Goal: Task Accomplishment & Management: Manage account settings

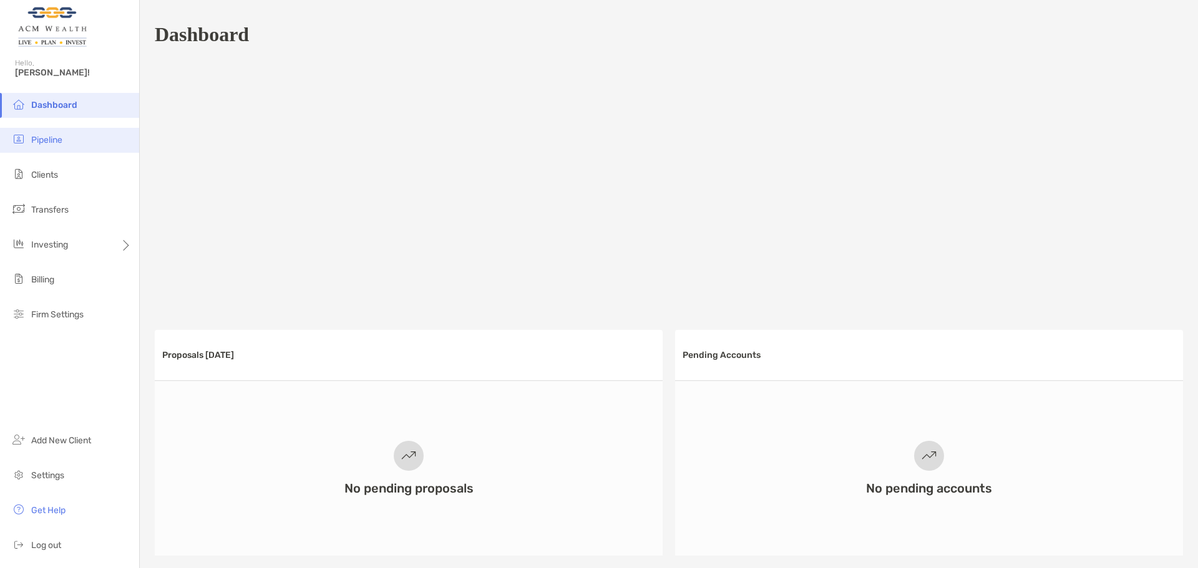
click at [79, 140] on li "Pipeline" at bounding box center [69, 140] width 139 height 25
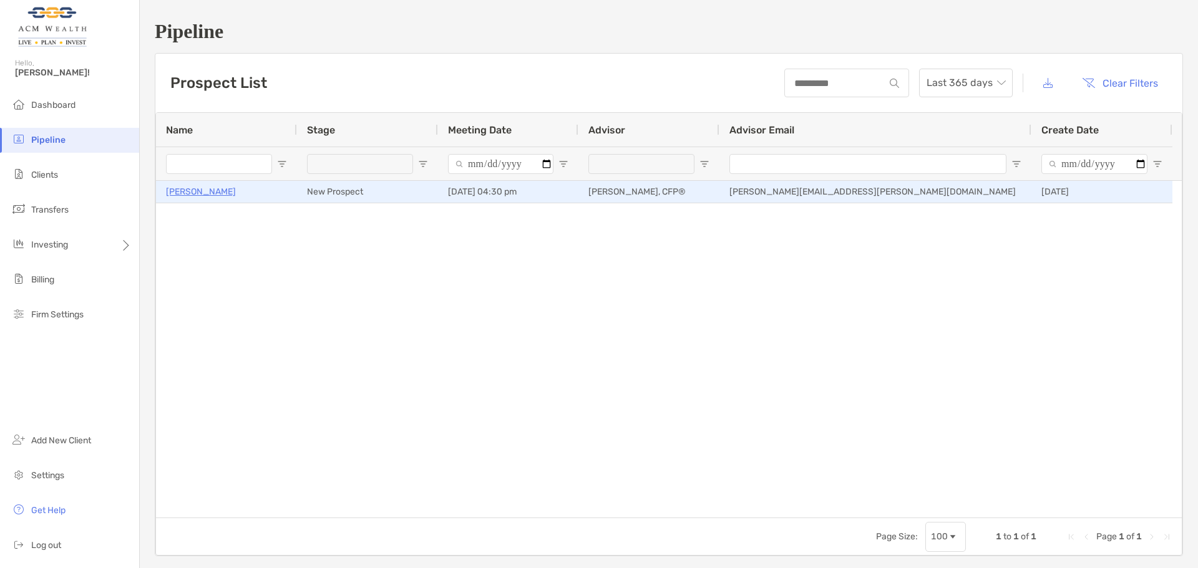
click at [201, 193] on p "[PERSON_NAME]" at bounding box center [201, 192] width 70 height 16
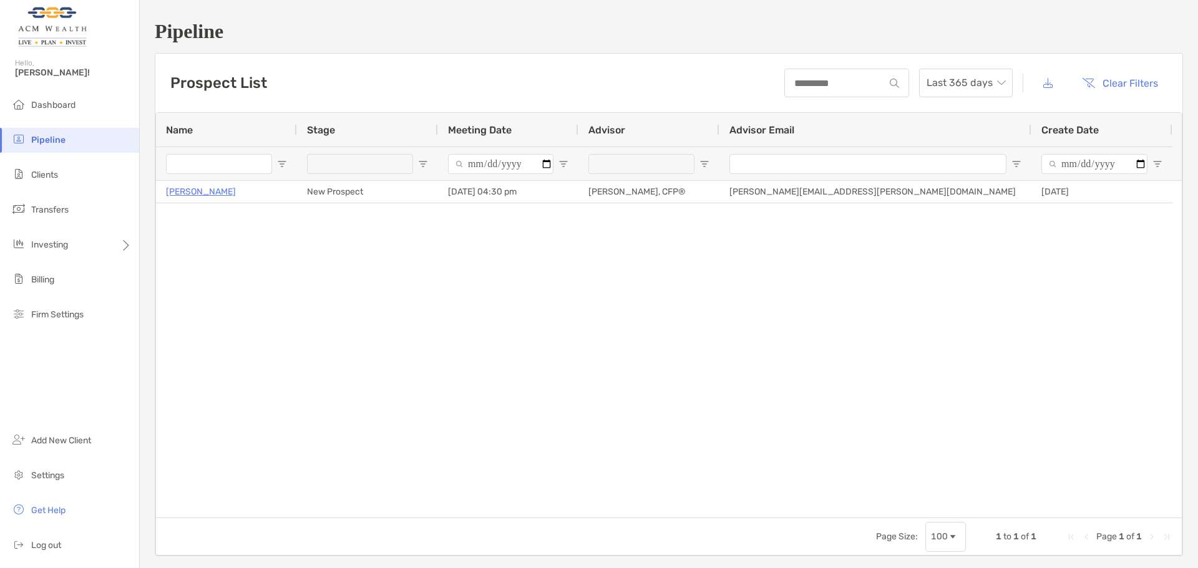
click at [644, 288] on div "Hetal Patel New Prospect 10/09/2025 - 04:30 pm Felipe Mejia, CFP® Felipe.mejia@…" at bounding box center [668, 349] width 1025 height 337
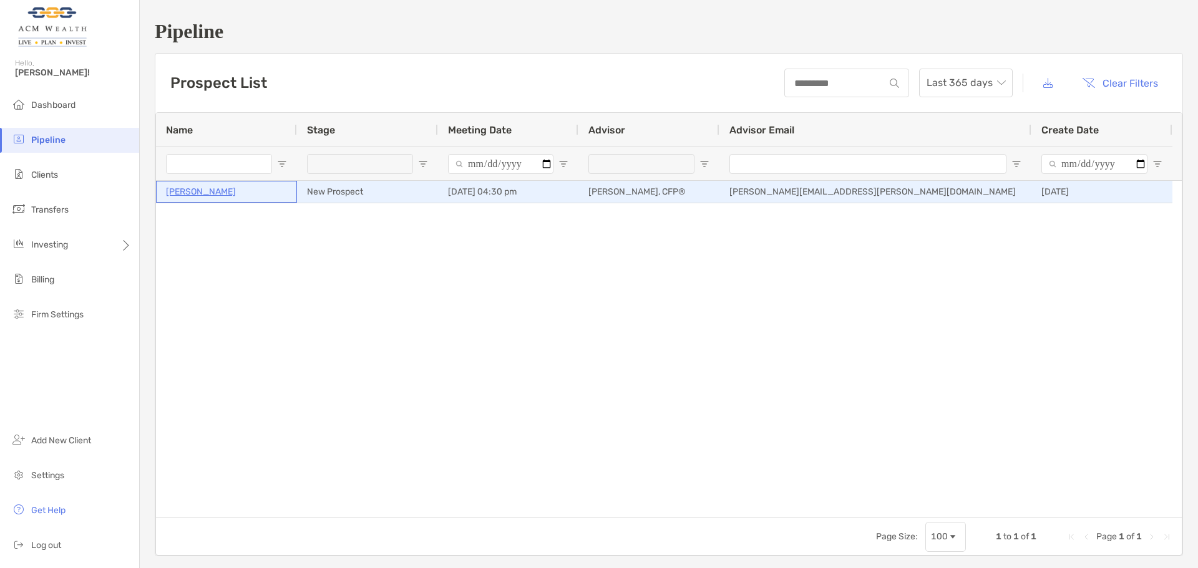
click at [178, 193] on p "[PERSON_NAME]" at bounding box center [201, 192] width 70 height 16
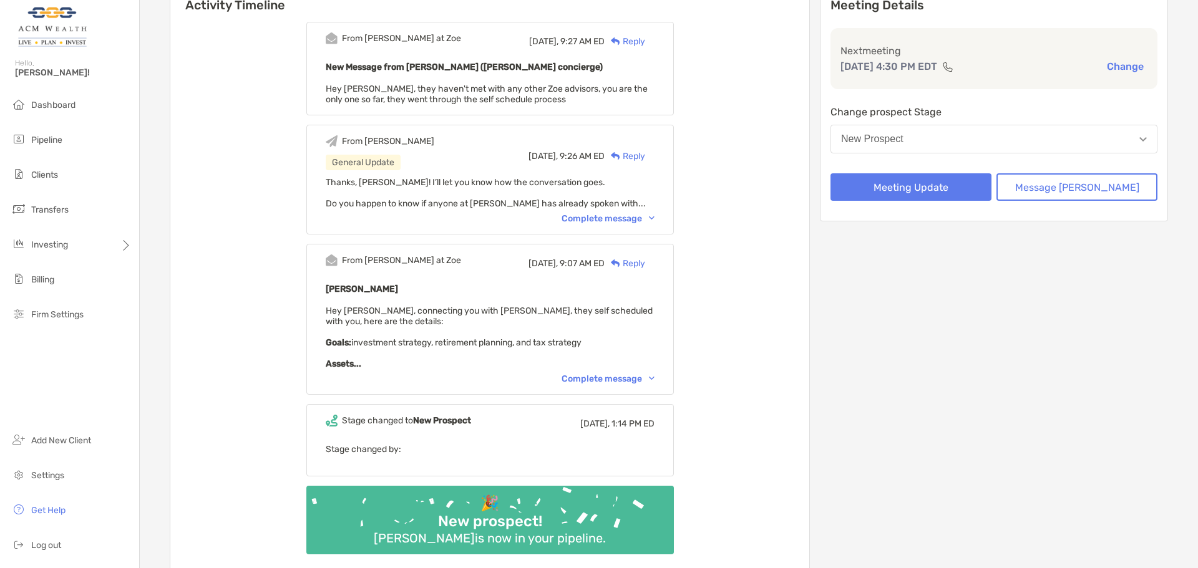
scroll to position [155, 0]
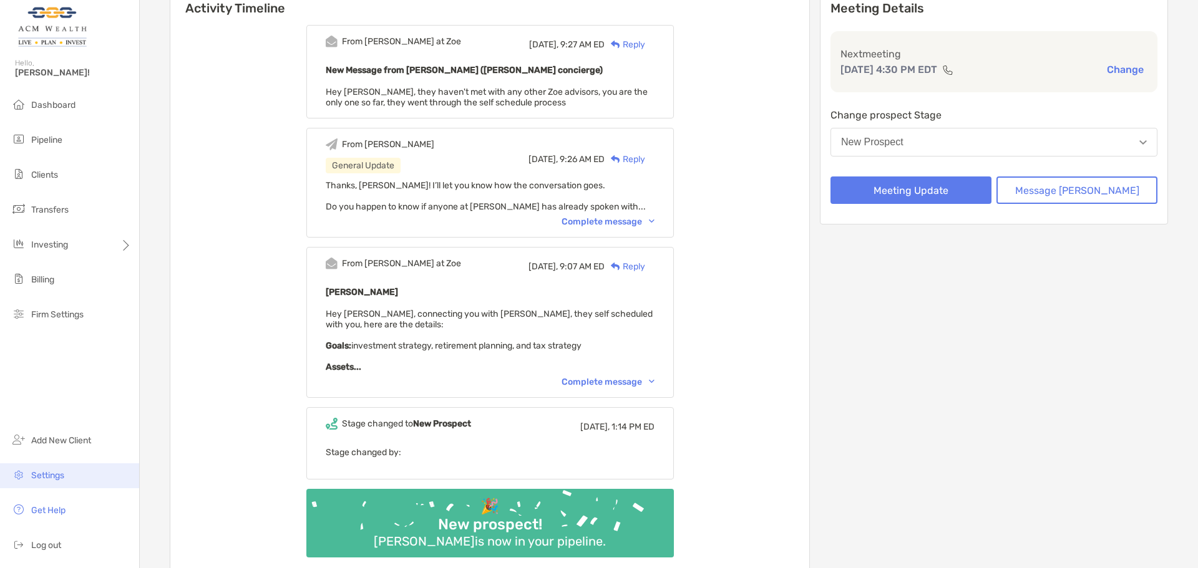
click at [52, 473] on span "Settings" at bounding box center [47, 475] width 33 height 11
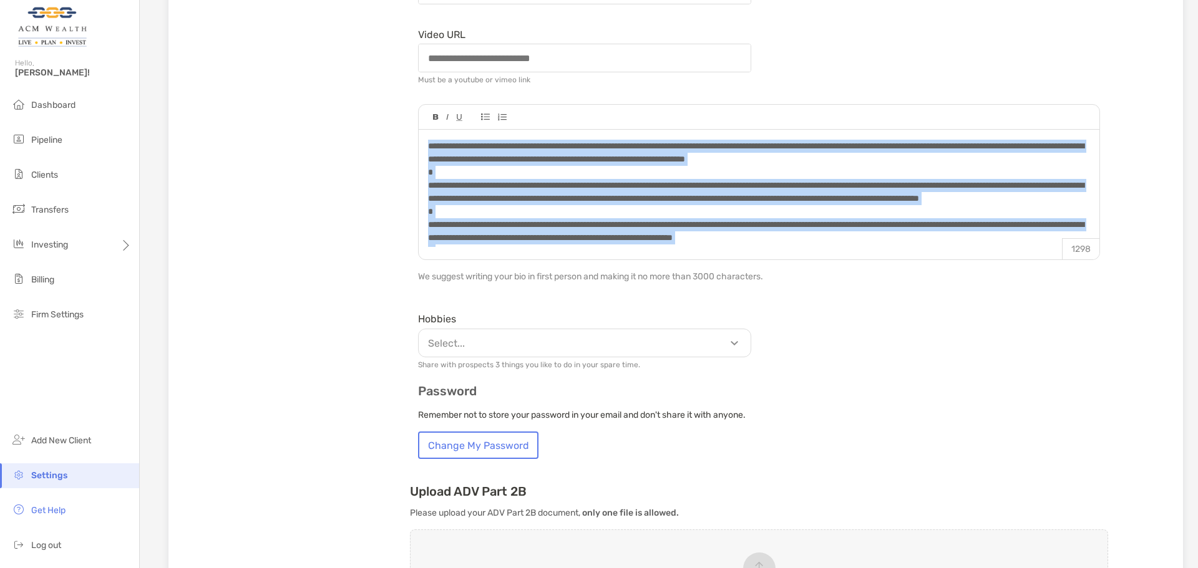
scroll to position [72, 0]
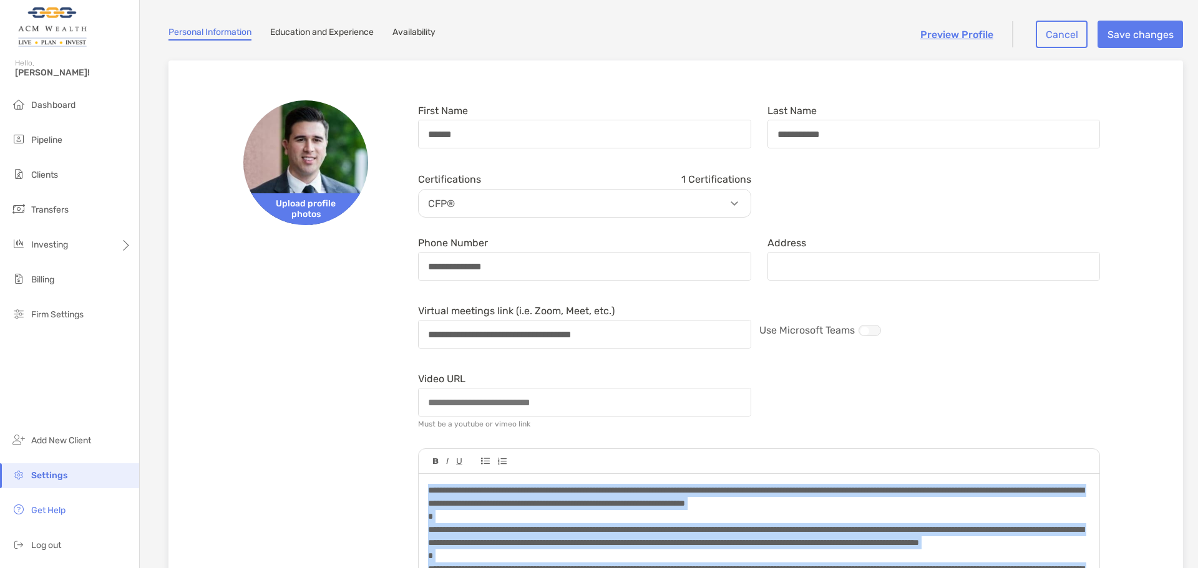
drag, startPoint x: 636, startPoint y: 130, endPoint x: 327, endPoint y: -11, distance: 340.0
click at [327, 0] on html "**********" at bounding box center [599, 284] width 1198 height 568
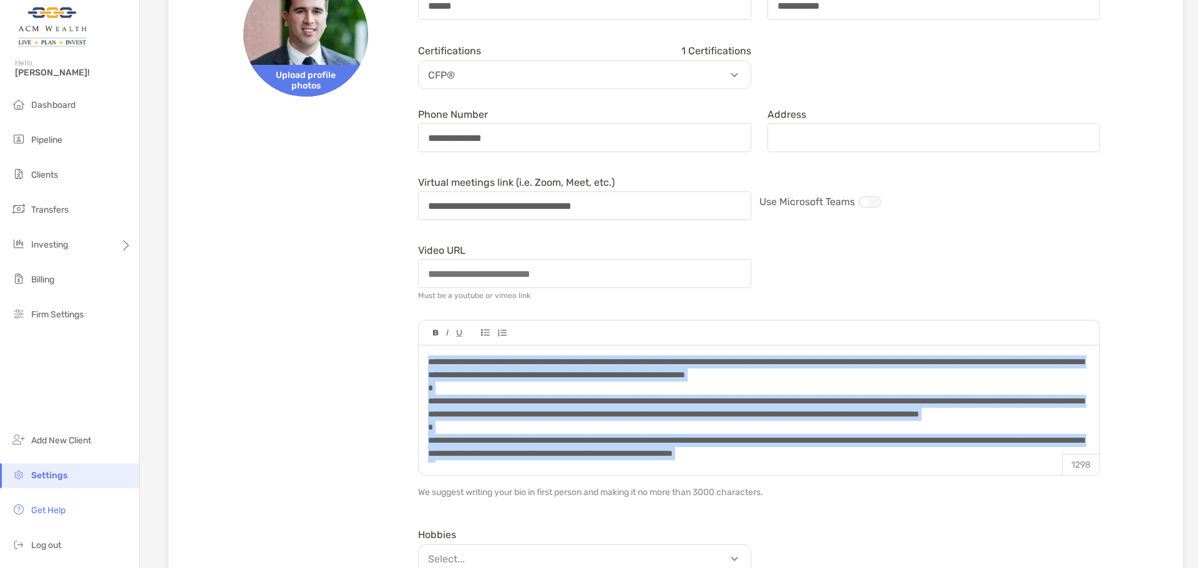
scroll to position [208, 0]
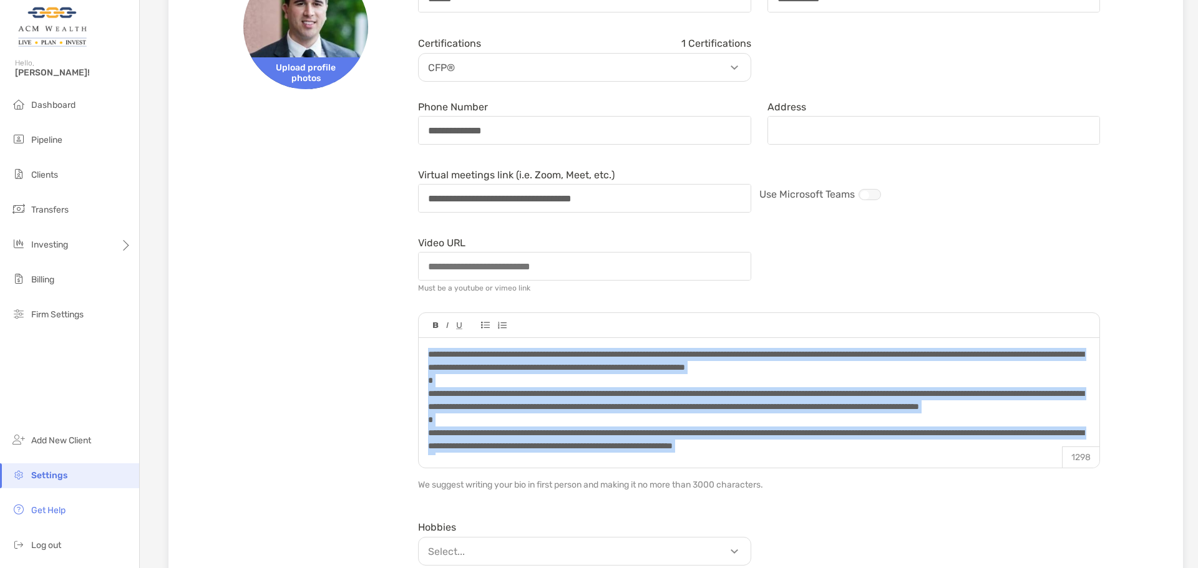
copy span "**********"
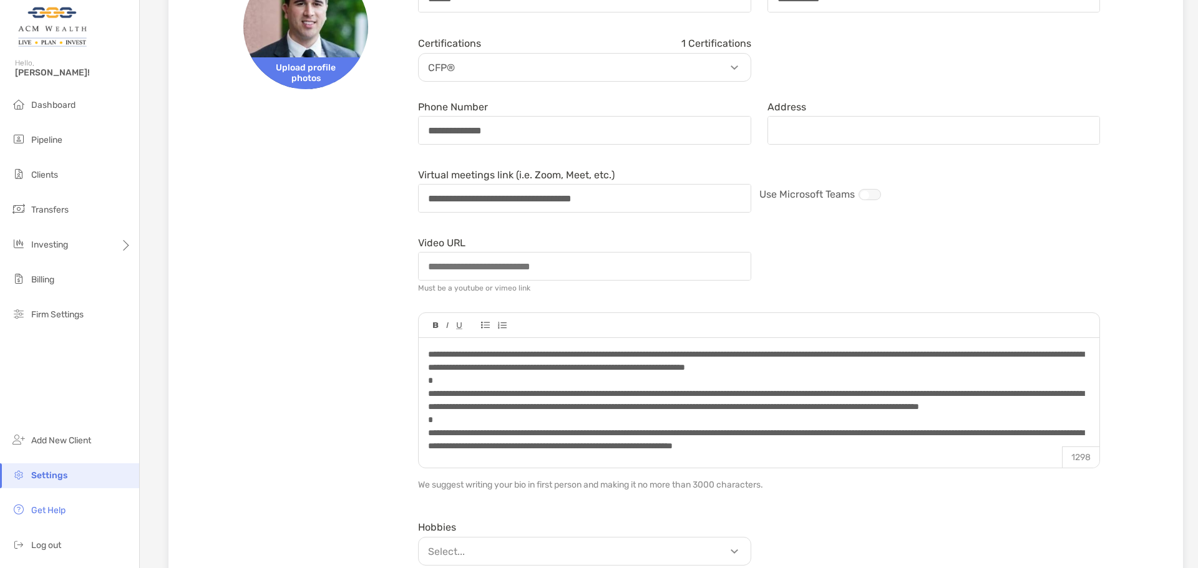
click at [1143, 231] on div "**********" at bounding box center [675, 441] width 974 height 995
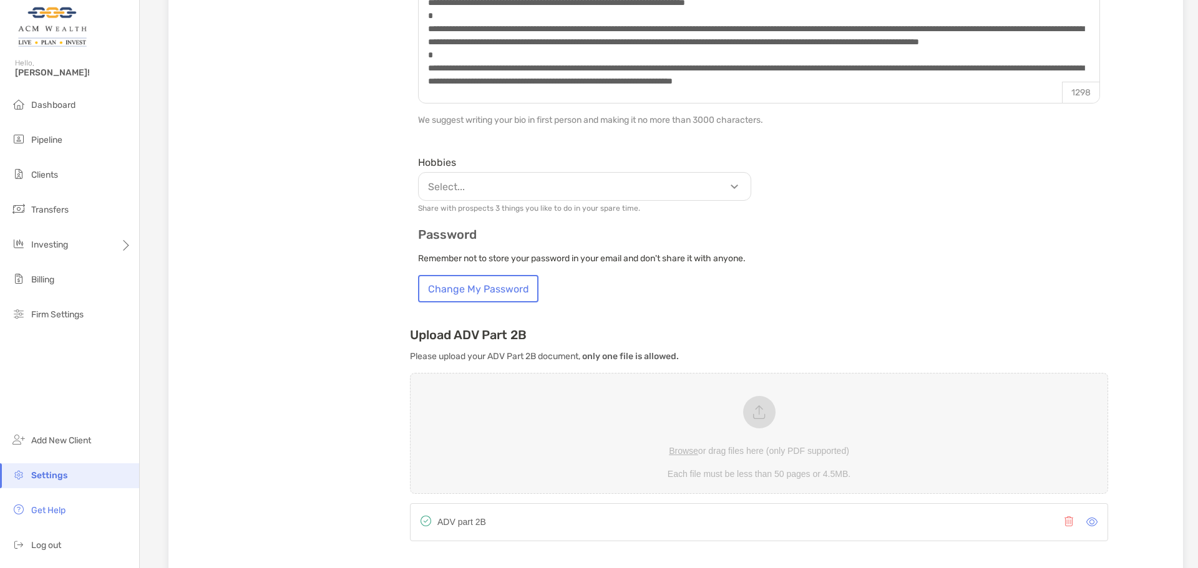
scroll to position [624, 0]
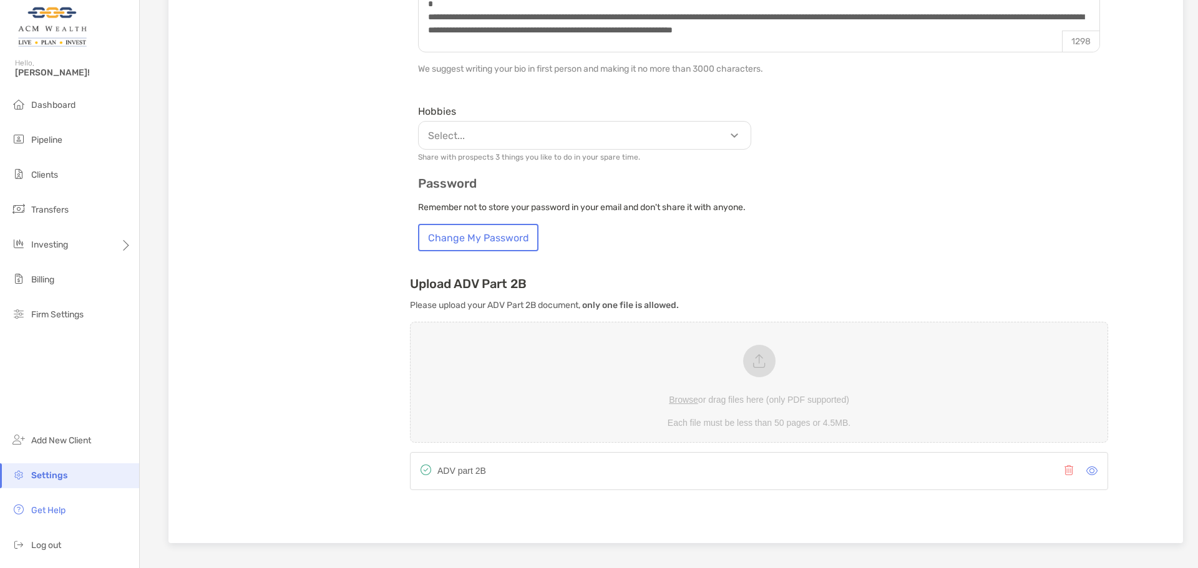
click at [552, 128] on p "Select..." at bounding box center [588, 136] width 332 height 16
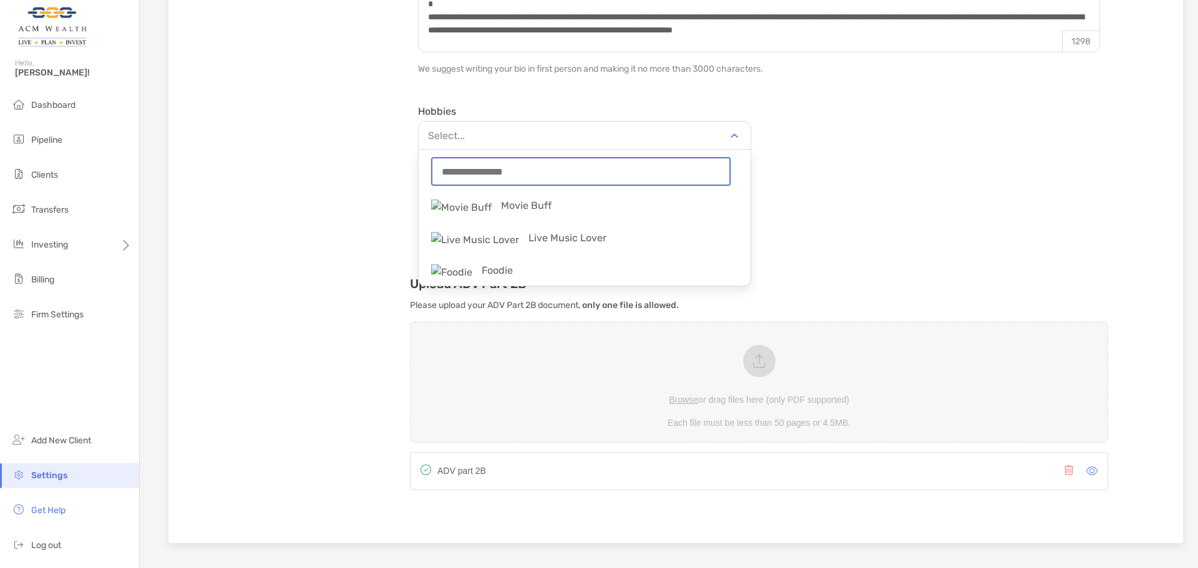
click at [529, 174] on input "string" at bounding box center [580, 171] width 297 height 26
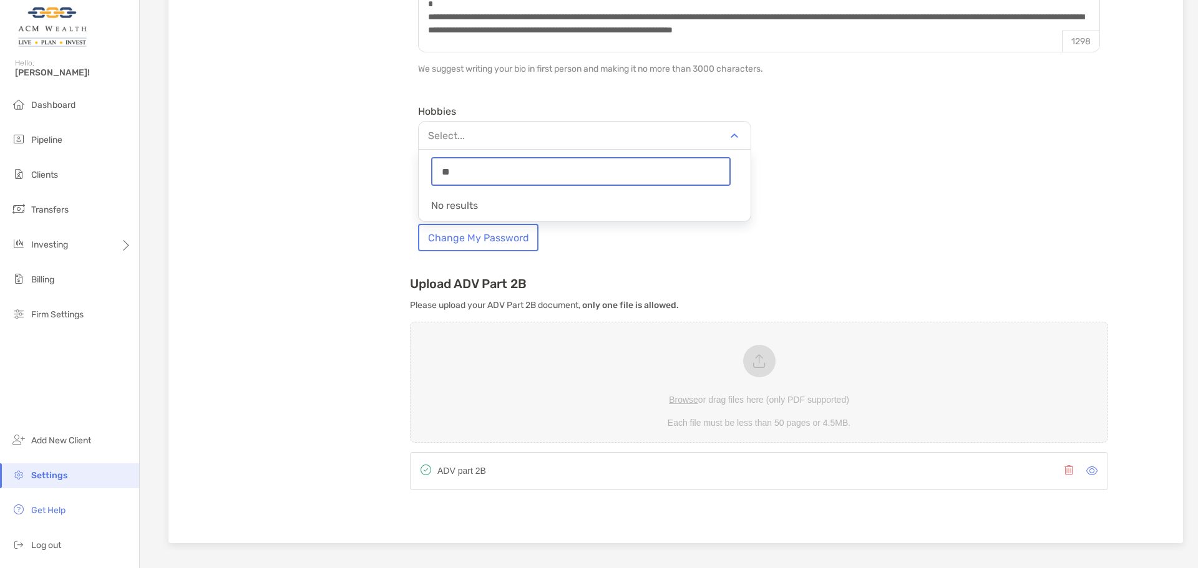
type input "*"
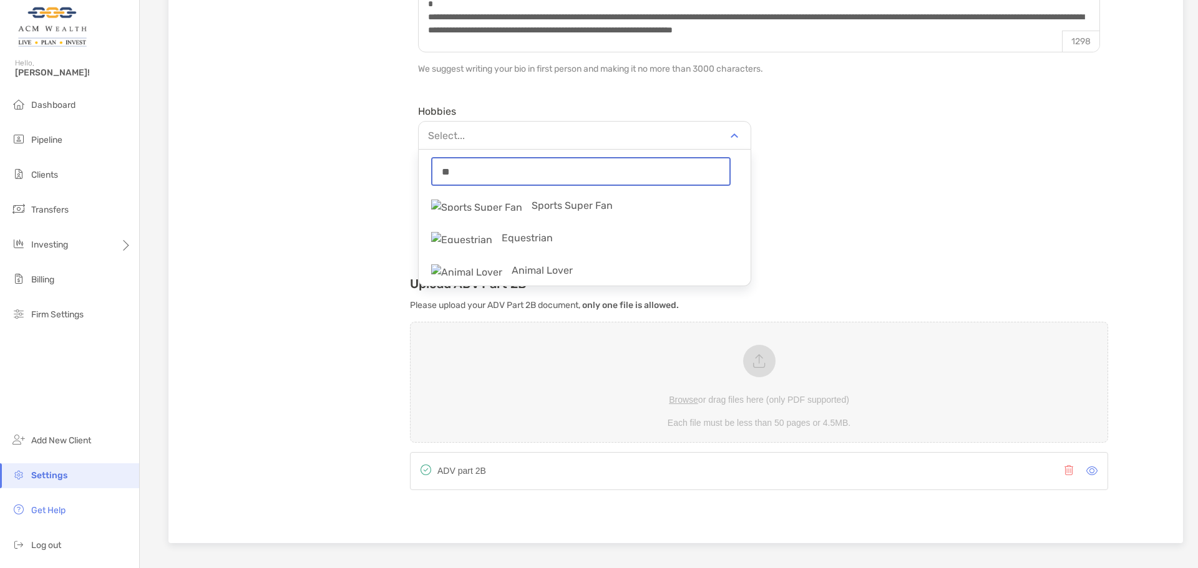
type input "*"
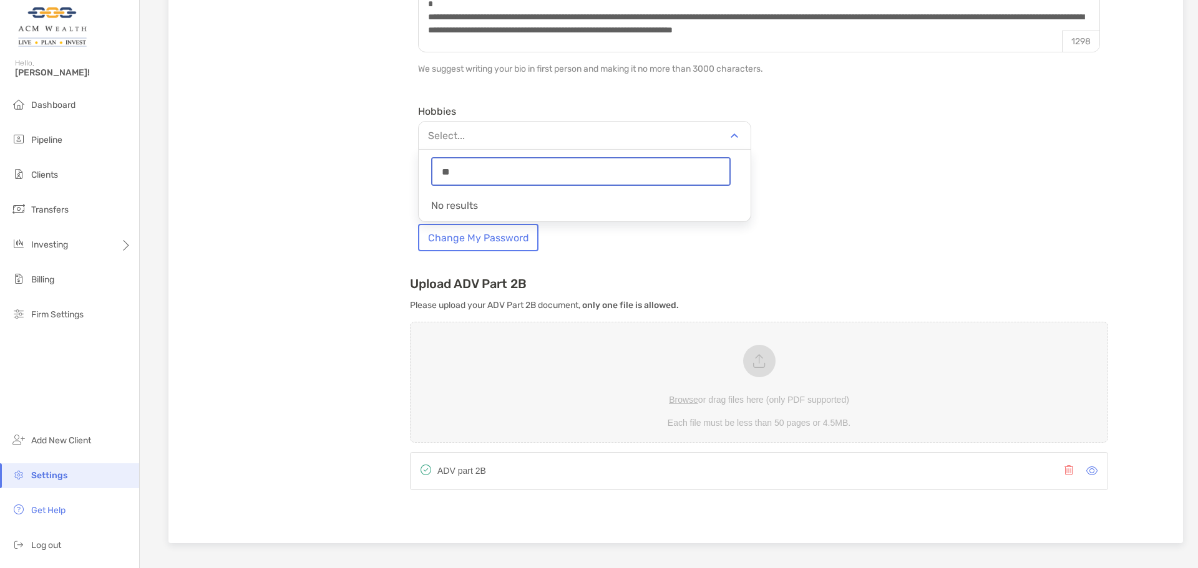
type input "*"
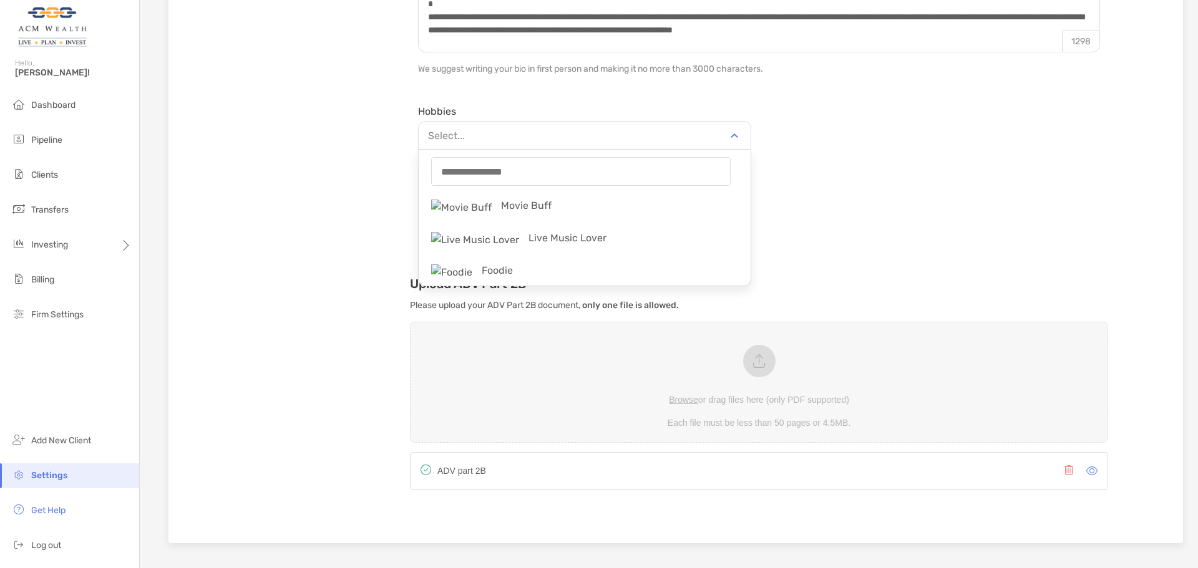
click at [821, 149] on div "Hobbies Select... string Movie Buff Live Music Lover Foodie Fishing & Hunting O…" at bounding box center [759, 130] width 698 height 61
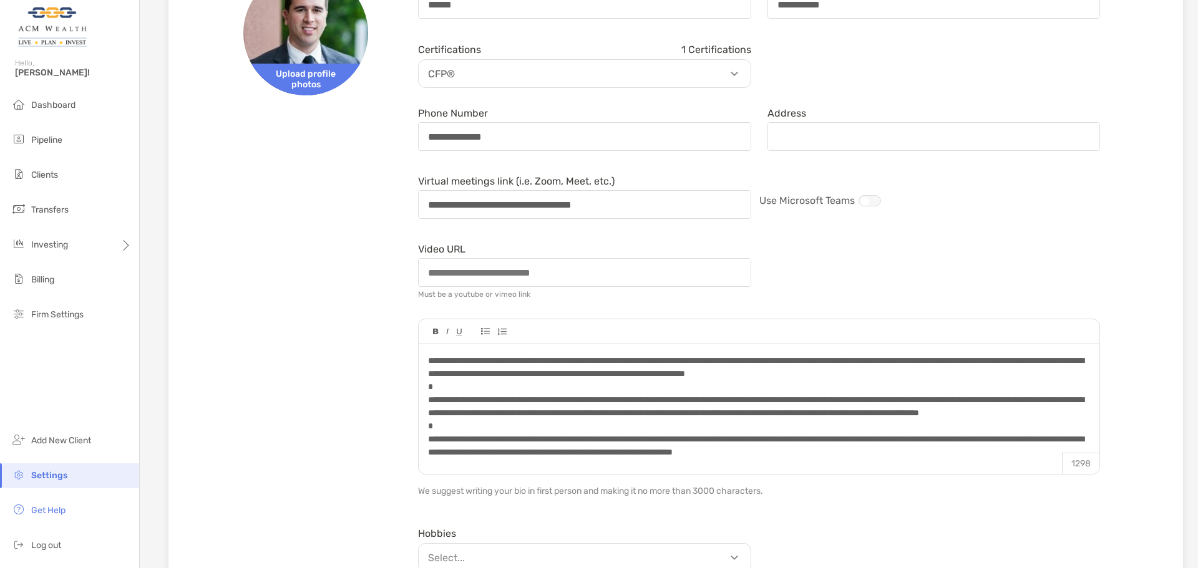
scroll to position [416, 0]
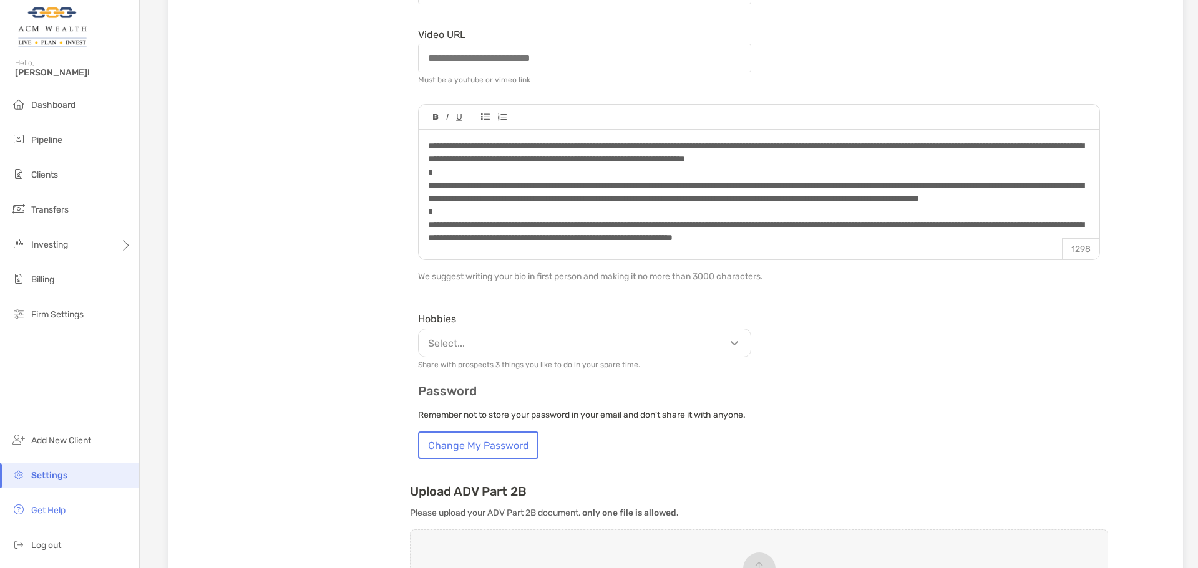
click at [714, 281] on p "We suggest writing your bio in first person and making it no more than 3000 cha…" at bounding box center [759, 277] width 682 height 16
click at [787, 306] on form "**********" at bounding box center [759, 107] width 698 height 703
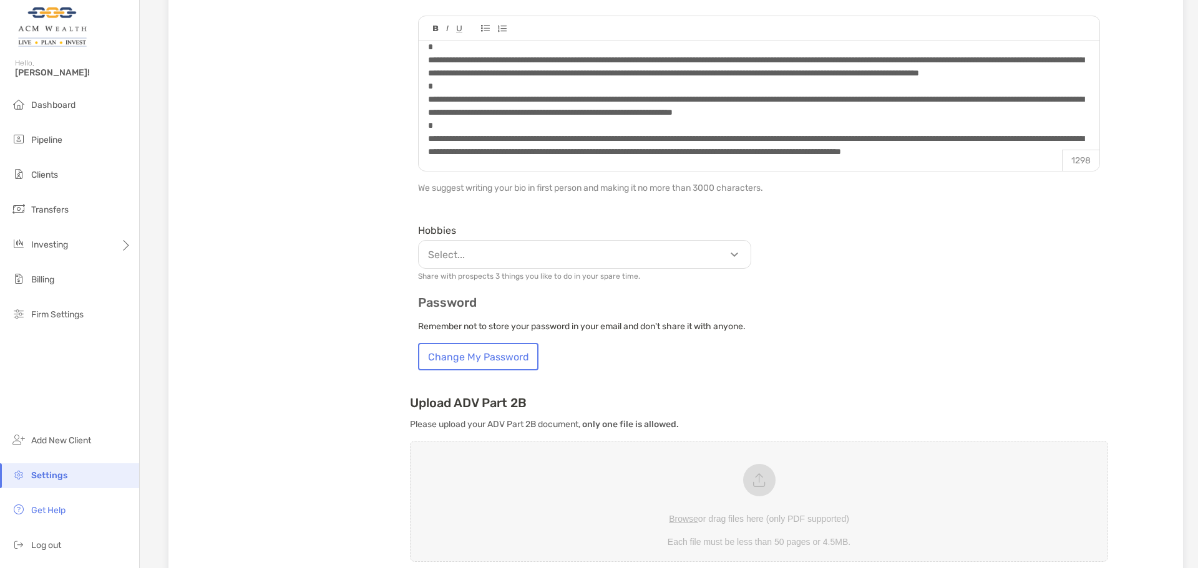
scroll to position [324, 0]
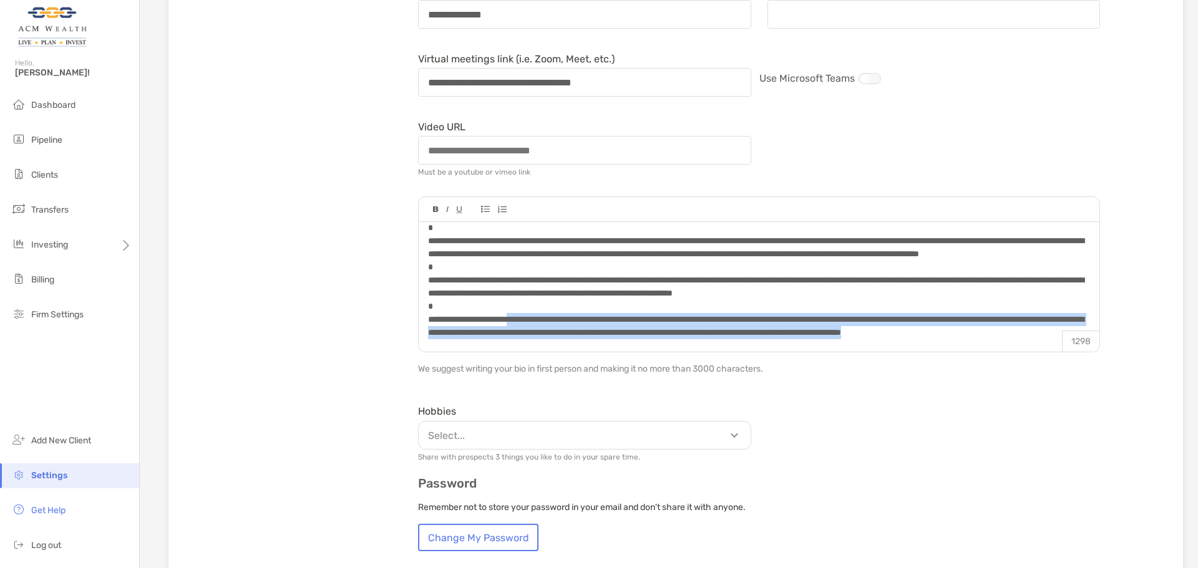
drag, startPoint x: 619, startPoint y: 331, endPoint x: 528, endPoint y: 309, distance: 93.5
click at [528, 309] on div at bounding box center [758, 267] width 661 height 144
click at [528, 309] on span at bounding box center [756, 267] width 656 height 140
drag, startPoint x: 608, startPoint y: 329, endPoint x: 521, endPoint y: 307, distance: 89.3
click at [521, 307] on div at bounding box center [758, 267] width 661 height 144
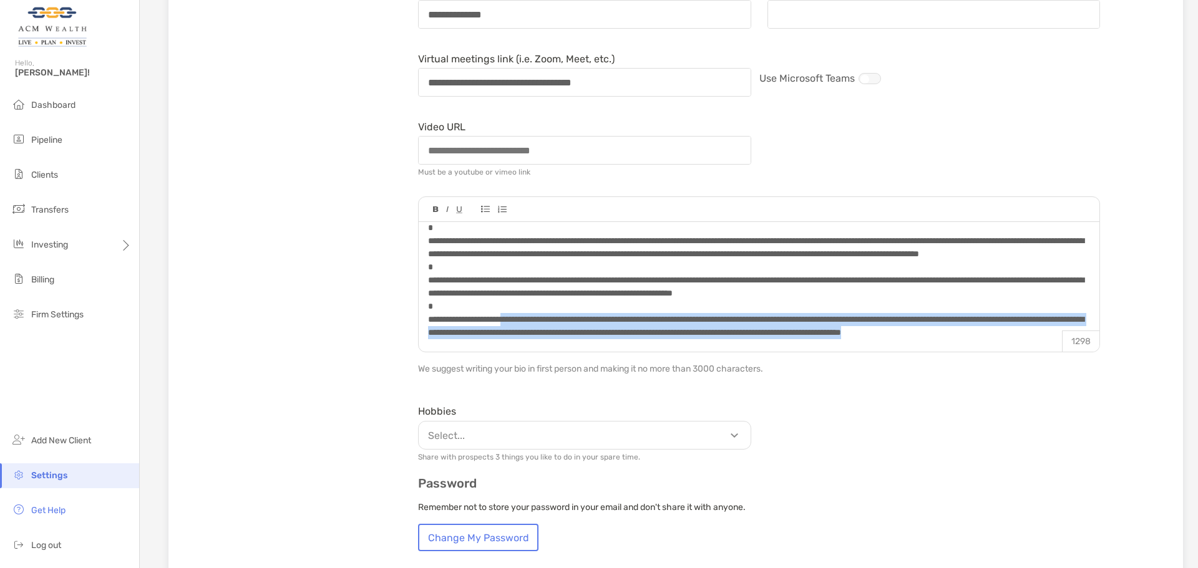
click at [521, 307] on span at bounding box center [756, 267] width 656 height 140
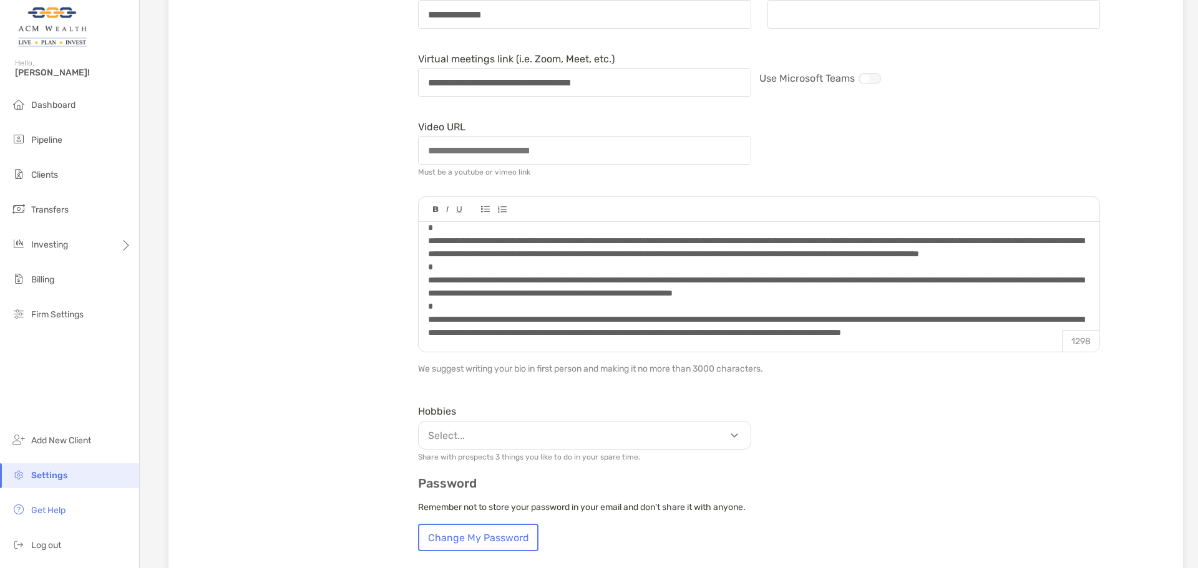
drag, startPoint x: 1090, startPoint y: 301, endPoint x: 1090, endPoint y: 286, distance: 15.6
click at [1090, 286] on div "1298" at bounding box center [759, 274] width 682 height 156
click at [609, 336] on div at bounding box center [758, 267] width 661 height 144
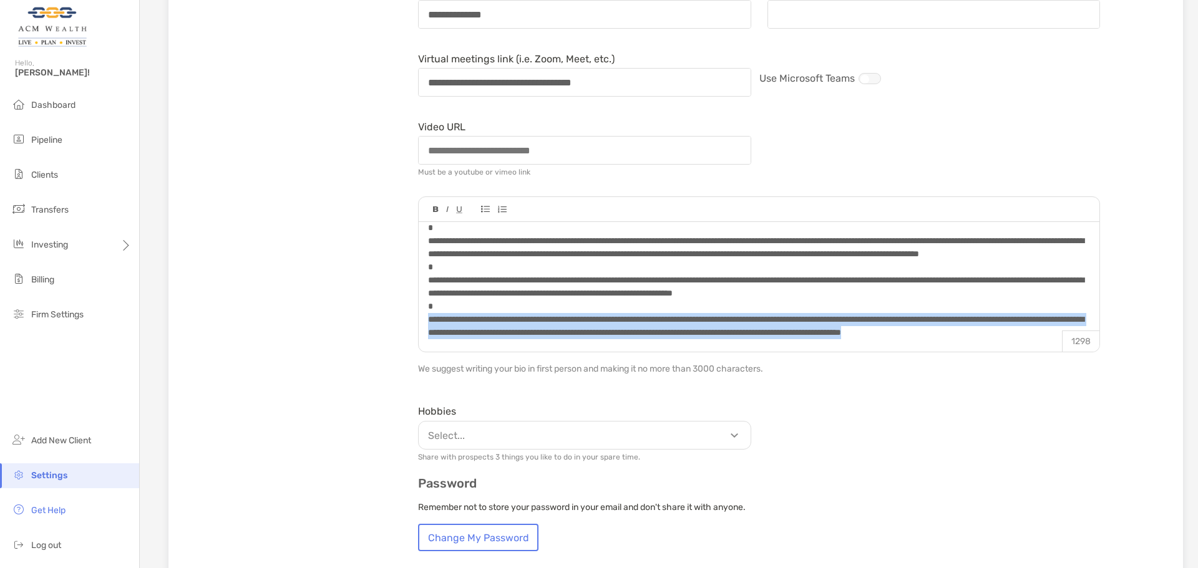
drag, startPoint x: 599, startPoint y: 336, endPoint x: 437, endPoint y: 310, distance: 164.9
click at [424, 311] on div at bounding box center [759, 280] width 680 height 117
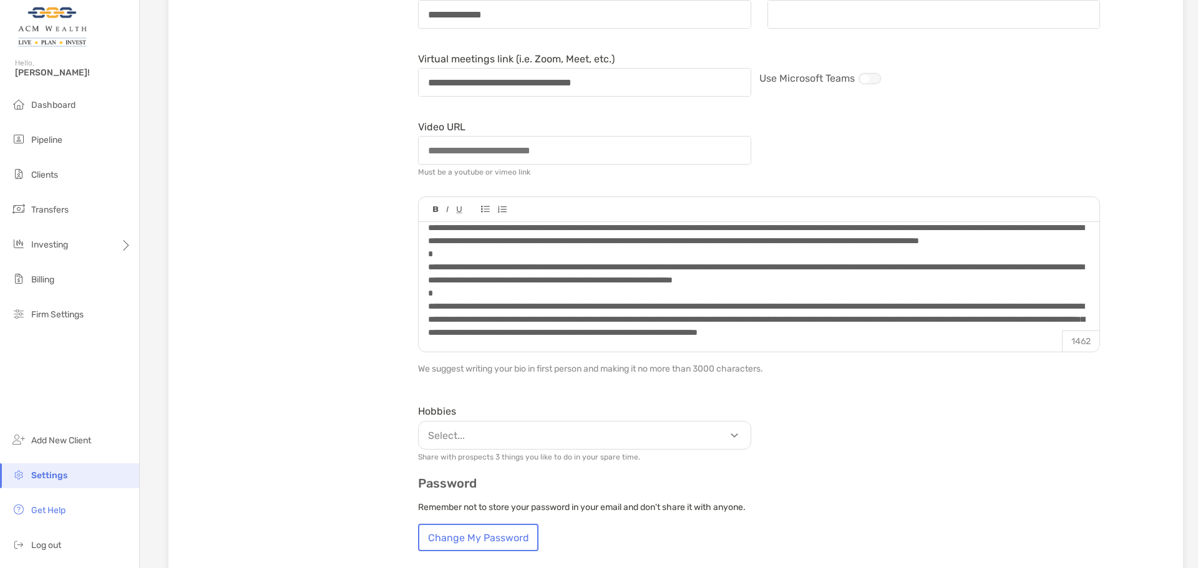
scroll to position [76, 0]
click at [569, 332] on div at bounding box center [758, 260] width 661 height 157
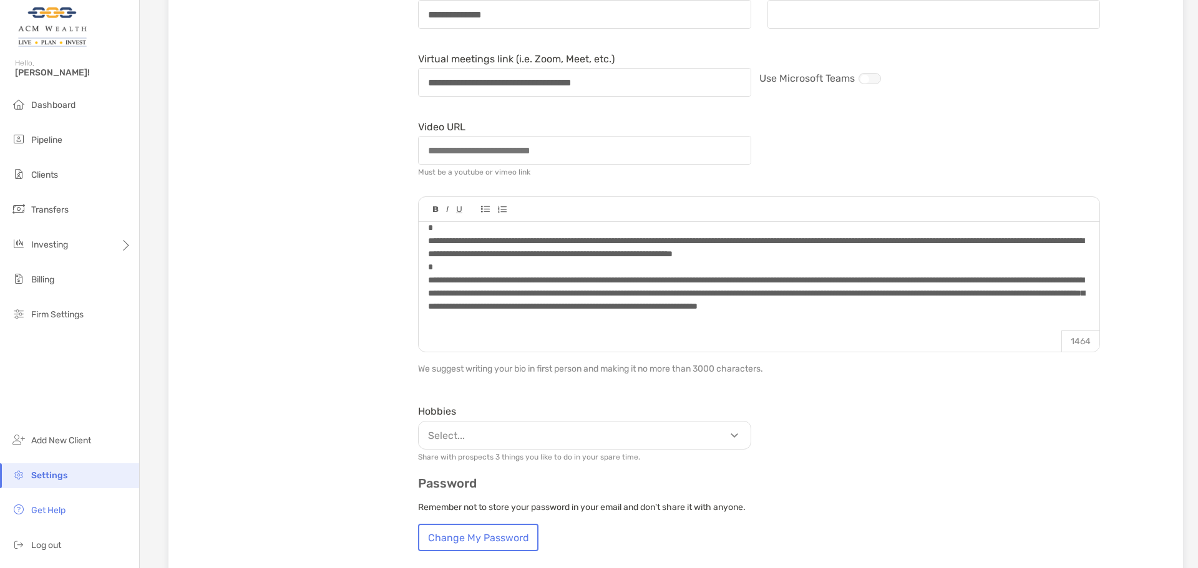
click at [466, 326] on div at bounding box center [758, 319] width 661 height 13
click at [445, 331] on div at bounding box center [758, 332] width 661 height 13
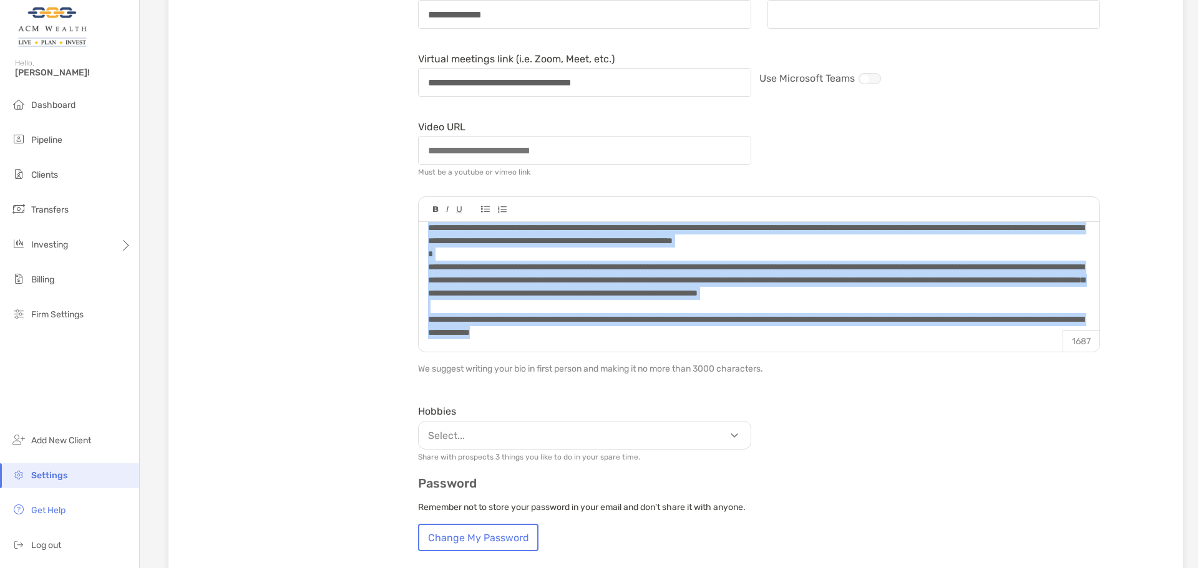
scroll to position [0, 0]
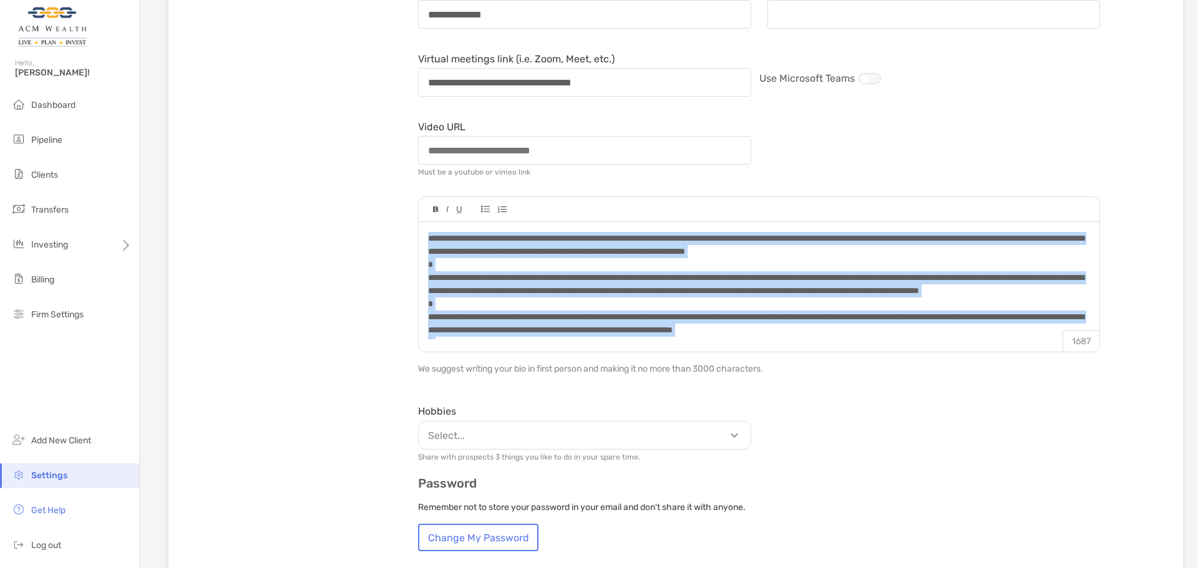
drag, startPoint x: 747, startPoint y: 335, endPoint x: 229, endPoint y: 102, distance: 568.1
click at [229, 102] on div "**********" at bounding box center [675, 325] width 974 height 995
copy div "**********"
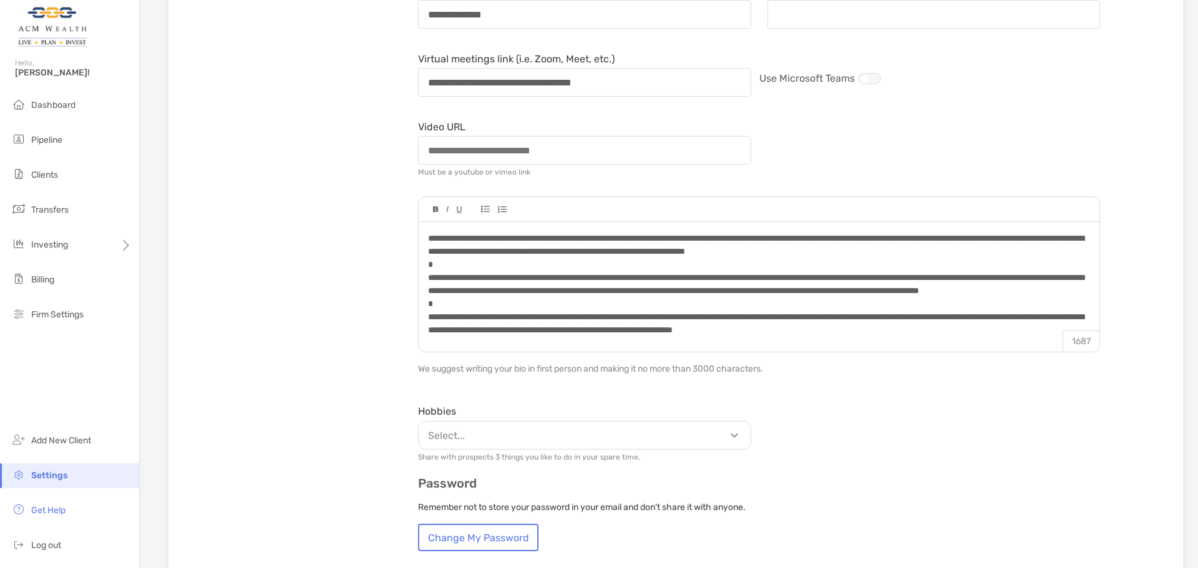
click at [1055, 455] on div "Hobbies Select... Share with prospects 3 things you like to do in your spare ti…" at bounding box center [759, 430] width 698 height 61
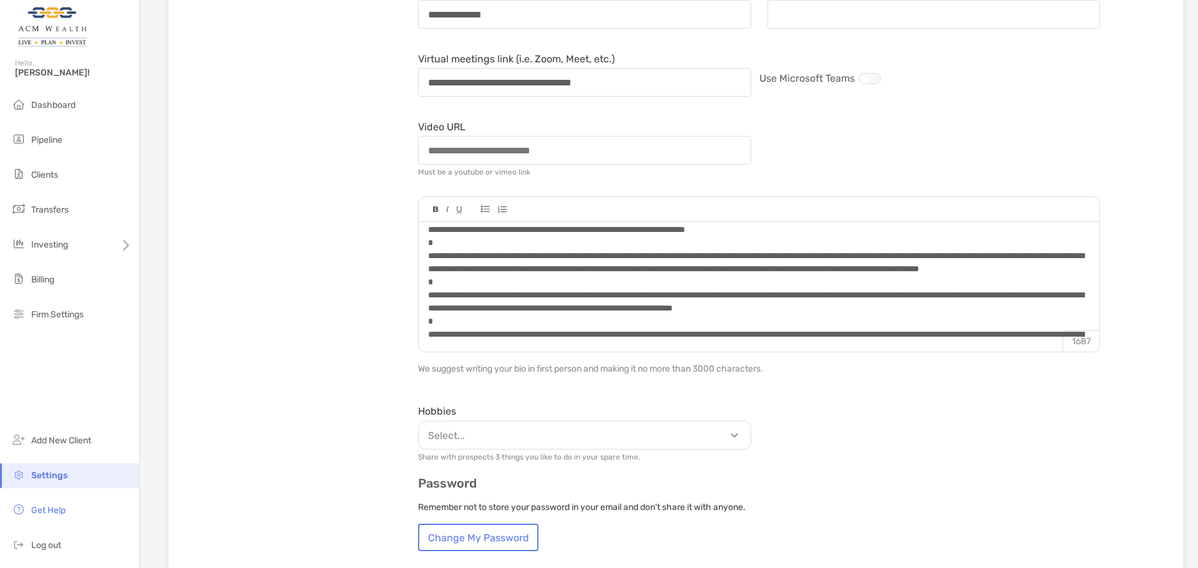
scroll to position [1, 0]
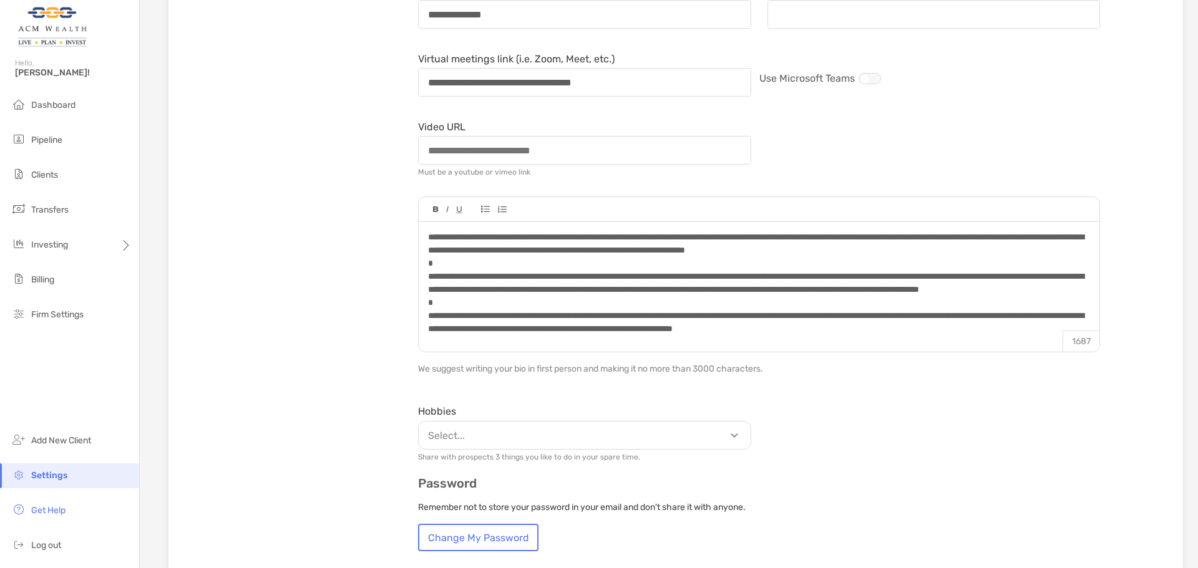
scroll to position [44, 0]
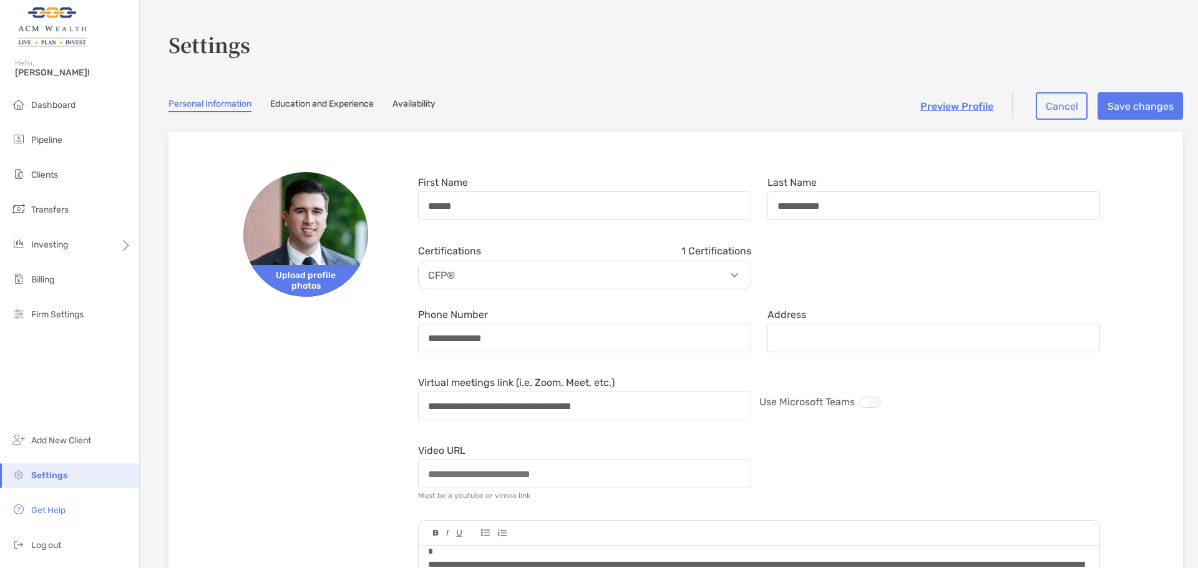
click at [953, 105] on link "Preview Profile" at bounding box center [956, 106] width 73 height 12
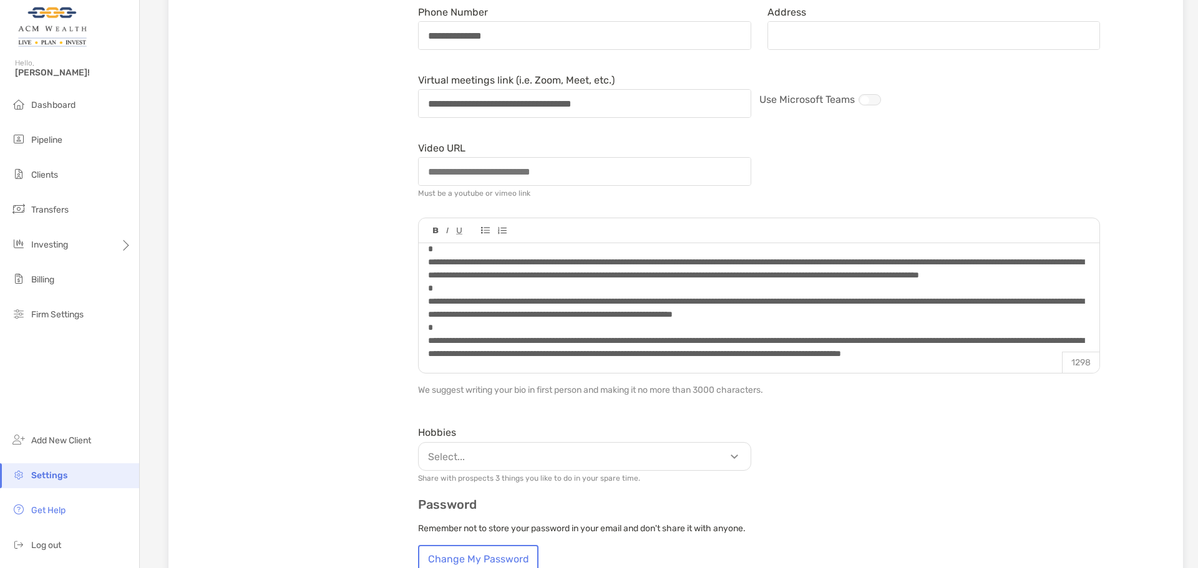
scroll to position [312, 0]
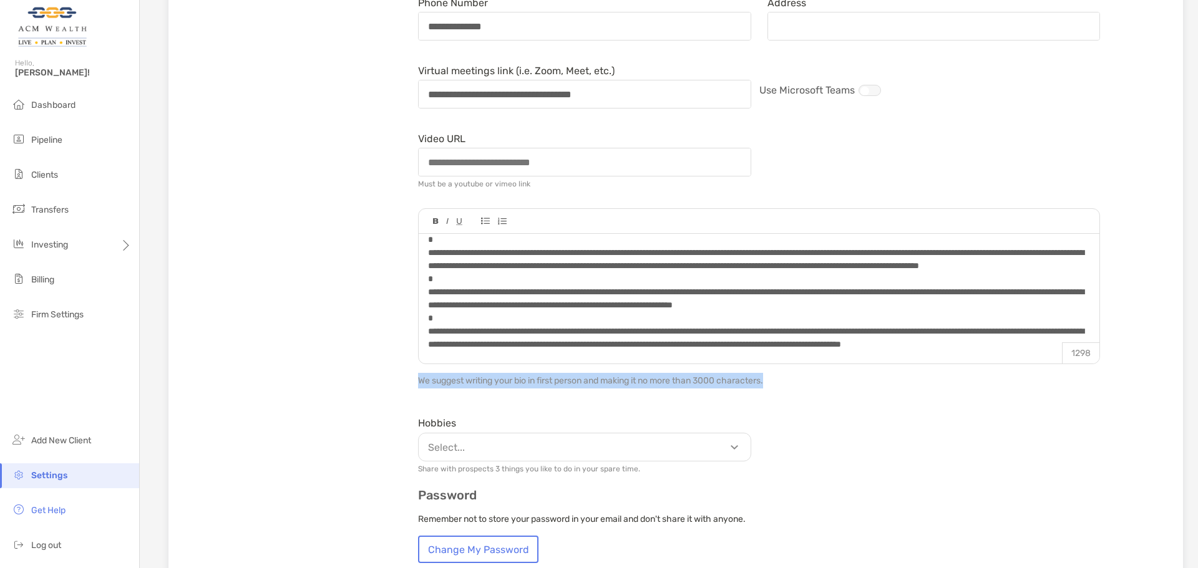
drag, startPoint x: 419, startPoint y: 379, endPoint x: 816, endPoint y: 375, distance: 396.7
click at [816, 375] on p "We suggest writing your bio in first person and making it no more than 3000 cha…" at bounding box center [759, 381] width 682 height 16
copy p "We suggest writing your bio in first person and making it no more than 3000 cha…"
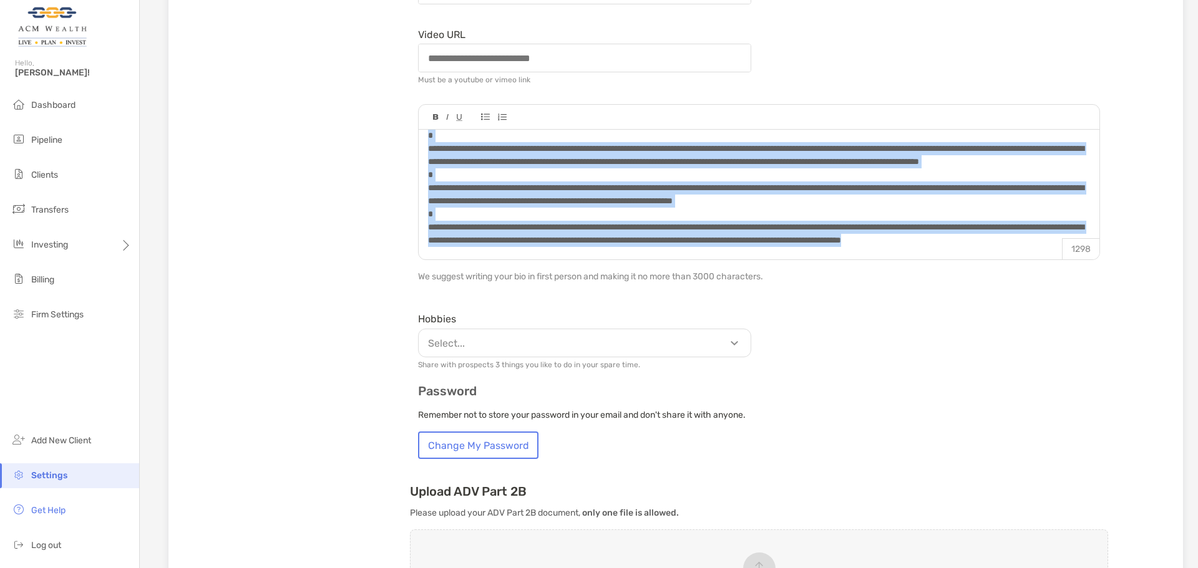
scroll to position [0, 0]
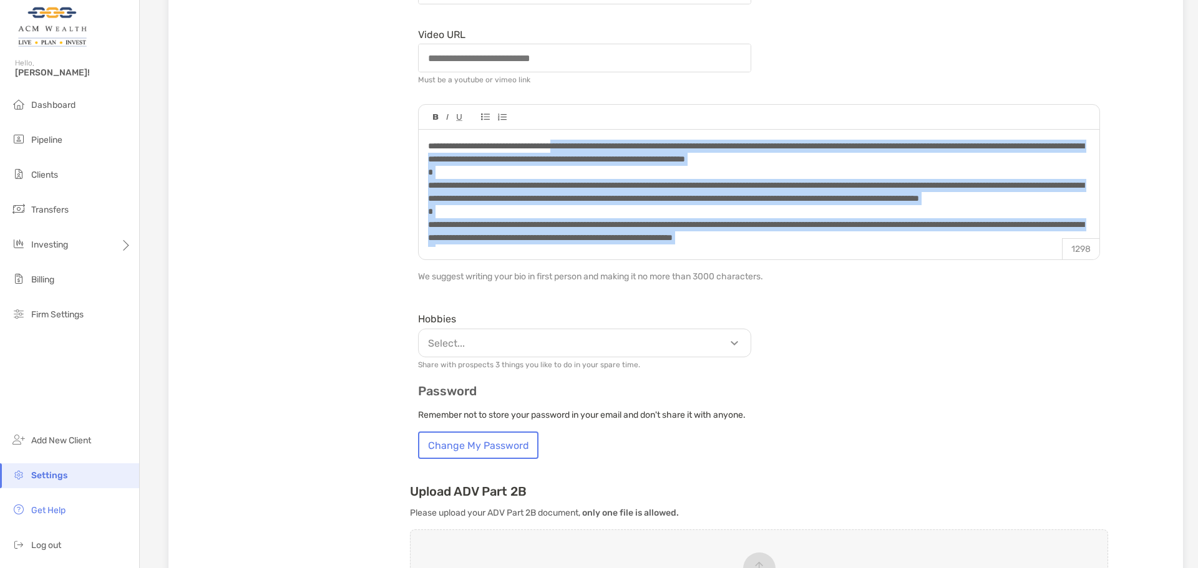
drag, startPoint x: 606, startPoint y: 241, endPoint x: 586, endPoint y: 148, distance: 94.9
click at [586, 148] on div at bounding box center [758, 212] width 661 height 144
click at [848, 200] on span at bounding box center [756, 212] width 656 height 140
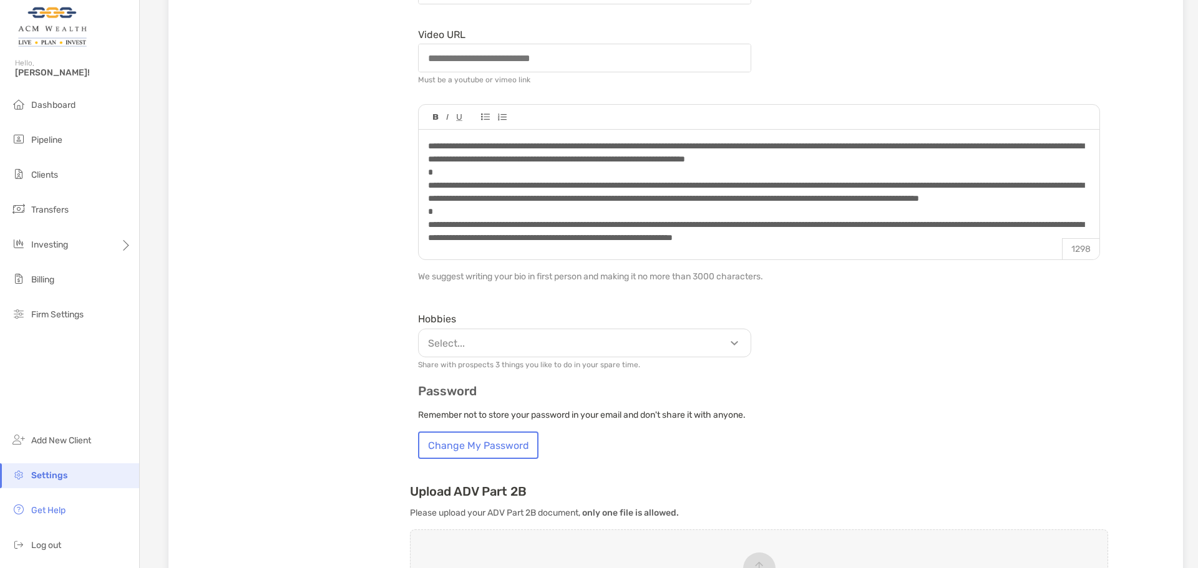
click at [942, 230] on div at bounding box center [758, 212] width 661 height 144
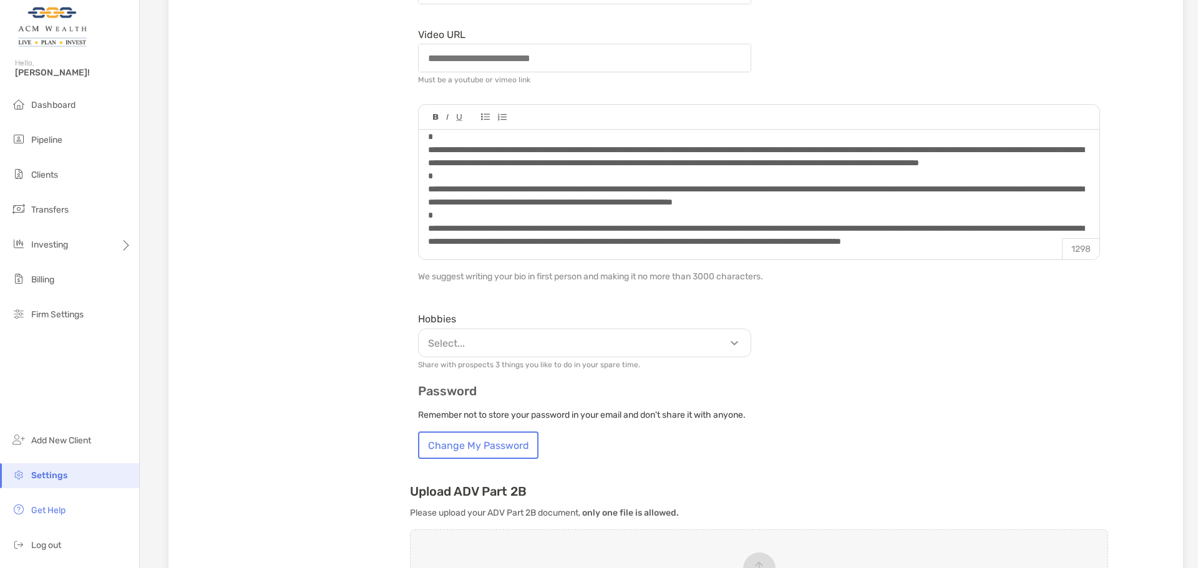
scroll to position [63, 0]
click at [588, 187] on span at bounding box center [756, 175] width 656 height 140
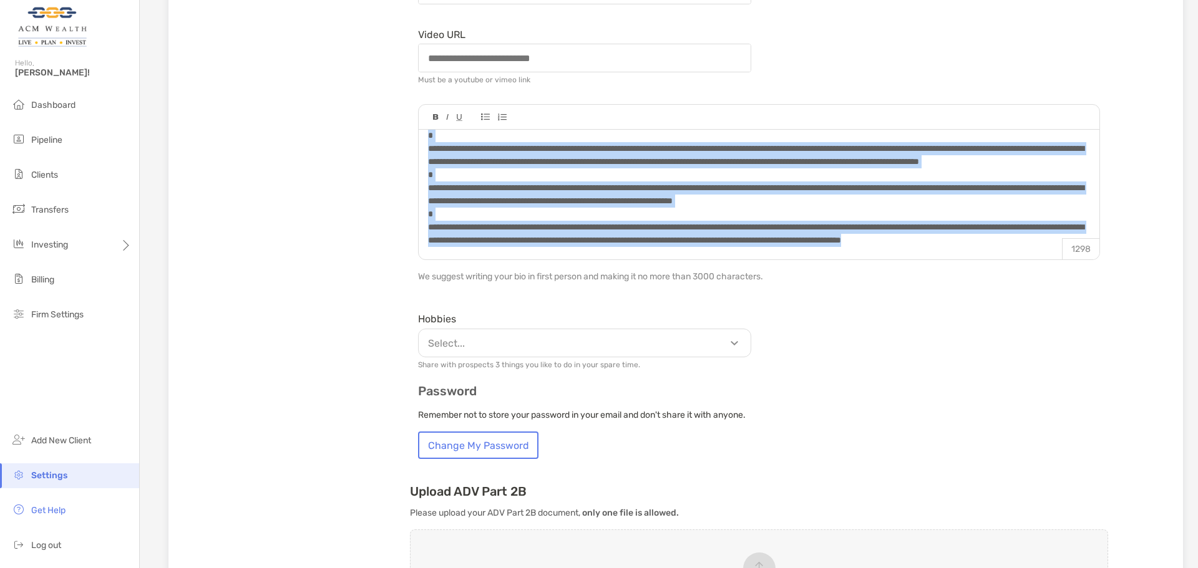
scroll to position [0, 0]
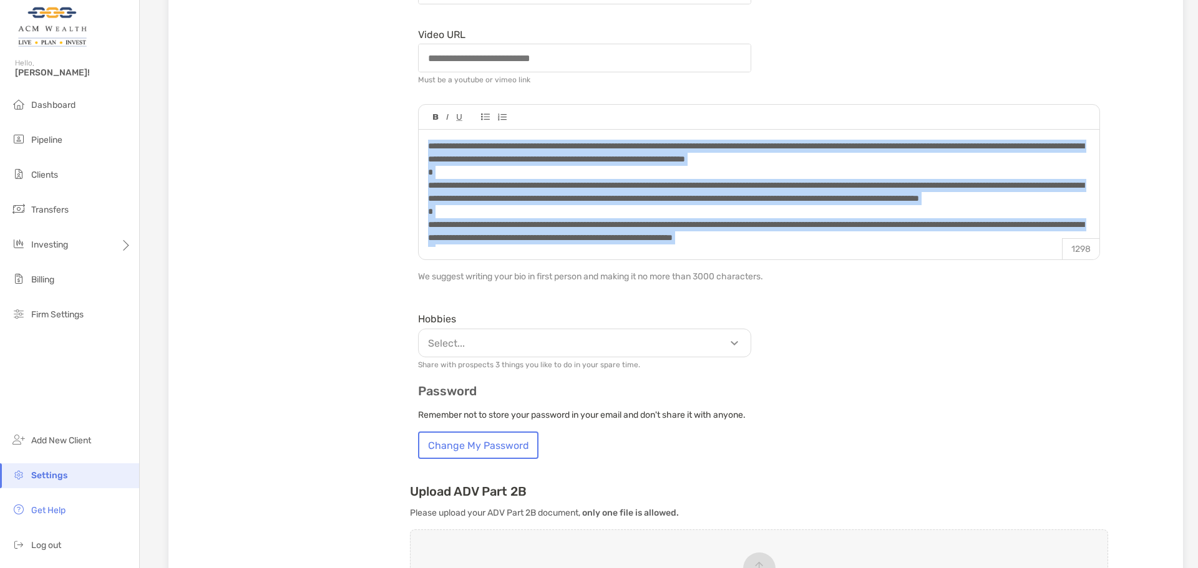
drag, startPoint x: 590, startPoint y: 242, endPoint x: 310, endPoint y: 41, distance: 344.6
click at [310, 41] on div "**********" at bounding box center [675, 233] width 974 height 995
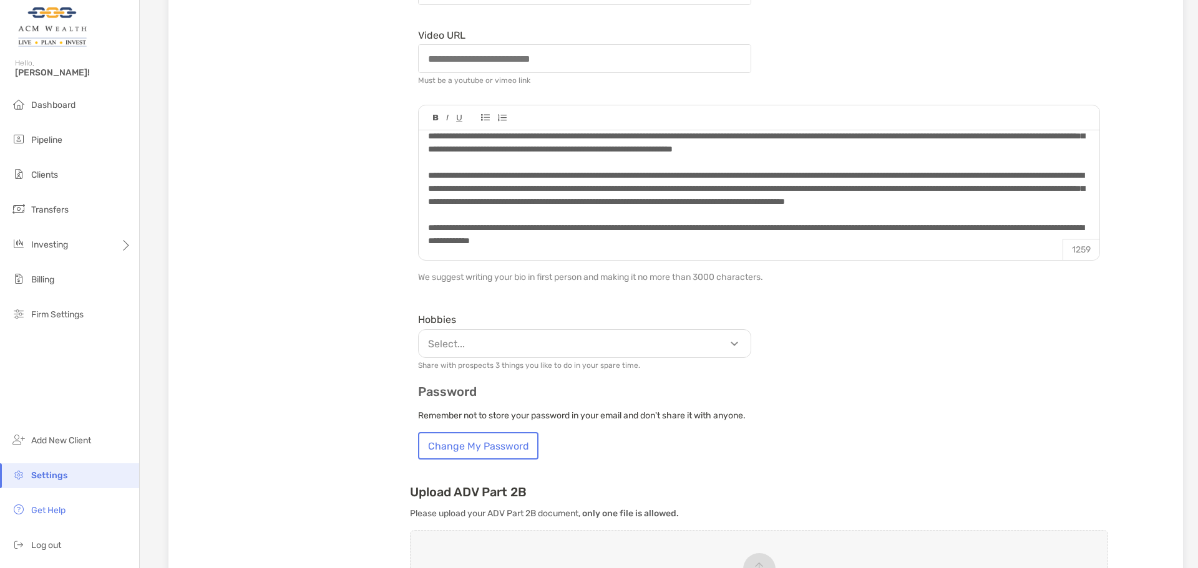
scroll to position [416, 0]
click at [697, 352] on div "Select..." at bounding box center [584, 343] width 333 height 29
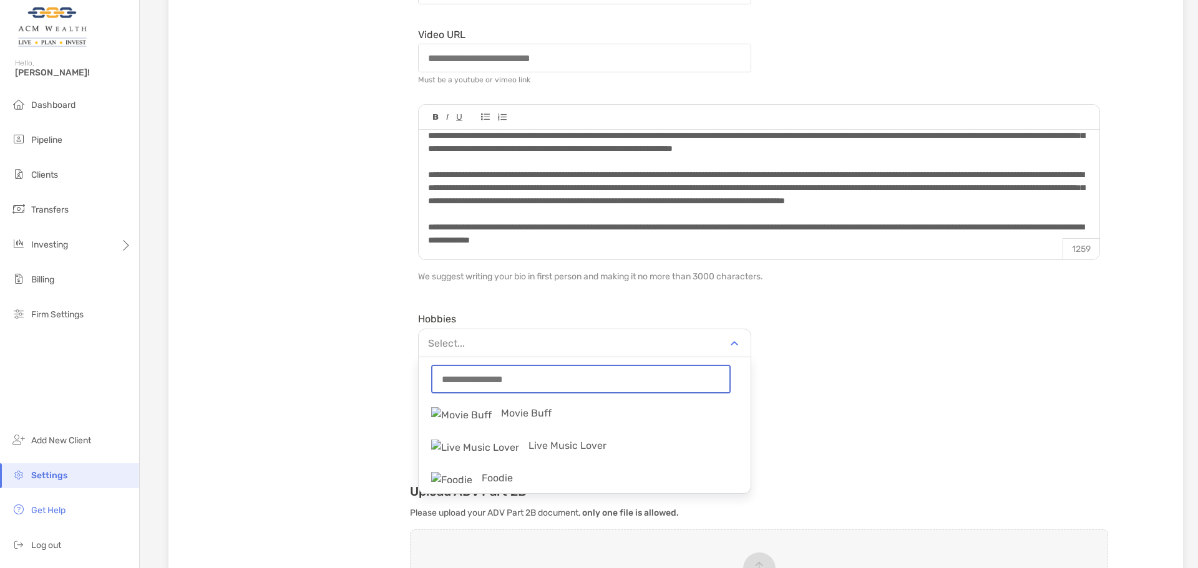
click at [497, 383] on input "string" at bounding box center [580, 379] width 297 height 26
type input "*"
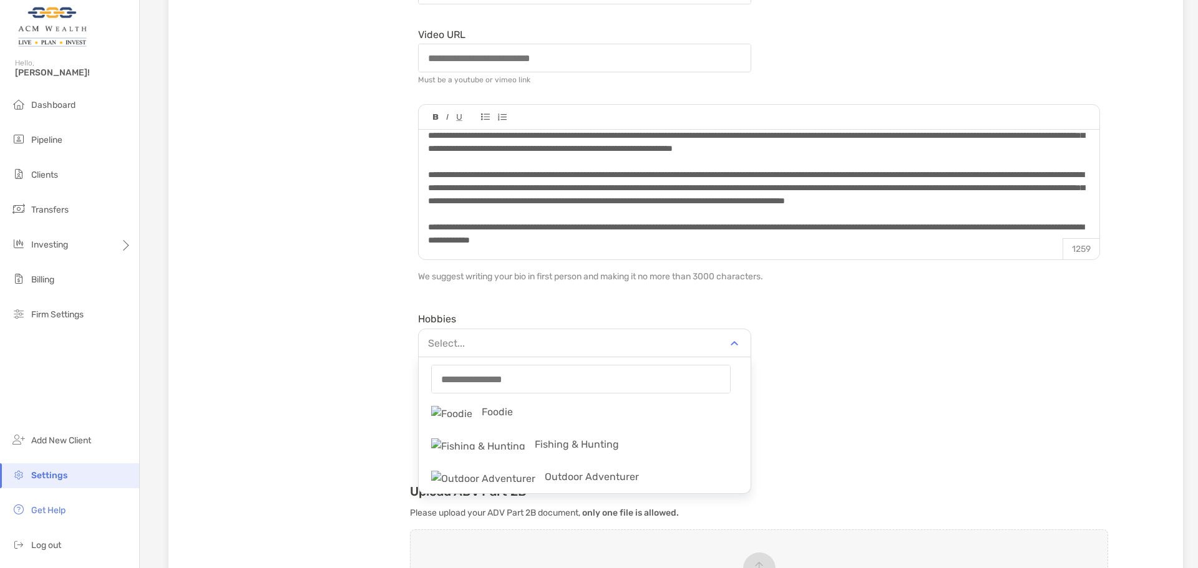
scroll to position [0, 0]
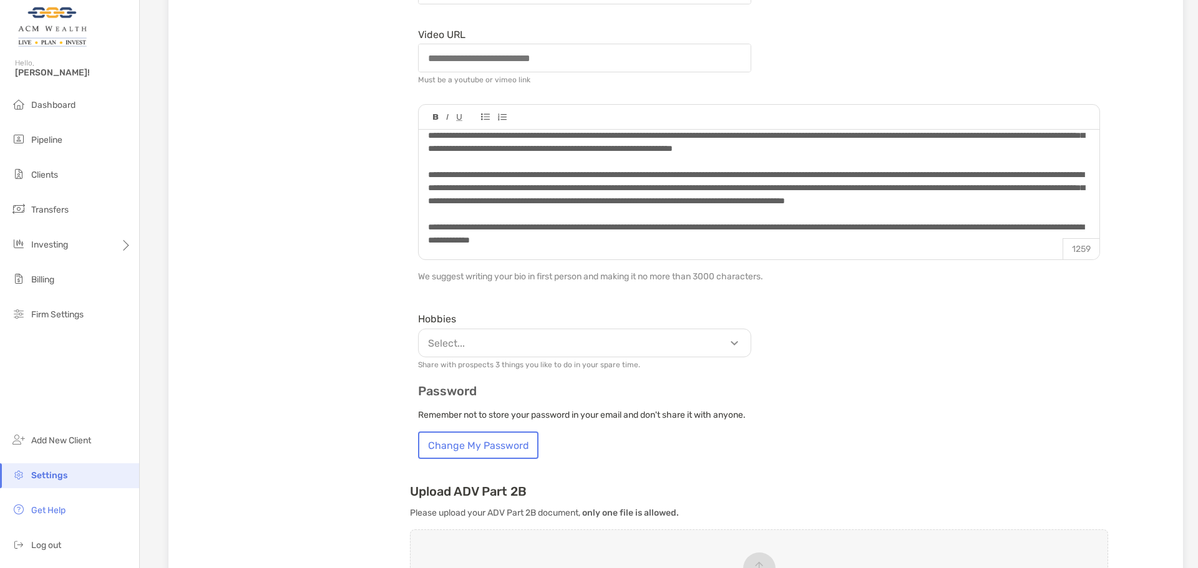
click at [883, 351] on div "Hobbies Select... Share with prospects 3 things you like to do in your spare ti…" at bounding box center [759, 338] width 698 height 61
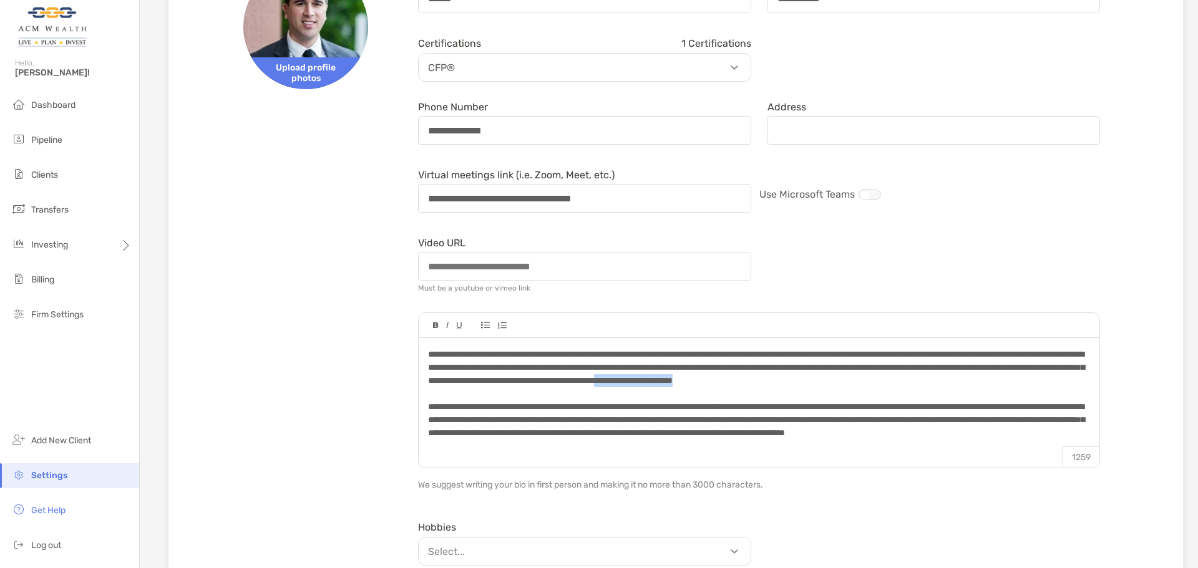
click at [1079, 388] on div "**********" at bounding box center [759, 396] width 680 height 117
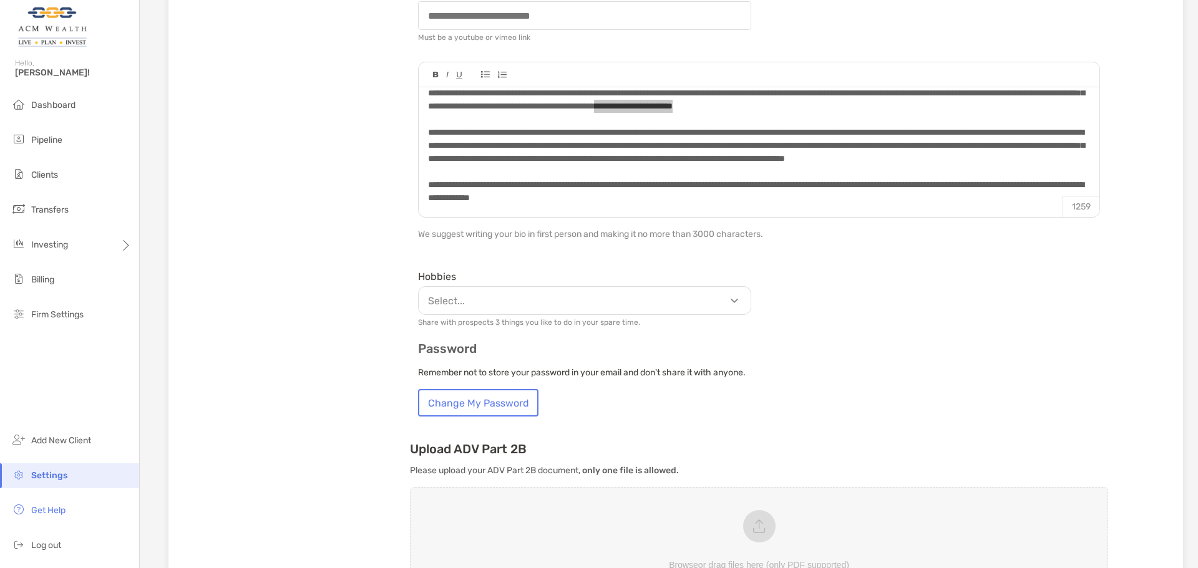
scroll to position [428, 0]
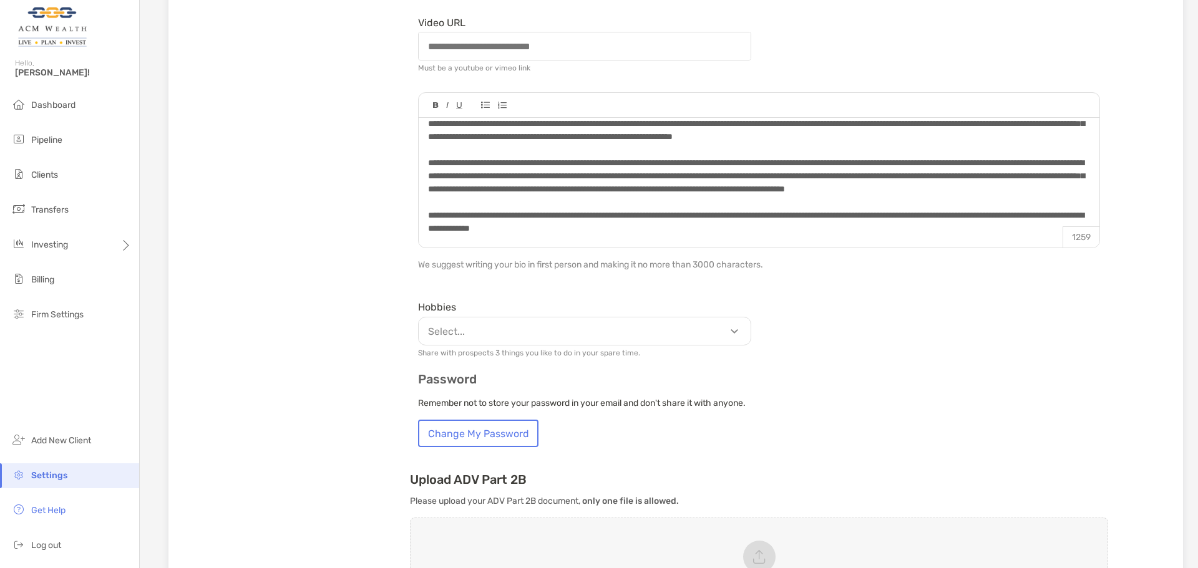
drag, startPoint x: 615, startPoint y: 223, endPoint x: 551, endPoint y: 228, distance: 63.9
click at [615, 223] on div "**********" at bounding box center [758, 222] width 661 height 26
drag, startPoint x: 909, startPoint y: 252, endPoint x: 855, endPoint y: 236, distance: 55.9
click at [909, 251] on div "**********" at bounding box center [759, 186] width 698 height 189
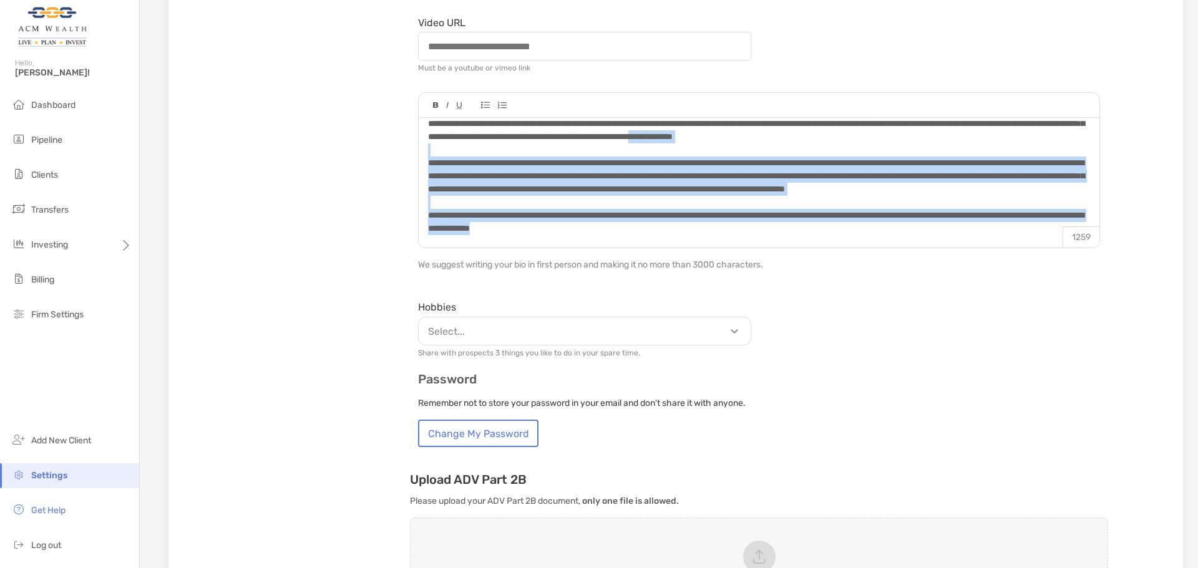
scroll to position [0, 0]
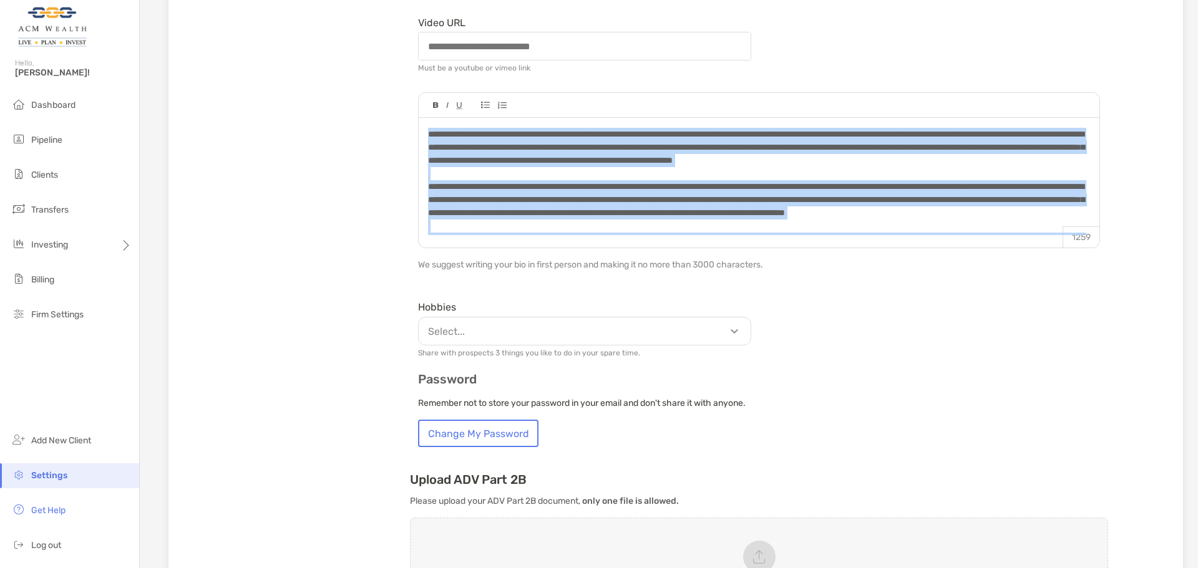
drag, startPoint x: 727, startPoint y: 234, endPoint x: 291, endPoint y: 59, distance: 470.2
click at [287, 40] on div "**********" at bounding box center [675, 221] width 974 height 995
drag, startPoint x: 511, startPoint y: 148, endPoint x: 437, endPoint y: 164, distance: 76.0
click at [437, 164] on span "**********" at bounding box center [756, 147] width 656 height 35
drag, startPoint x: 752, startPoint y: 229, endPoint x: 288, endPoint y: 68, distance: 491.2
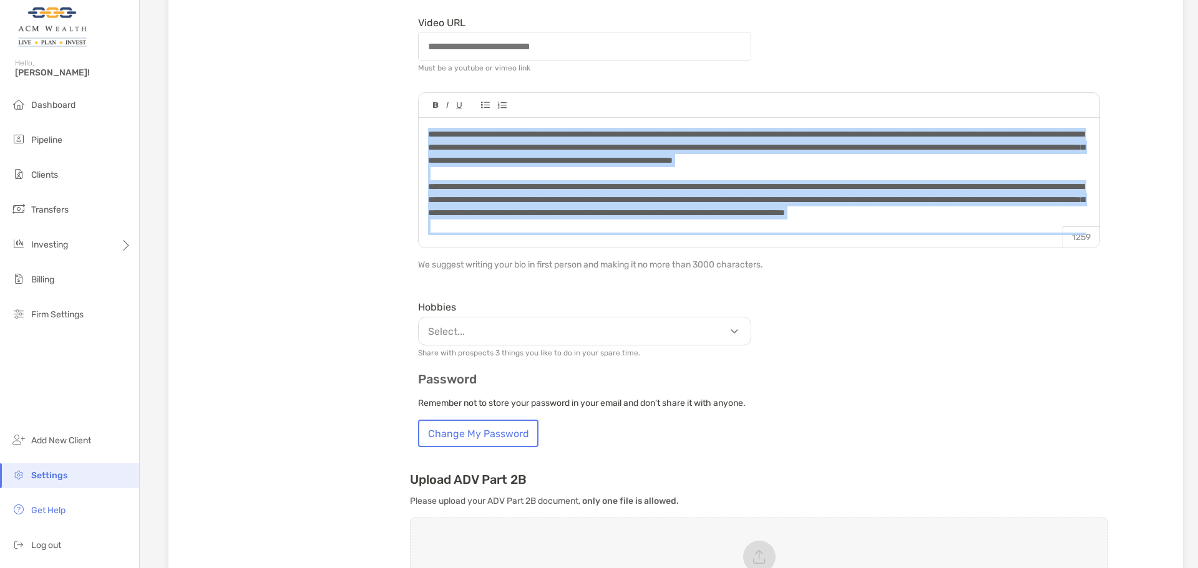
click at [288, 68] on div "**********" at bounding box center [675, 221] width 974 height 995
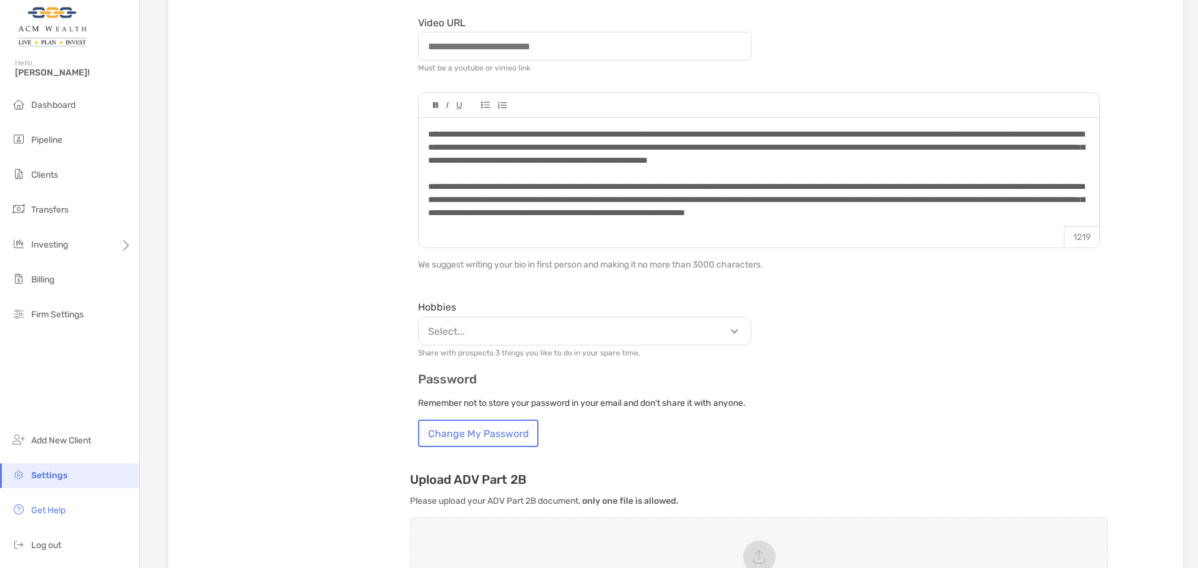
click at [839, 145] on span "**********" at bounding box center [756, 147] width 656 height 35
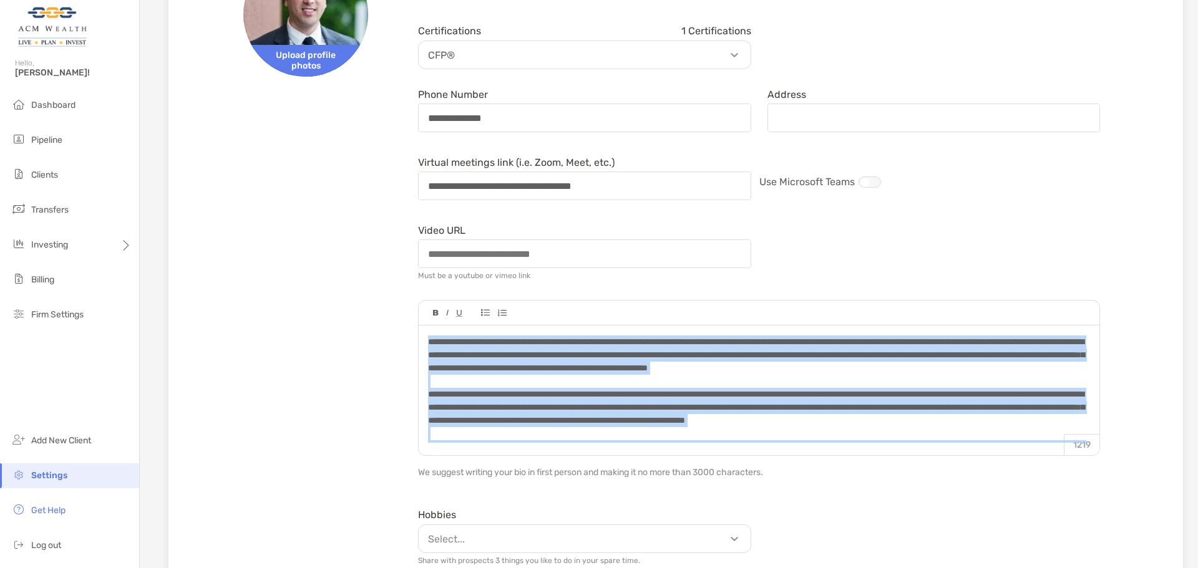
drag, startPoint x: 730, startPoint y: 440, endPoint x: 222, endPoint y: 215, distance: 556.0
click at [222, 215] on div "**********" at bounding box center [675, 429] width 974 height 995
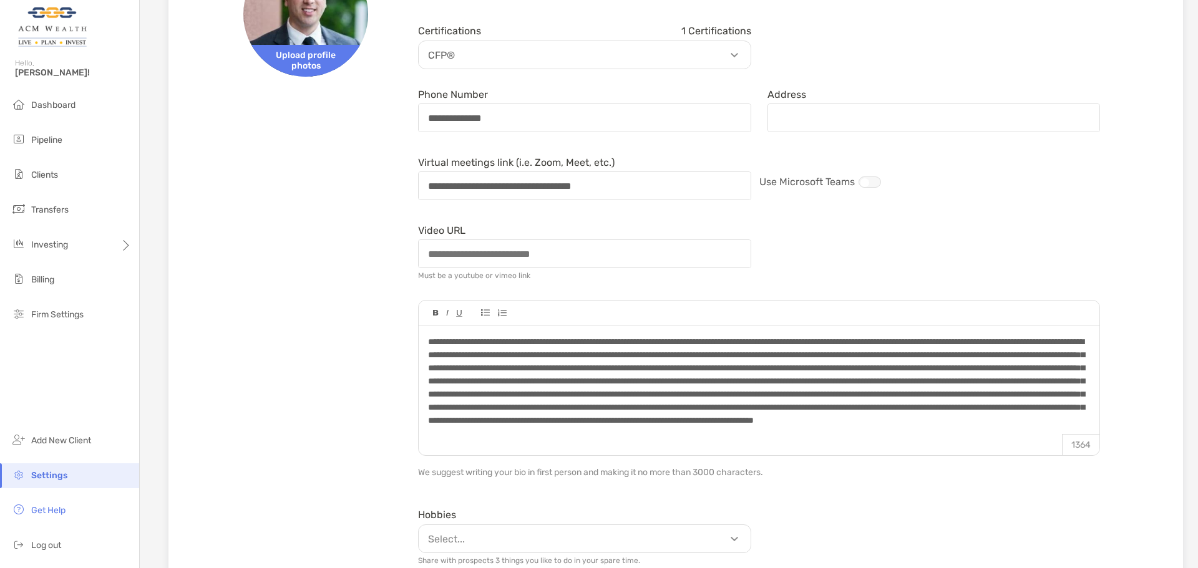
click at [866, 331] on div at bounding box center [759, 384] width 680 height 117
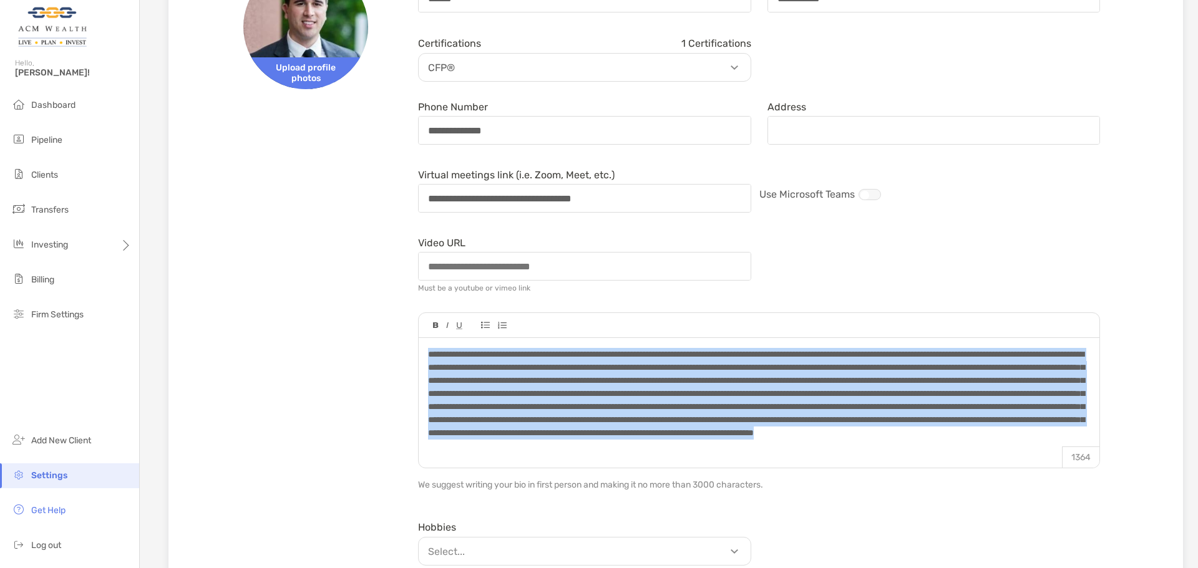
drag, startPoint x: 846, startPoint y: 447, endPoint x: 147, endPoint y: 219, distance: 734.9
click at [147, 219] on section "**********" at bounding box center [669, 383] width 1058 height 1182
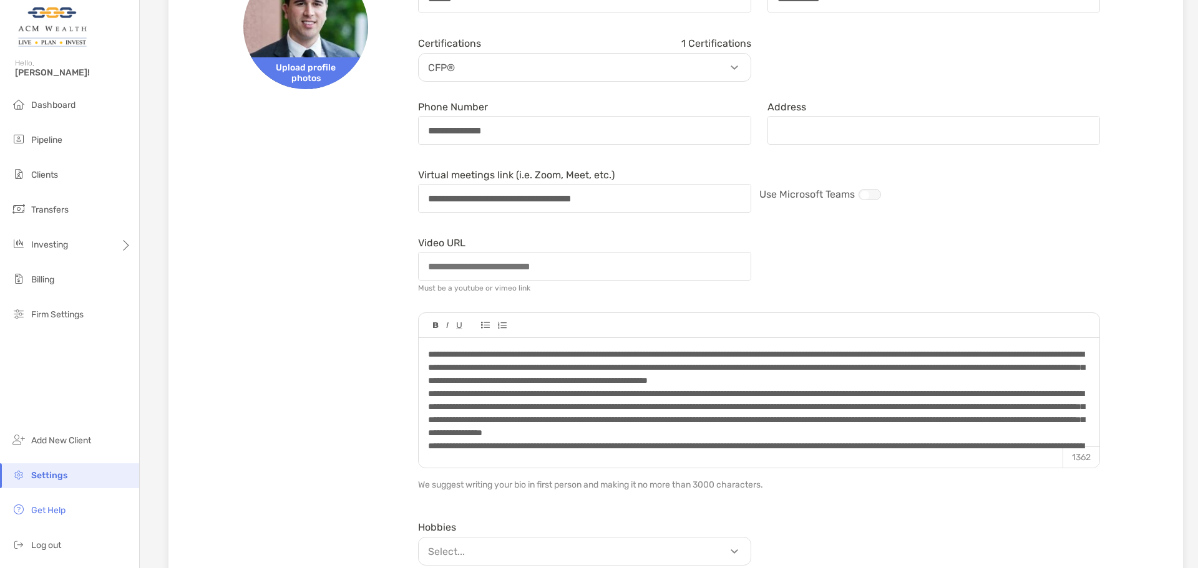
click at [540, 387] on div "**********" at bounding box center [758, 367] width 661 height 39
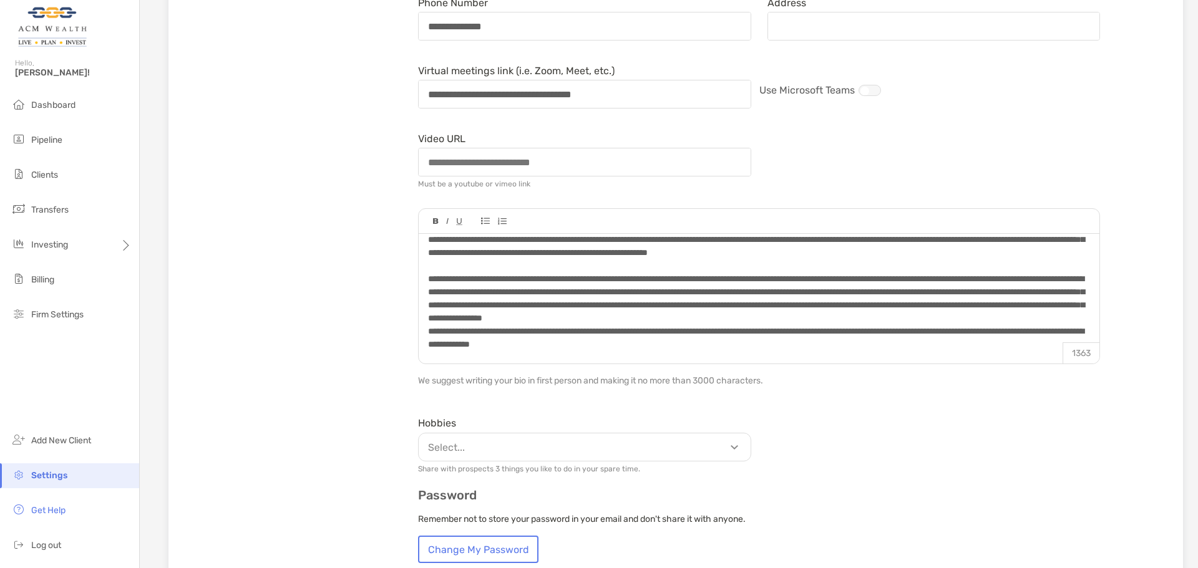
scroll to position [50, 0]
click at [564, 316] on div "**********" at bounding box center [758, 299] width 661 height 52
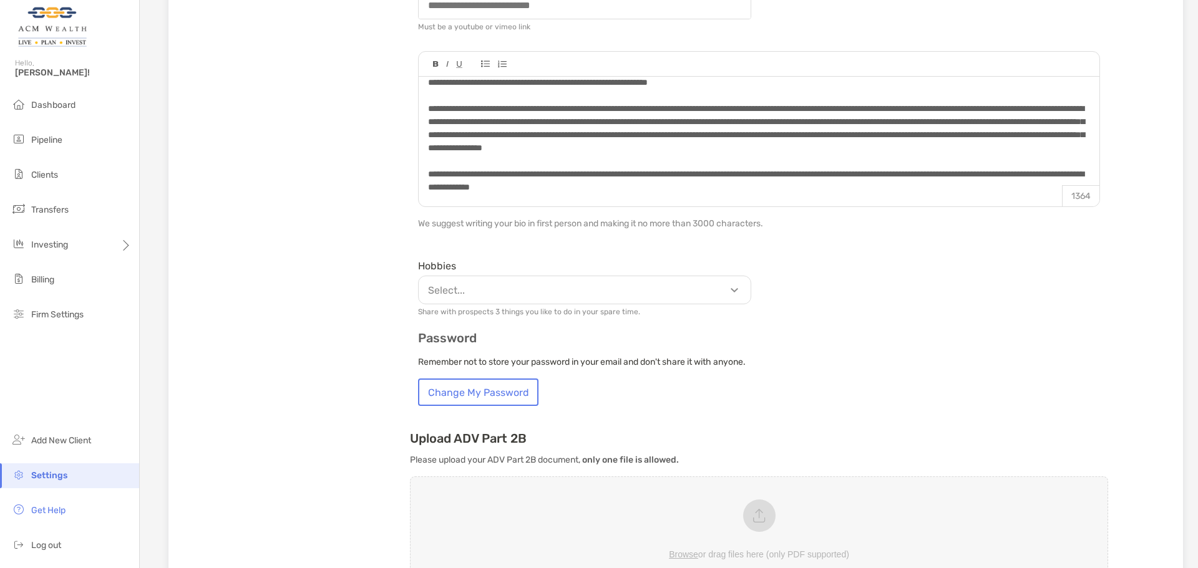
scroll to position [520, 0]
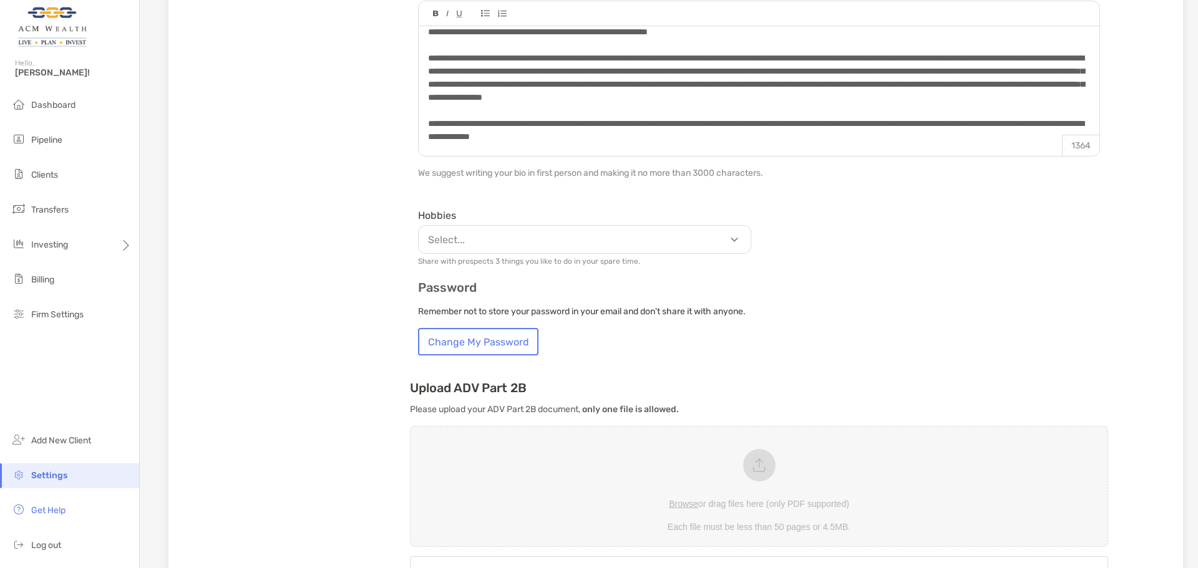
click at [720, 138] on div "**********" at bounding box center [758, 130] width 661 height 26
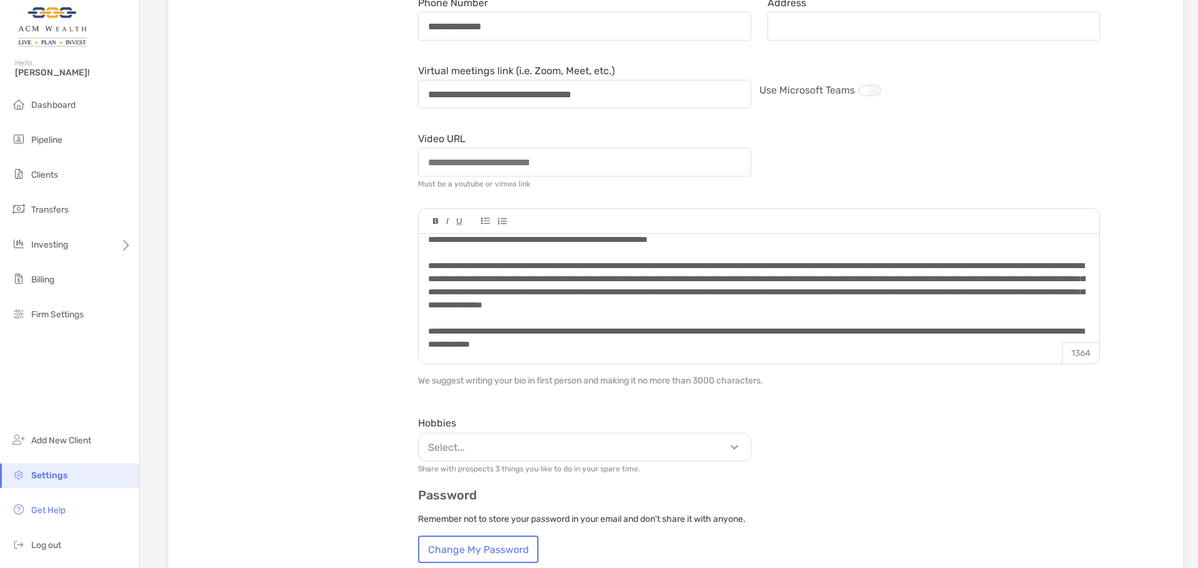
scroll to position [0, 0]
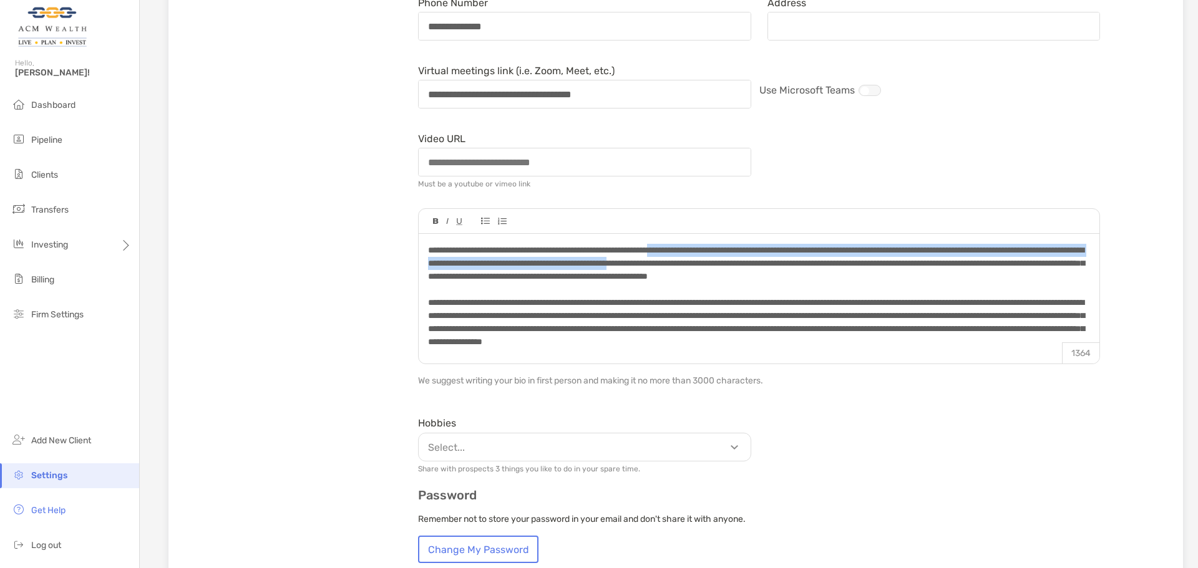
drag, startPoint x: 690, startPoint y: 251, endPoint x: 876, endPoint y: 261, distance: 185.5
click at [876, 261] on span "**********" at bounding box center [756, 263] width 656 height 35
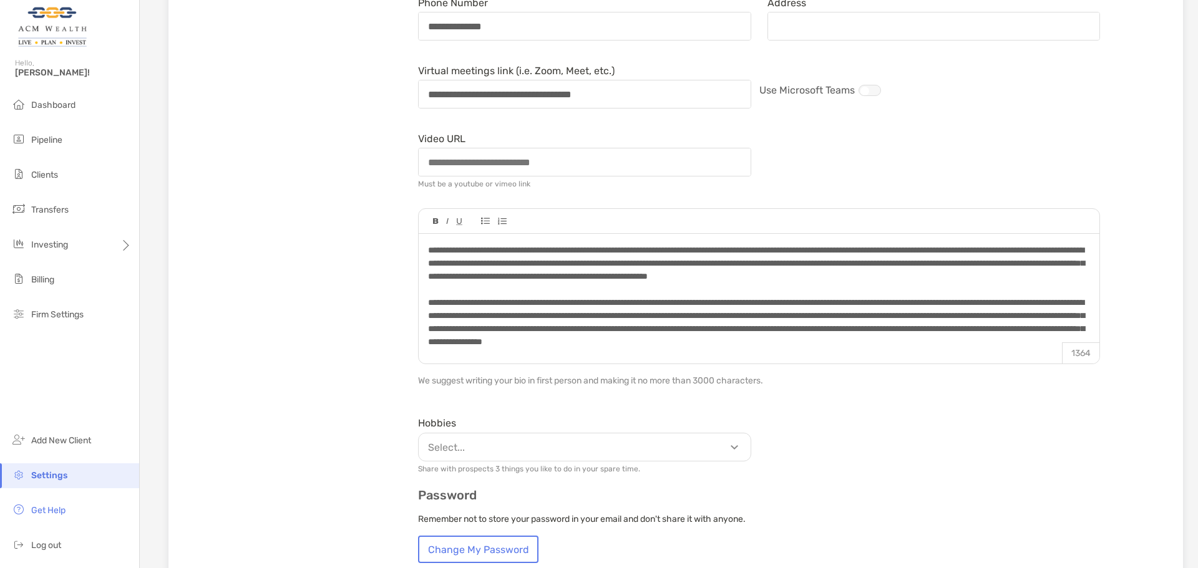
click at [939, 296] on div at bounding box center [758, 289] width 661 height 13
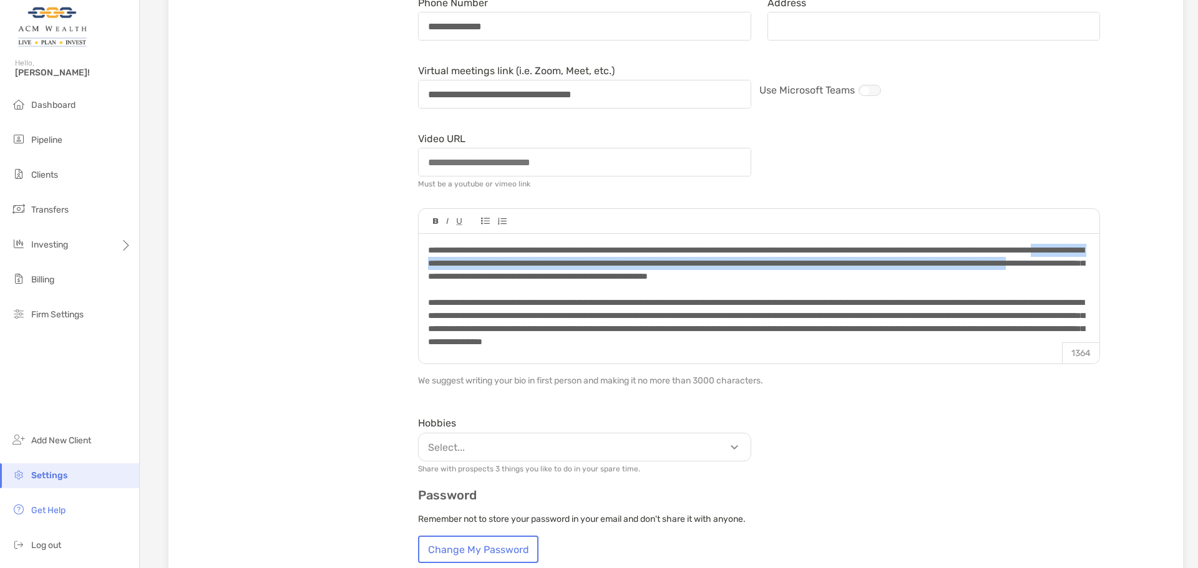
drag, startPoint x: 582, startPoint y: 263, endPoint x: 742, endPoint y: 275, distance: 160.8
click at [742, 275] on span "**********" at bounding box center [756, 263] width 656 height 35
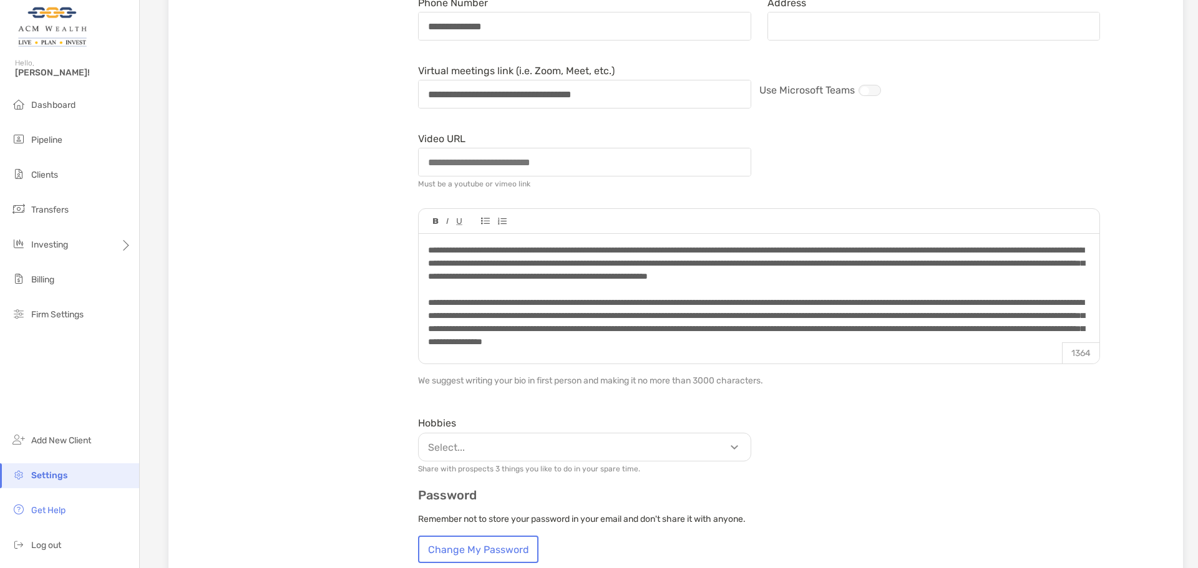
click at [785, 283] on div "**********" at bounding box center [758, 263] width 661 height 39
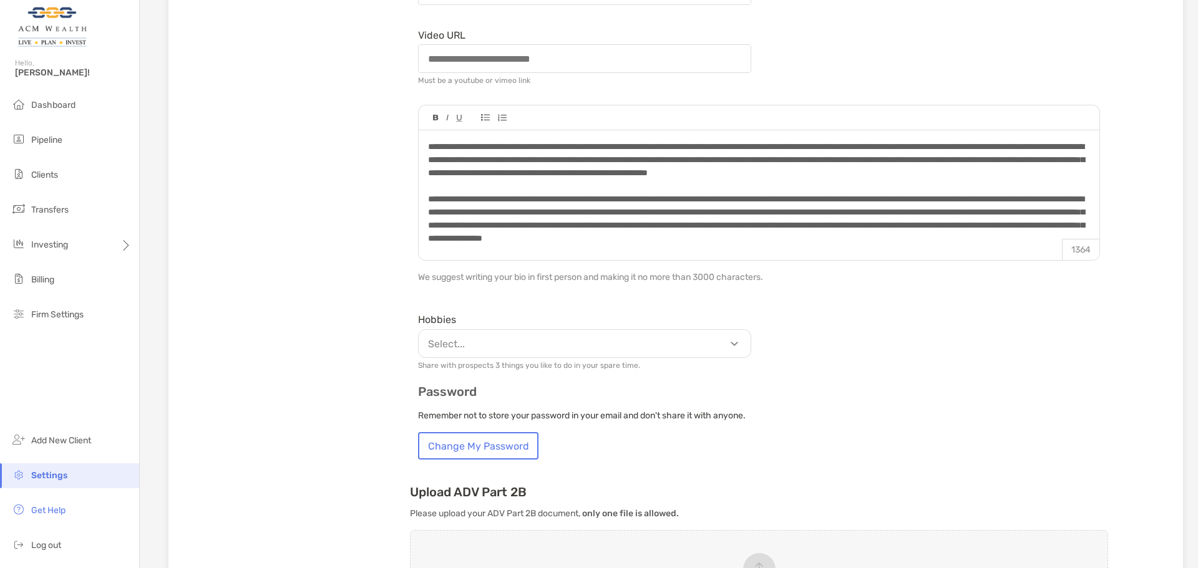
scroll to position [416, 0]
click at [976, 307] on form "**********" at bounding box center [759, 107] width 698 height 703
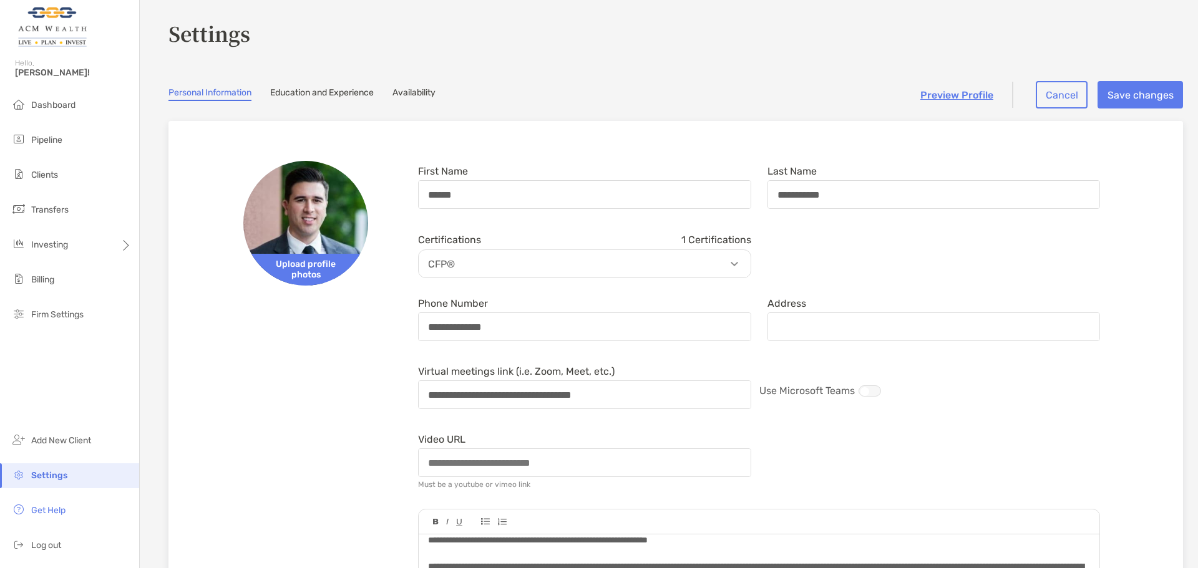
scroll to position [0, 0]
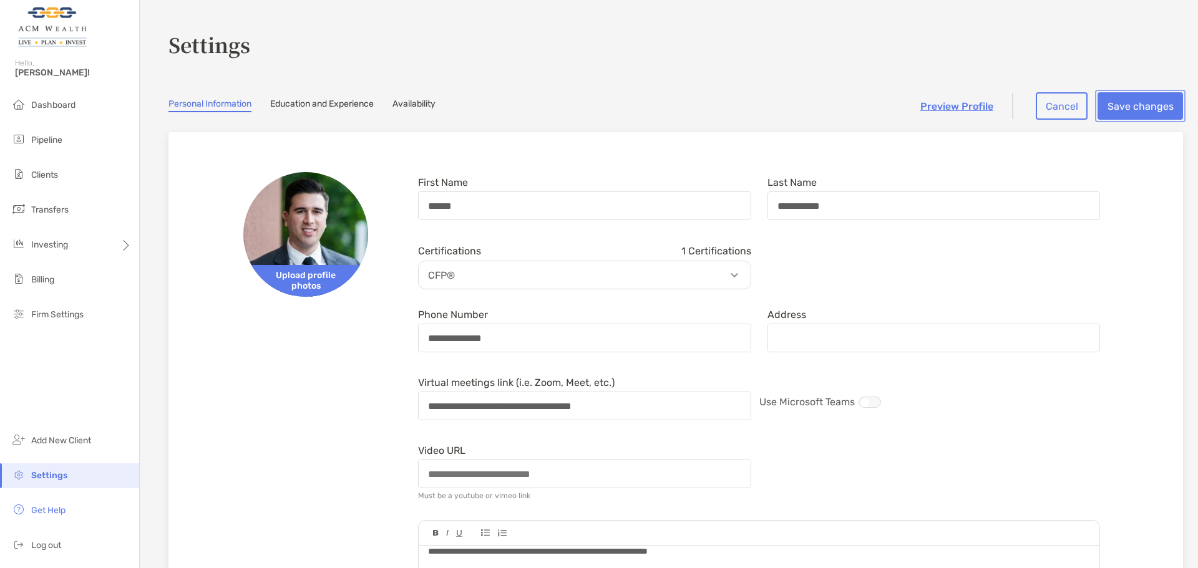
click at [1125, 110] on button "Save changes" at bounding box center [1139, 105] width 85 height 27
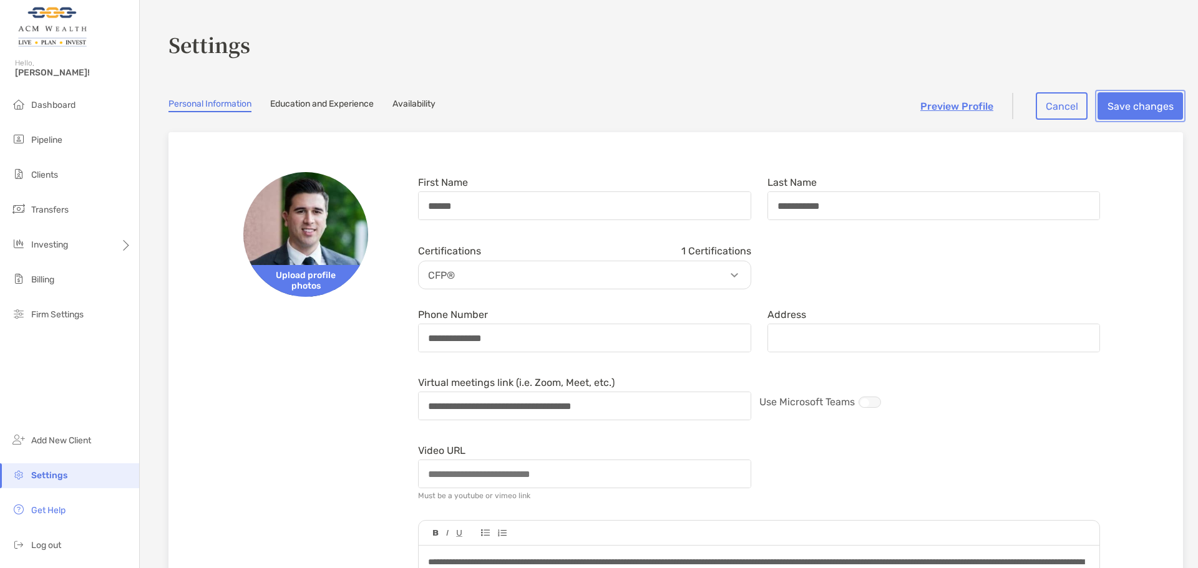
click at [1143, 107] on button "Save changes" at bounding box center [1139, 105] width 85 height 27
click at [312, 104] on link "Education and Experience" at bounding box center [322, 106] width 104 height 14
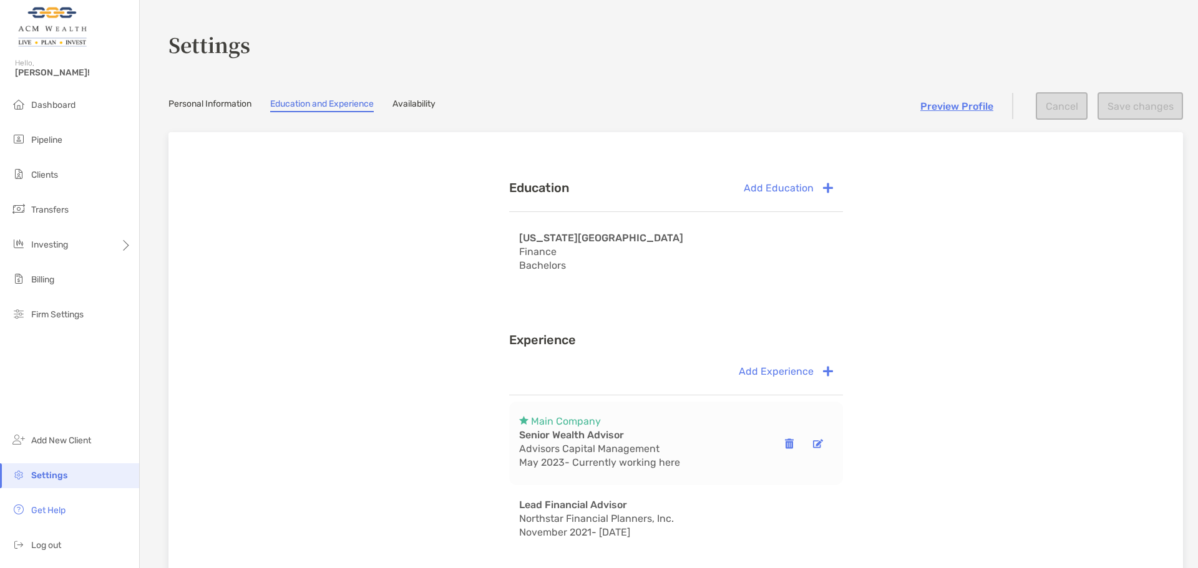
click at [641, 447] on p "Advisors Capital Management" at bounding box center [599, 448] width 161 height 11
click at [811, 446] on button "button" at bounding box center [817, 443] width 29 height 26
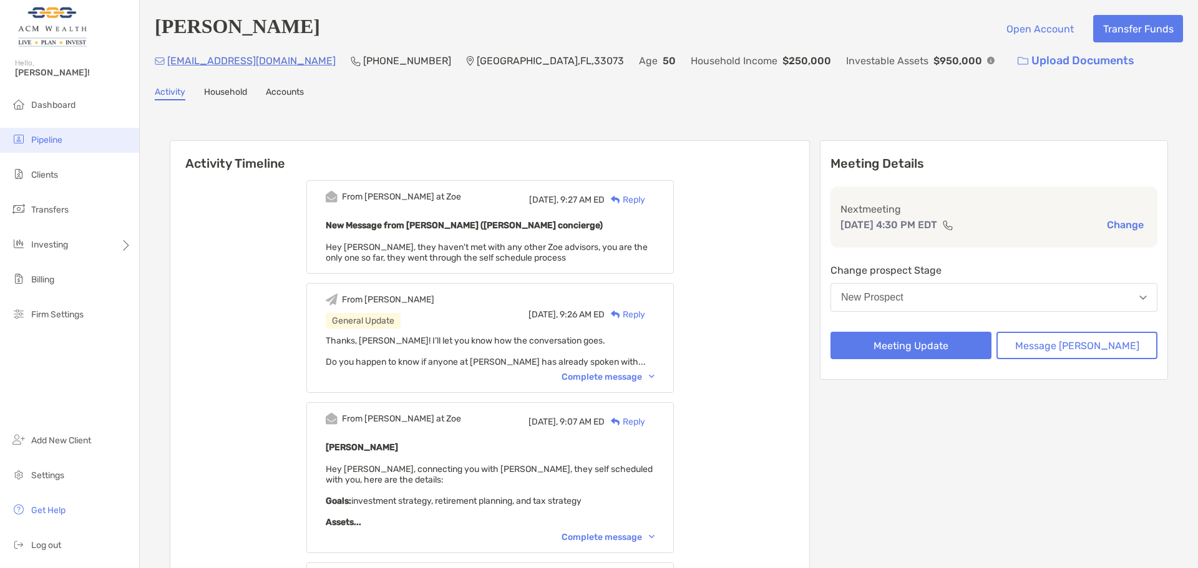
click at [62, 156] on ul "Dashboard Pipeline Clients Transfers Investing Billing Firm Settings" at bounding box center [69, 215] width 139 height 244
click at [57, 151] on li "Pipeline" at bounding box center [69, 140] width 139 height 25
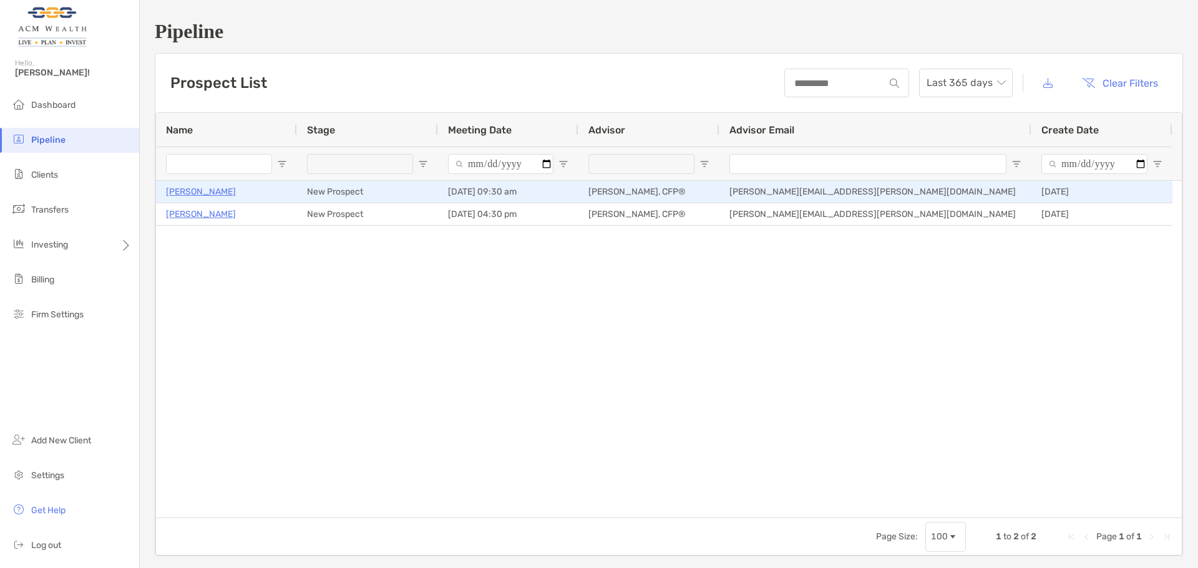
click at [206, 188] on p "[PERSON_NAME]" at bounding box center [201, 192] width 70 height 16
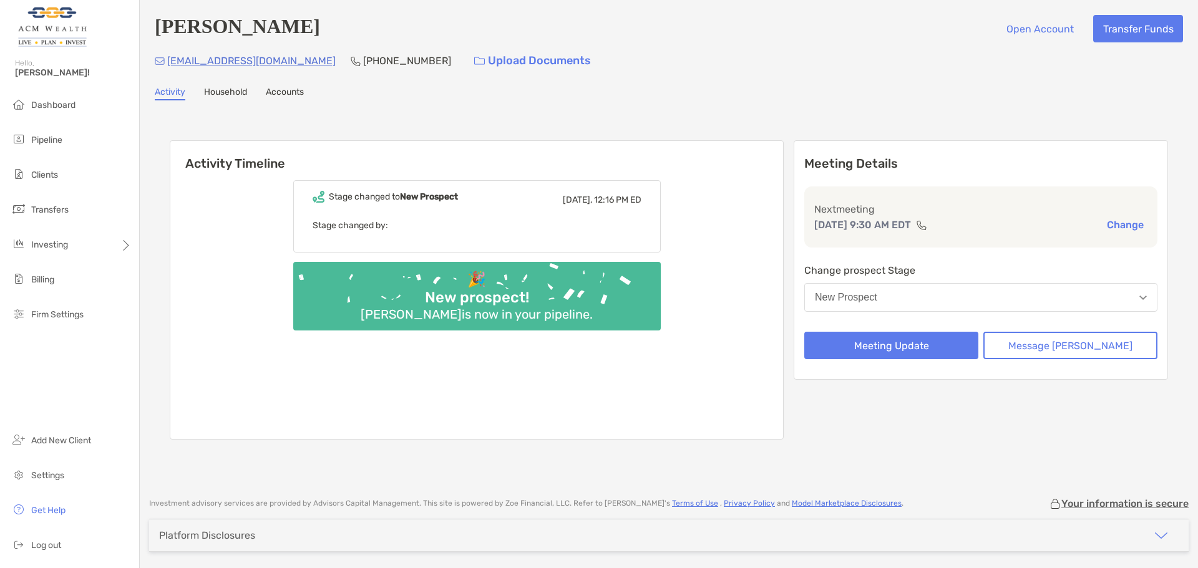
click at [248, 92] on div "Activity Household Accounts" at bounding box center [669, 94] width 1028 height 14
click at [233, 92] on link "Household" at bounding box center [225, 94] width 43 height 14
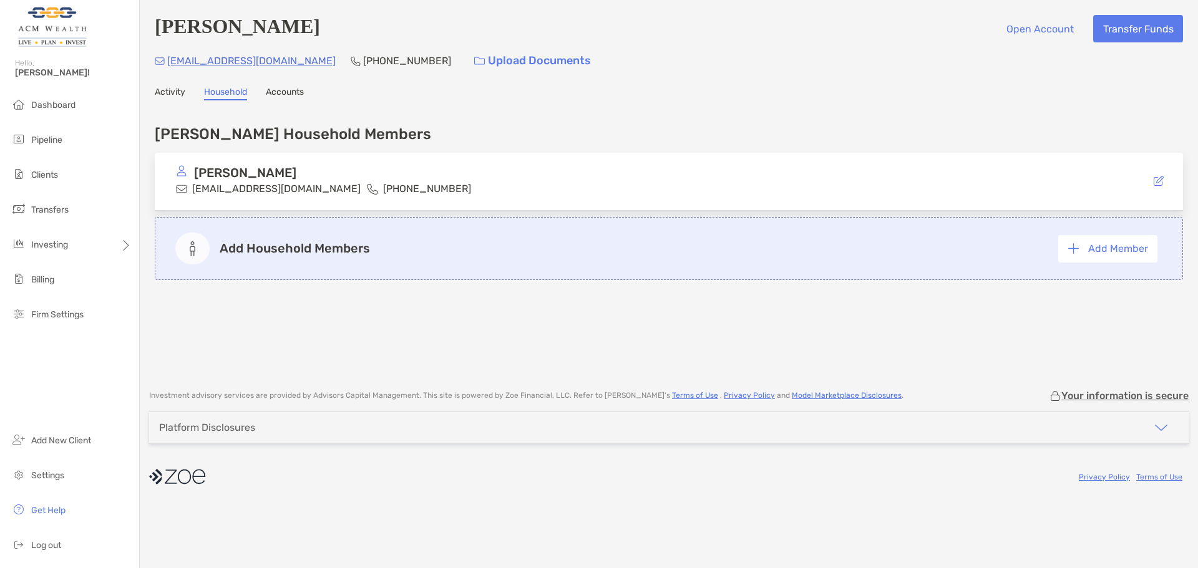
click at [282, 92] on link "Accounts" at bounding box center [285, 94] width 38 height 14
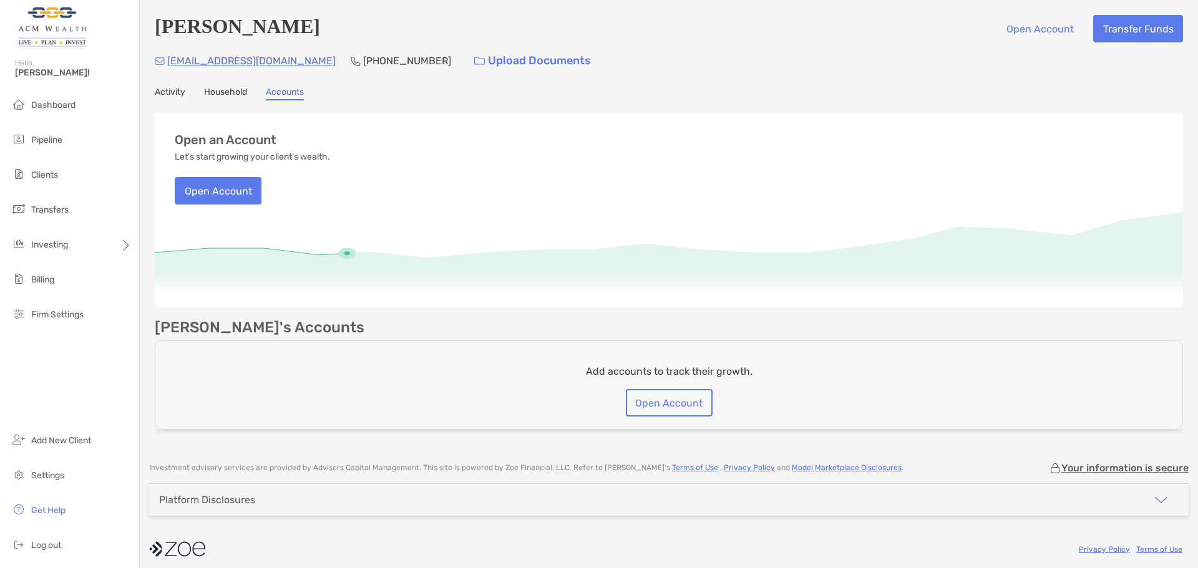
click at [244, 93] on link "Household" at bounding box center [225, 94] width 43 height 14
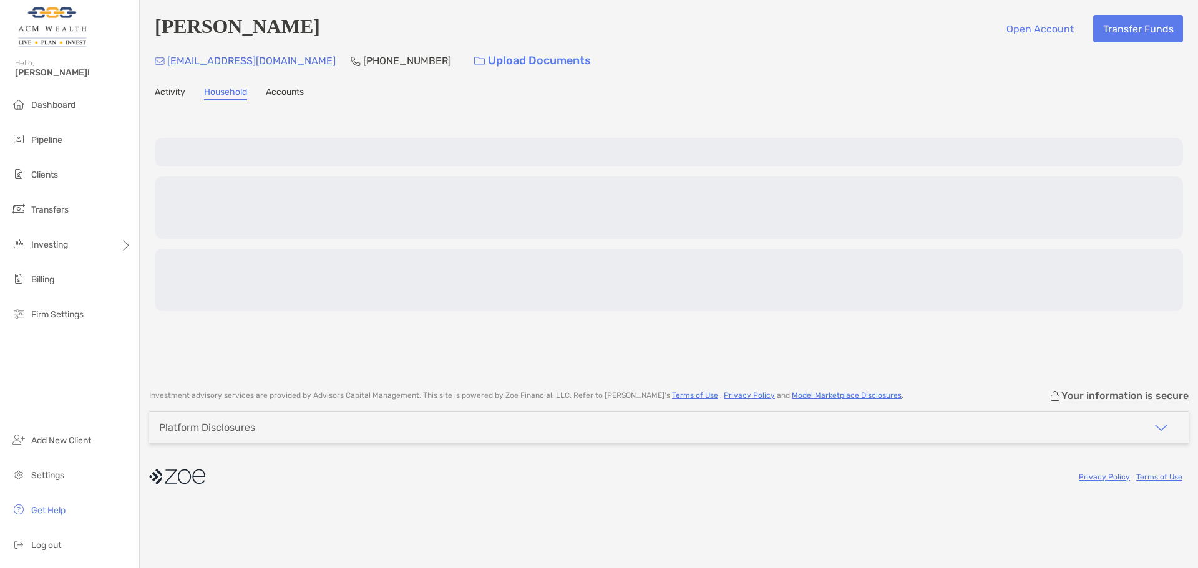
click at [179, 93] on link "Activity" at bounding box center [170, 94] width 31 height 14
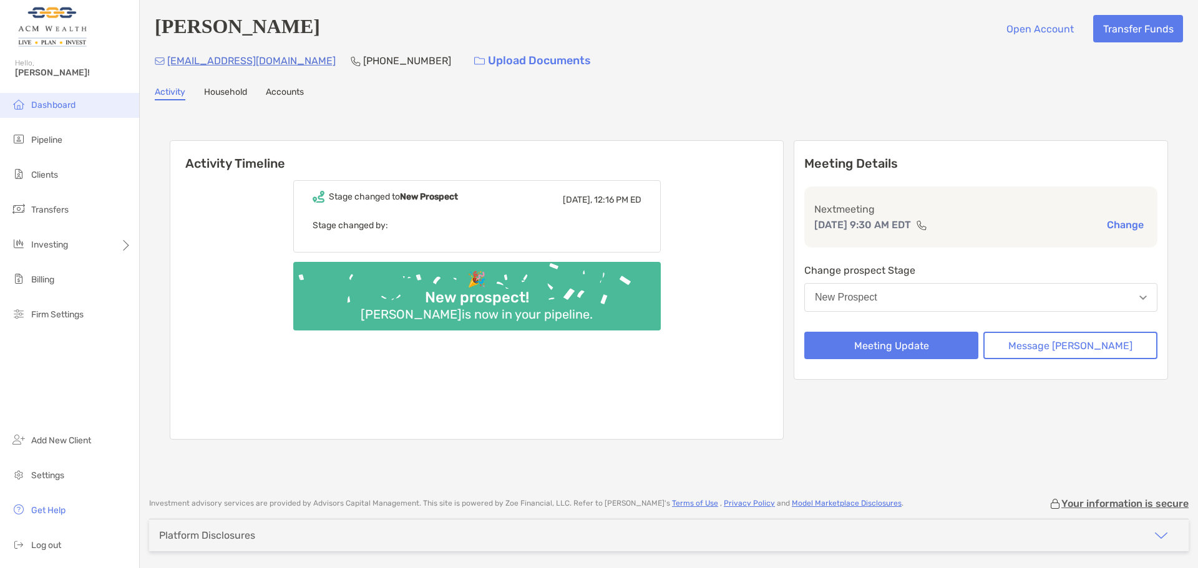
click at [52, 108] on span "Dashboard" at bounding box center [53, 105] width 44 height 11
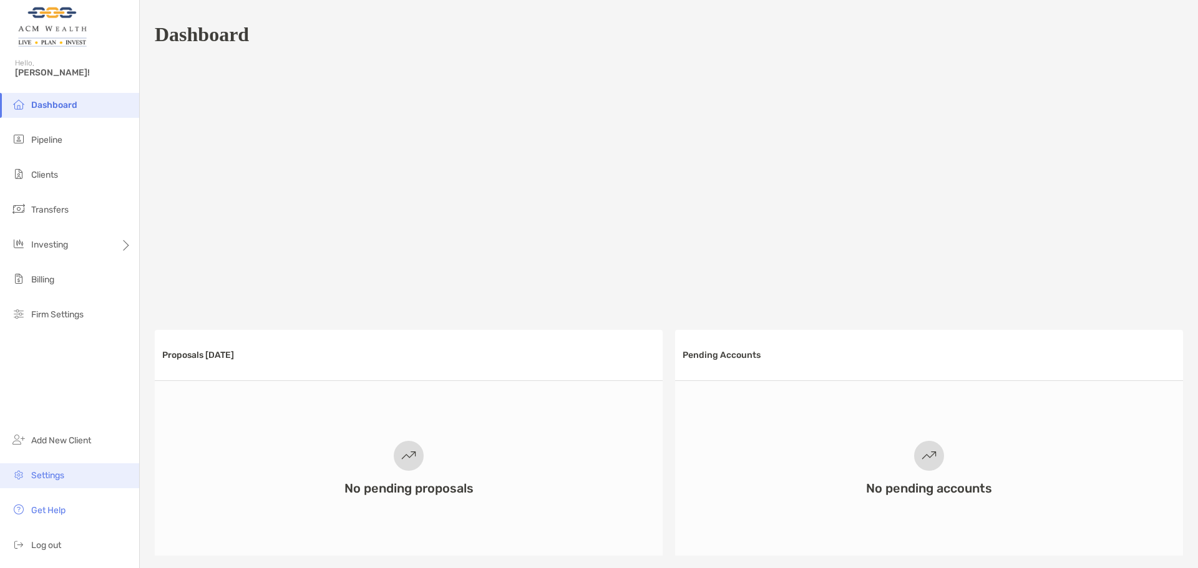
click at [55, 465] on li "Settings" at bounding box center [69, 475] width 139 height 25
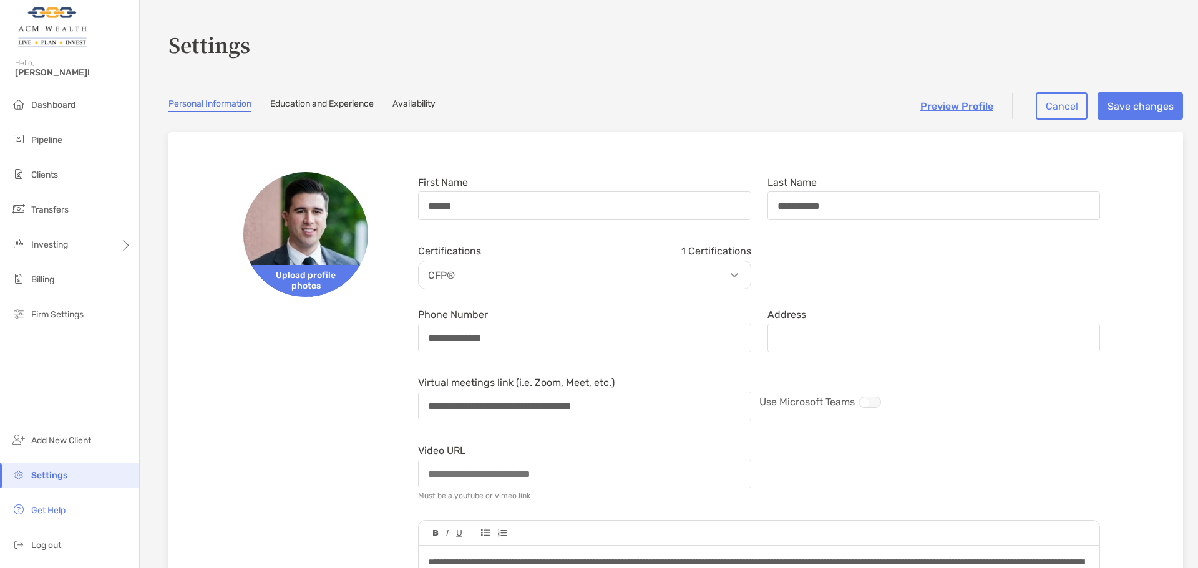
click at [334, 102] on link "Education and Experience" at bounding box center [322, 106] width 104 height 14
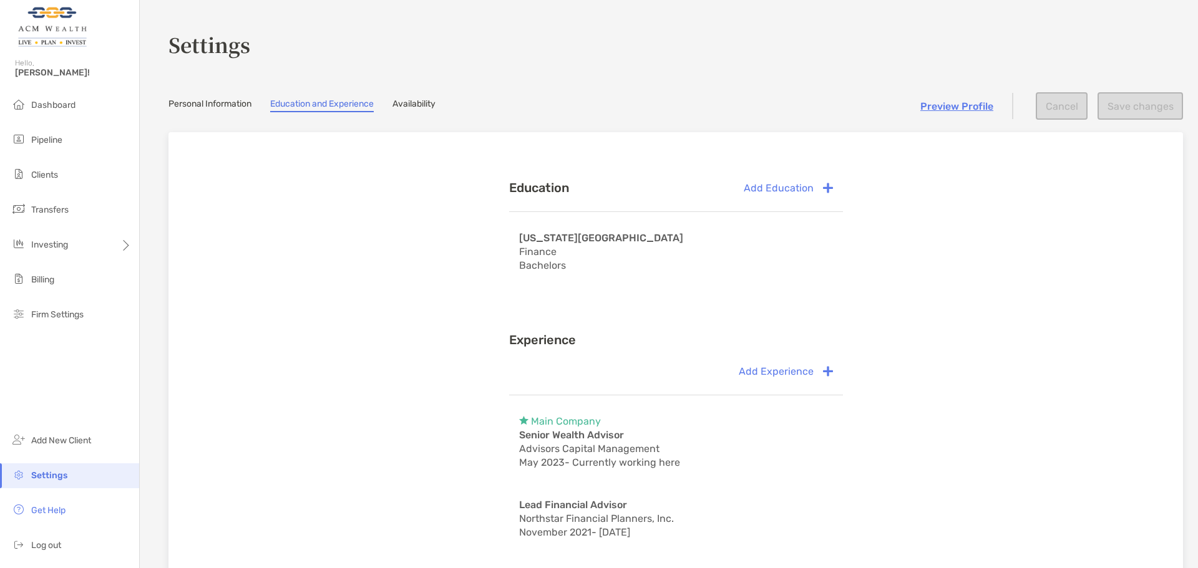
click at [422, 102] on link "Availability" at bounding box center [413, 106] width 43 height 14
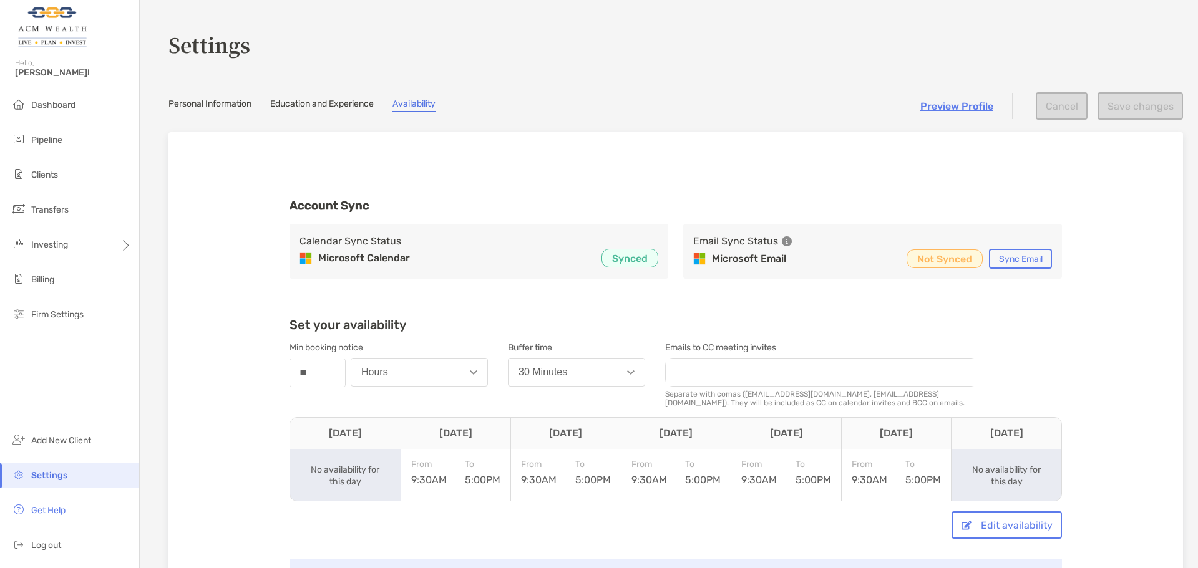
click at [934, 110] on link "Preview Profile" at bounding box center [956, 106] width 73 height 12
click at [230, 107] on link "Personal Information" at bounding box center [209, 106] width 83 height 14
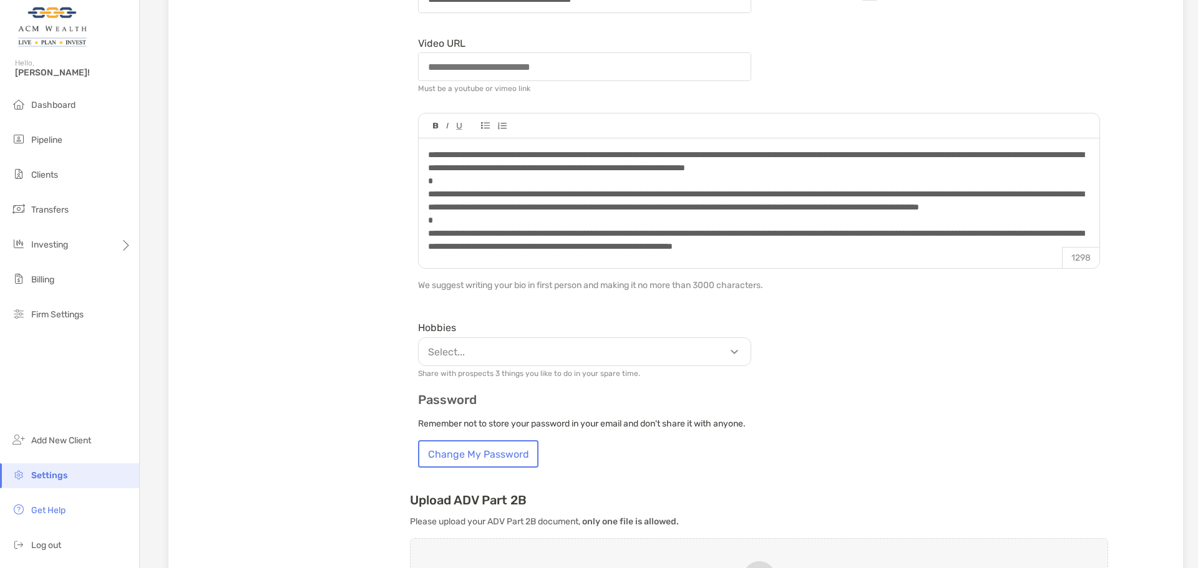
scroll to position [12, 0]
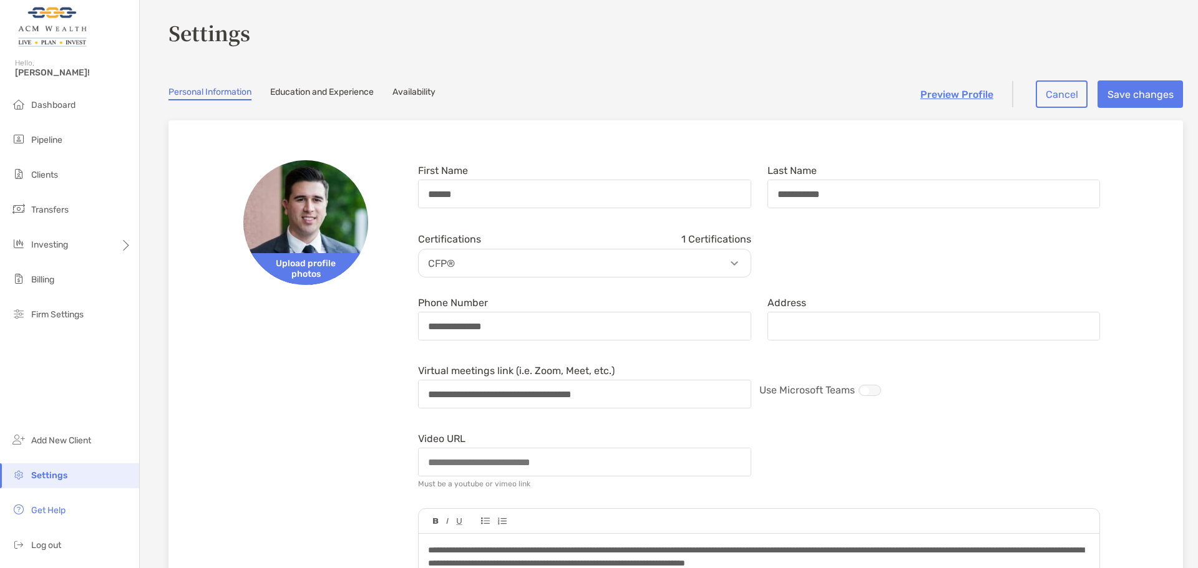
click at [334, 95] on link "Education and Experience" at bounding box center [322, 94] width 104 height 14
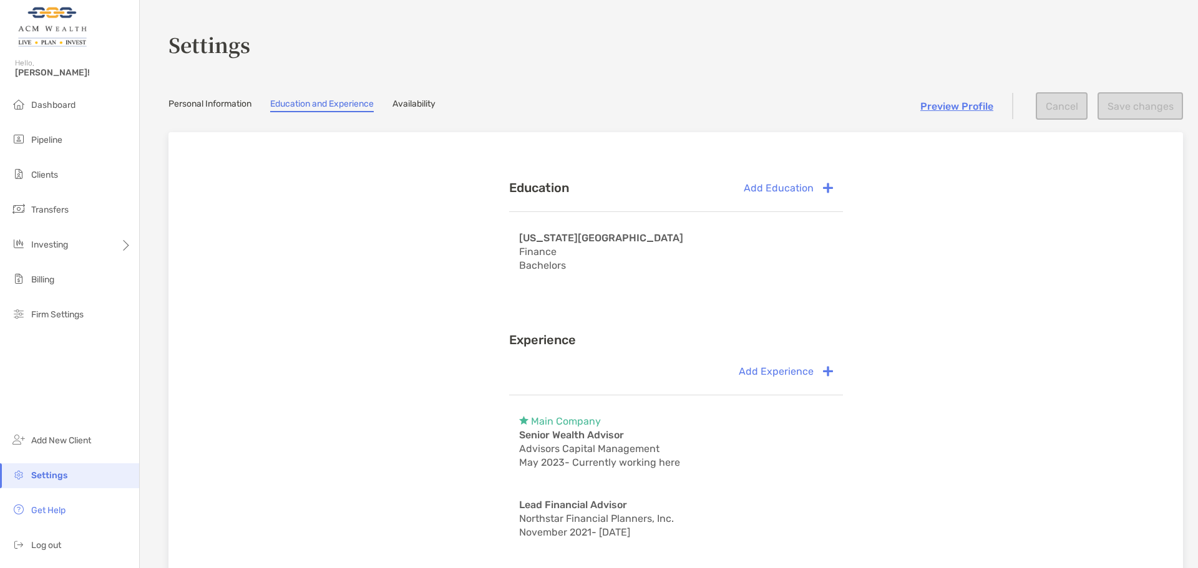
click at [422, 114] on section "Settings Personal Information Education and Experience Availability Preview Pro…" at bounding box center [669, 411] width 1058 height 823
click at [421, 107] on link "Availability" at bounding box center [413, 106] width 43 height 14
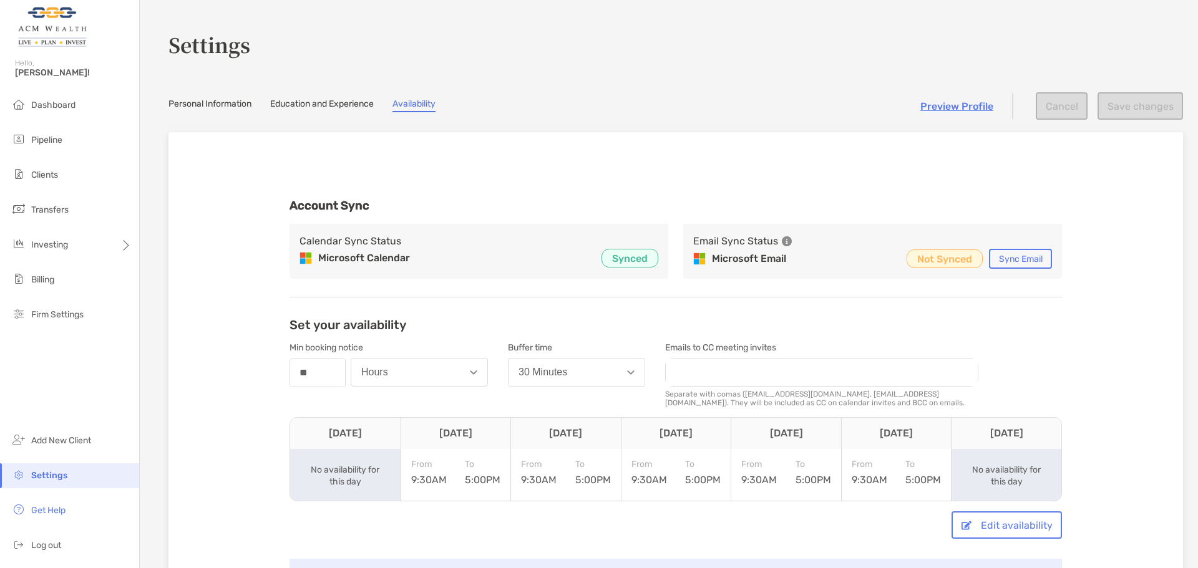
click at [209, 106] on link "Personal Information" at bounding box center [209, 106] width 83 height 14
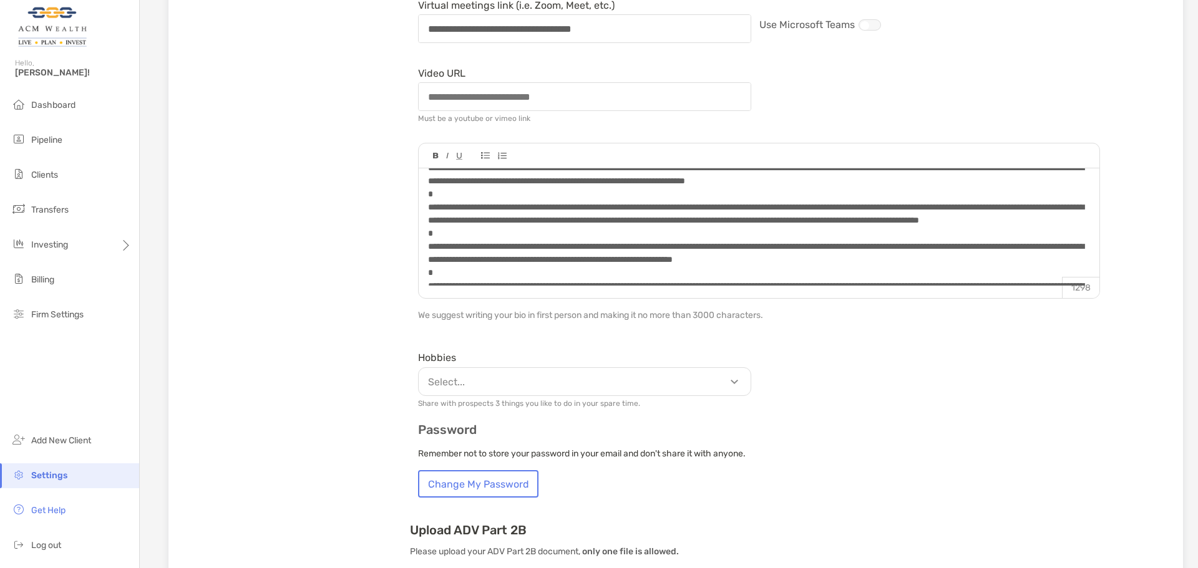
scroll to position [416, 0]
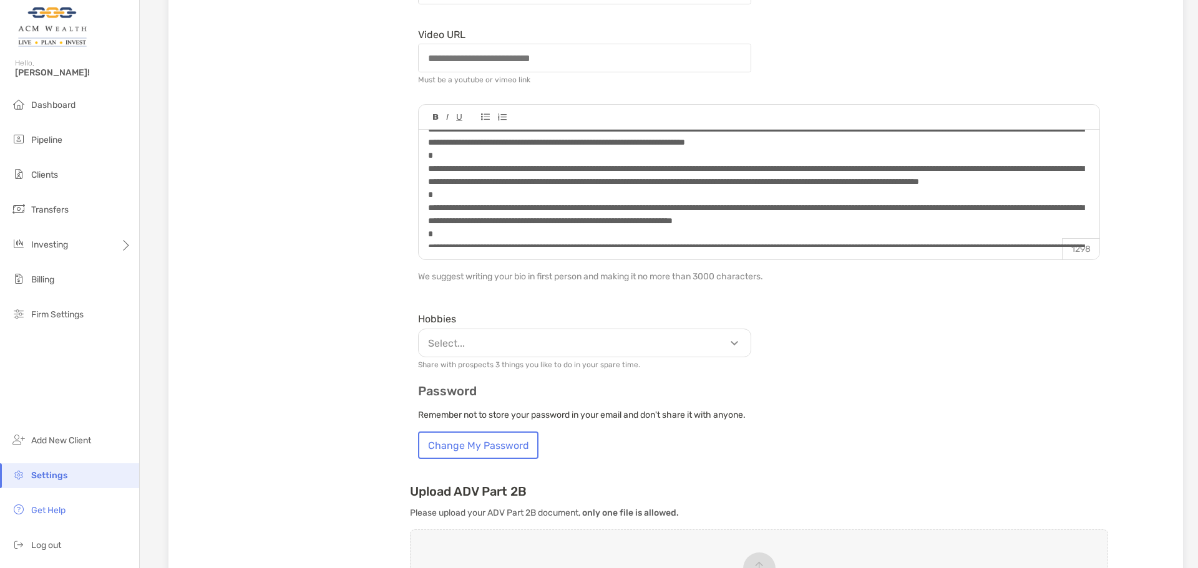
click at [707, 346] on p "Select..." at bounding box center [588, 344] width 332 height 16
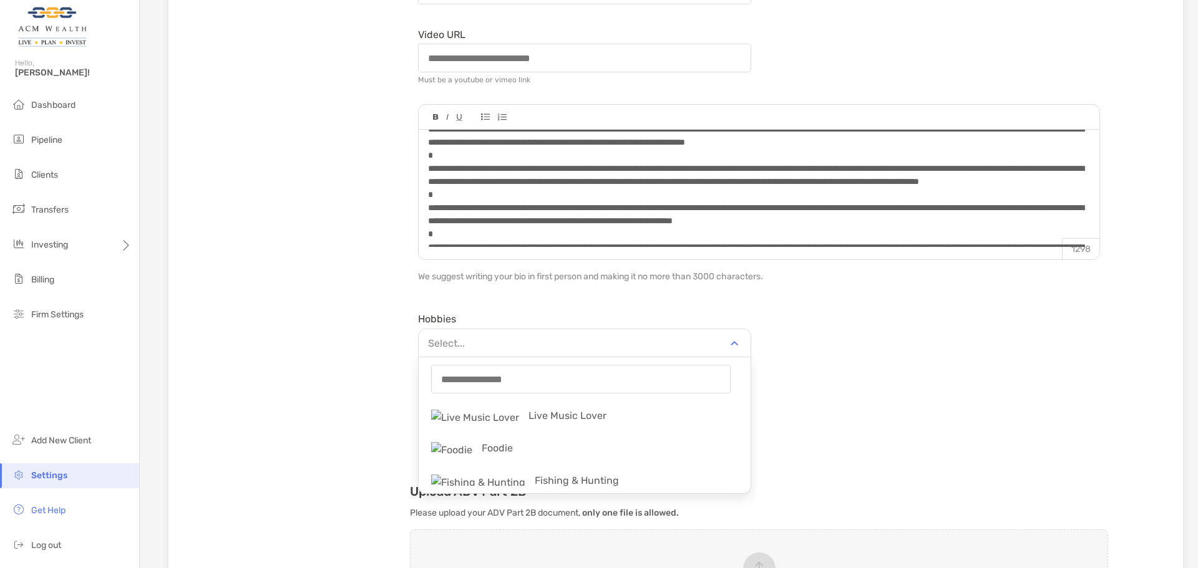
scroll to position [0, 0]
click at [950, 380] on form "**********" at bounding box center [759, 107] width 698 height 703
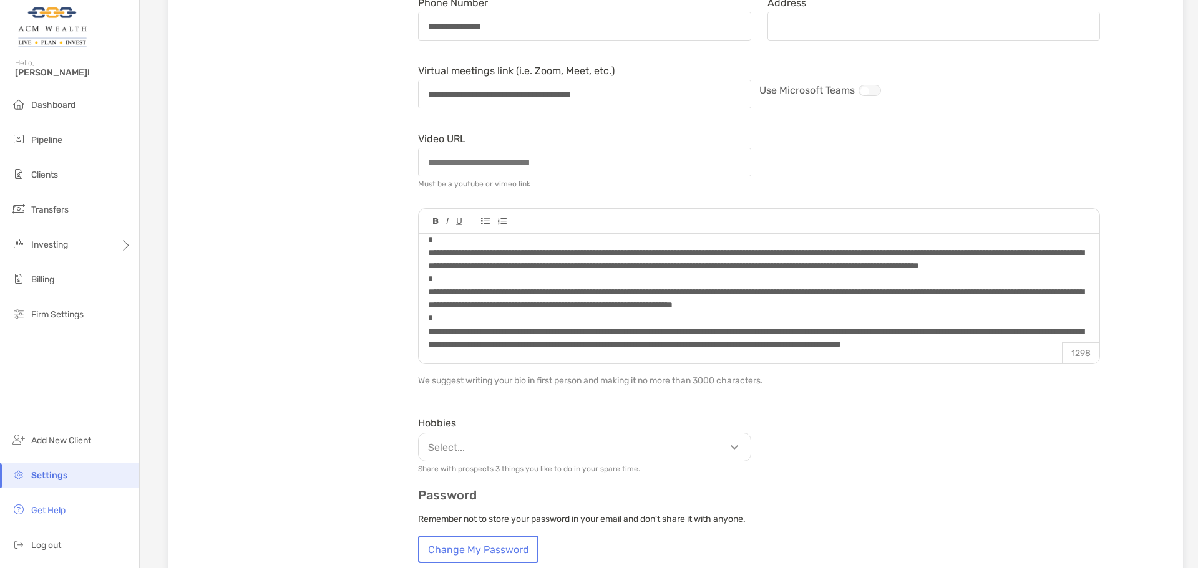
scroll to position [63, 0]
click at [1027, 472] on div "Hobbies Select... Share with prospects 3 things you like to do in your spare ti…" at bounding box center [759, 442] width 698 height 61
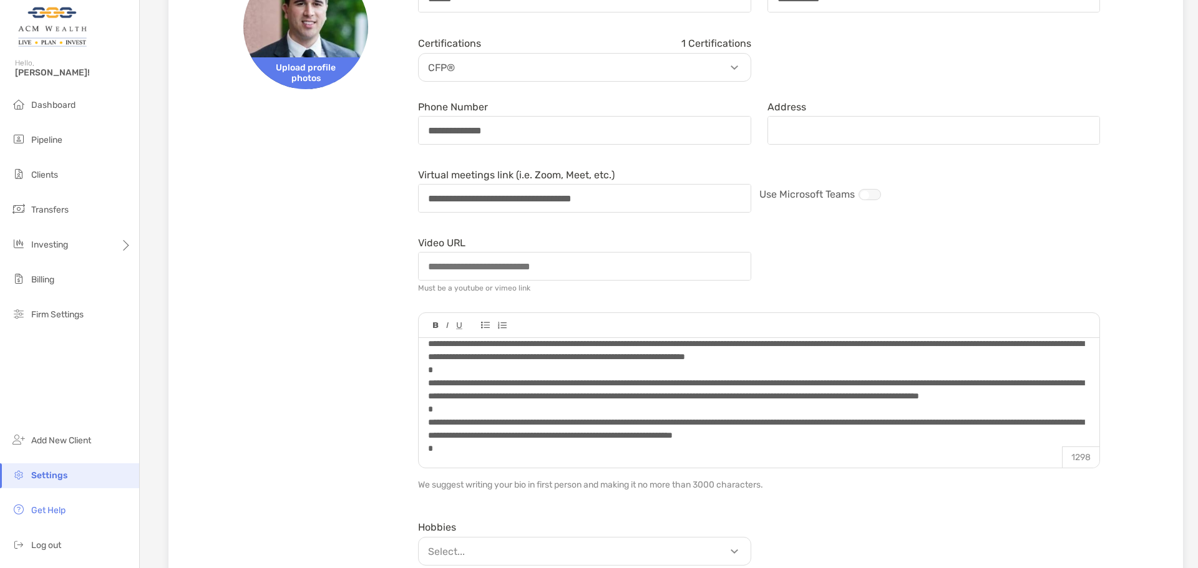
scroll to position [0, 0]
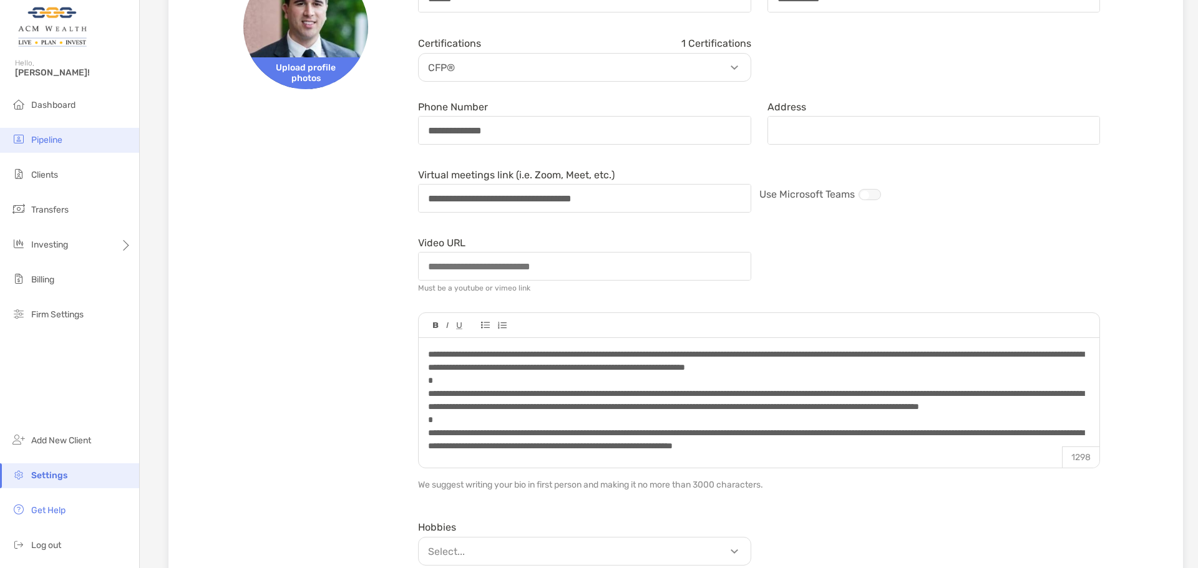
click at [44, 142] on span "Pipeline" at bounding box center [46, 140] width 31 height 11
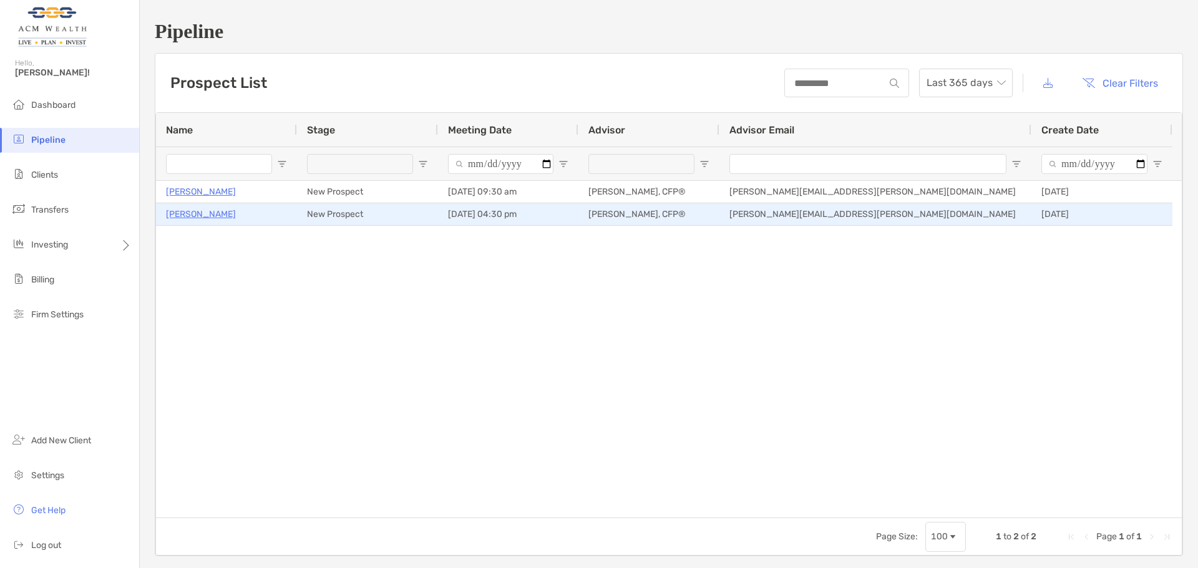
click at [197, 212] on p "Hetal Patel" at bounding box center [201, 214] width 70 height 16
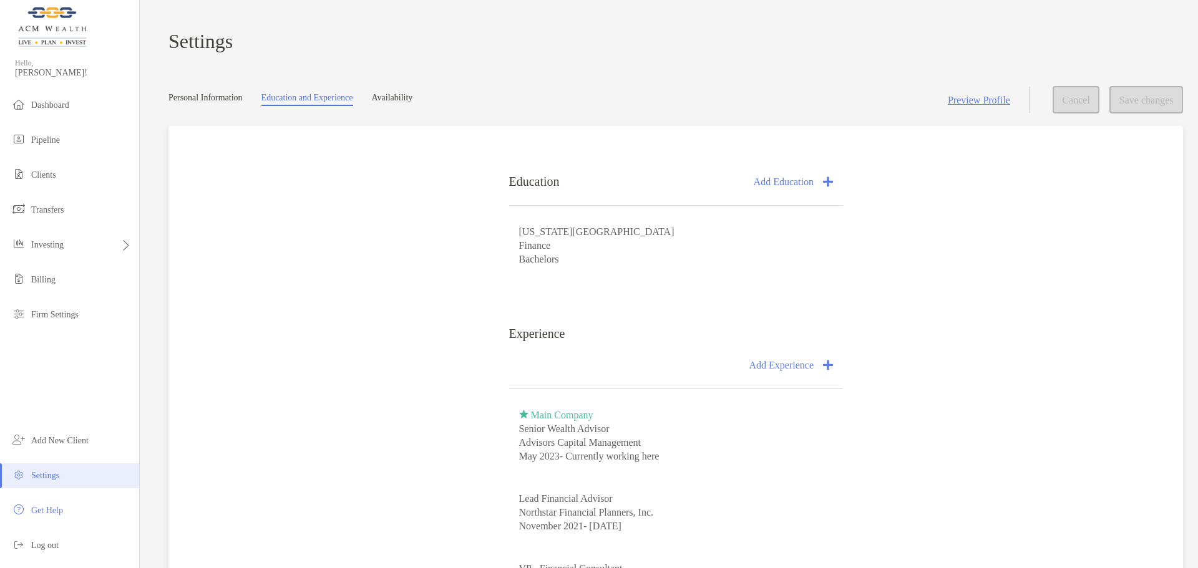
scroll to position [104, 0]
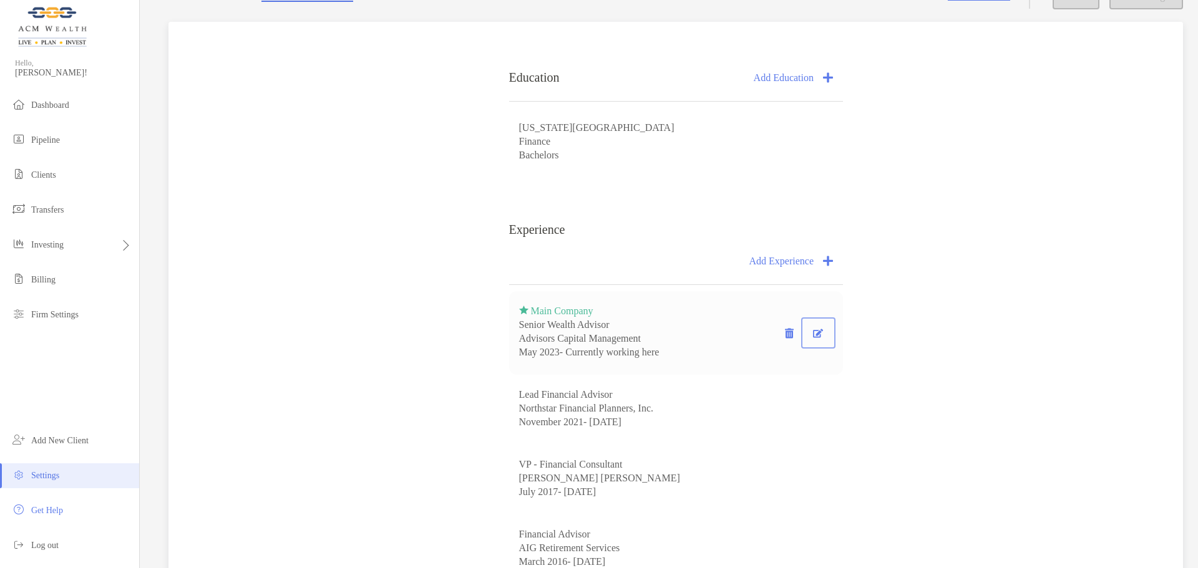
click at [809, 341] on button "button" at bounding box center [817, 333] width 29 height 26
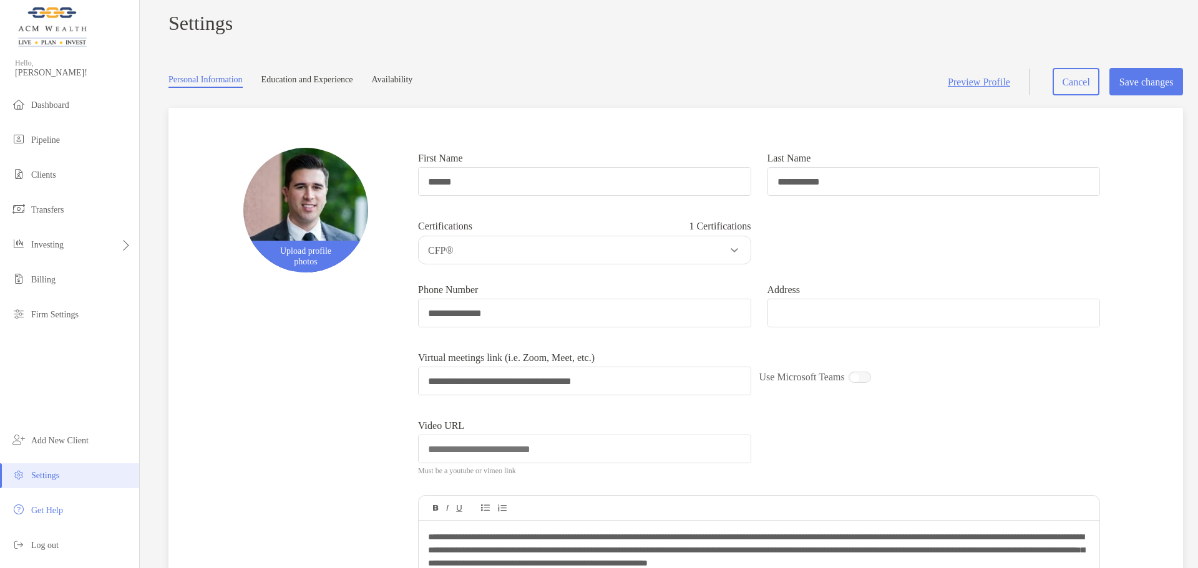
scroll to position [12, 0]
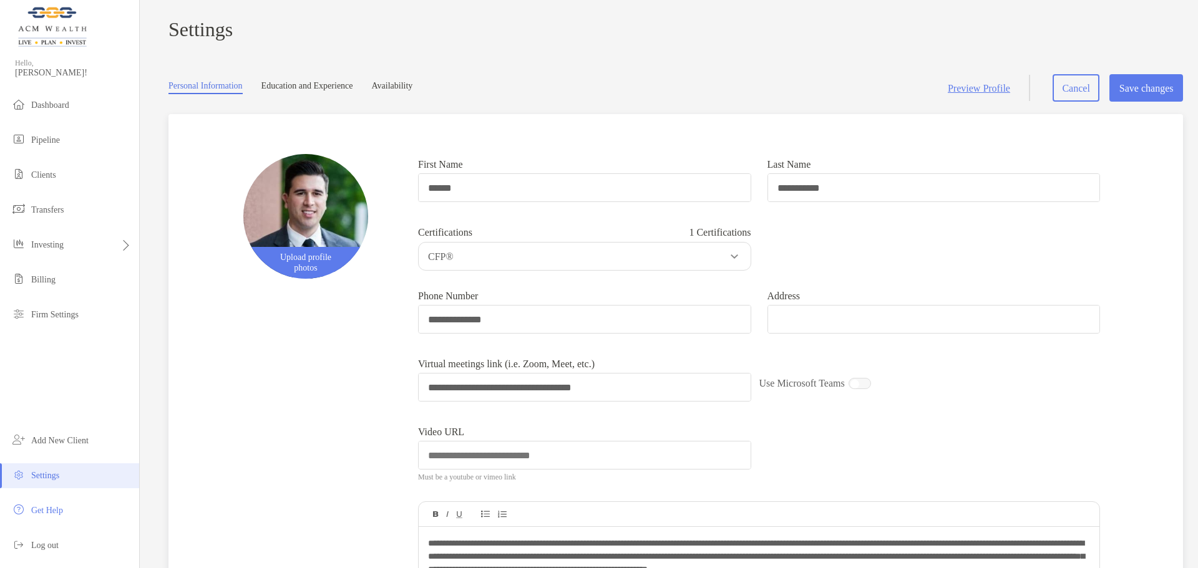
click at [947, 93] on link "Preview Profile" at bounding box center [978, 88] width 62 height 12
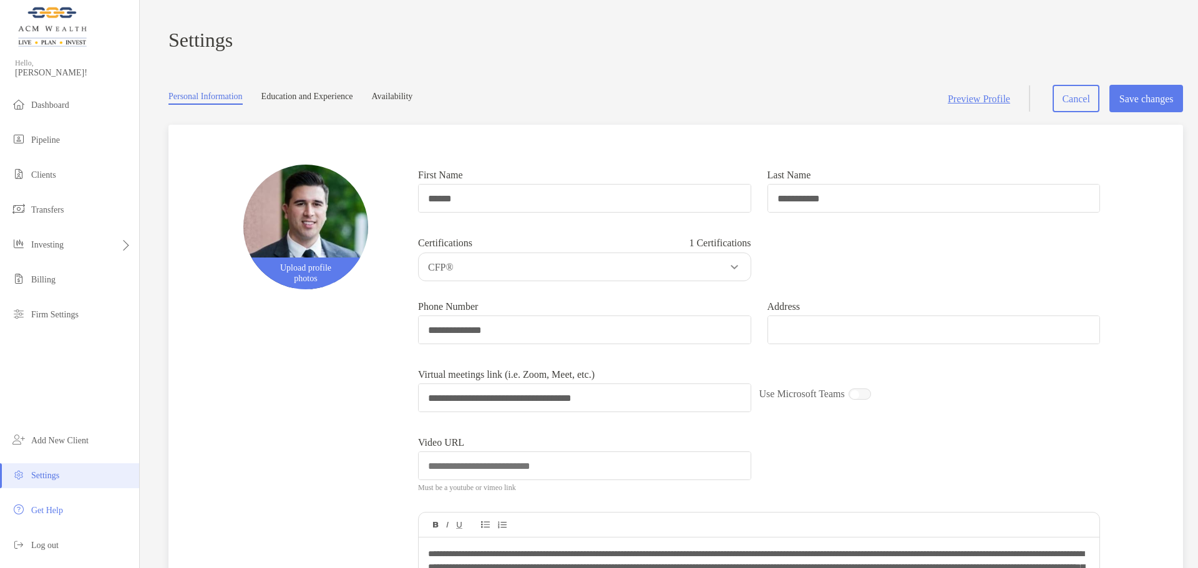
scroll to position [0, 0]
click at [319, 106] on link "Education and Experience" at bounding box center [307, 99] width 92 height 13
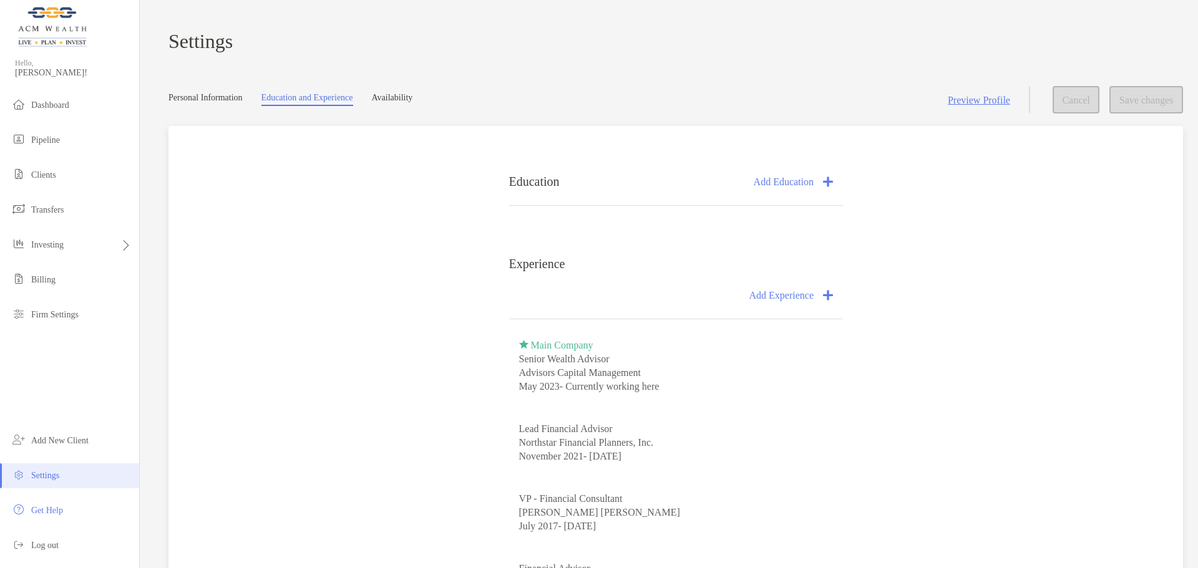
click at [41, 71] on span "[PERSON_NAME]!" at bounding box center [73, 73] width 117 height 10
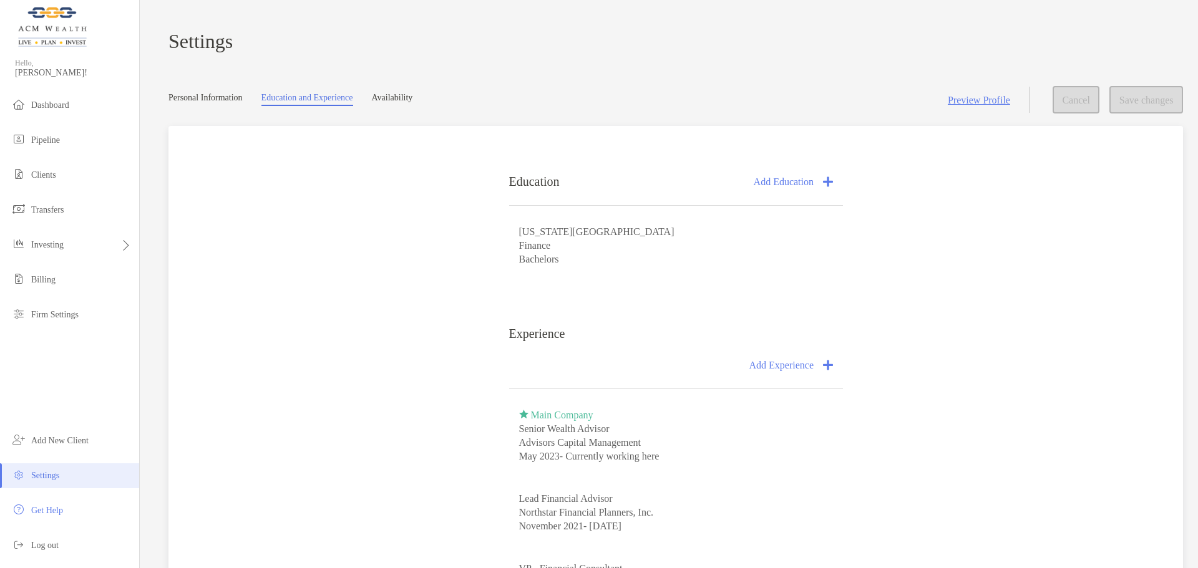
click at [49, 477] on span "Settings" at bounding box center [45, 475] width 28 height 9
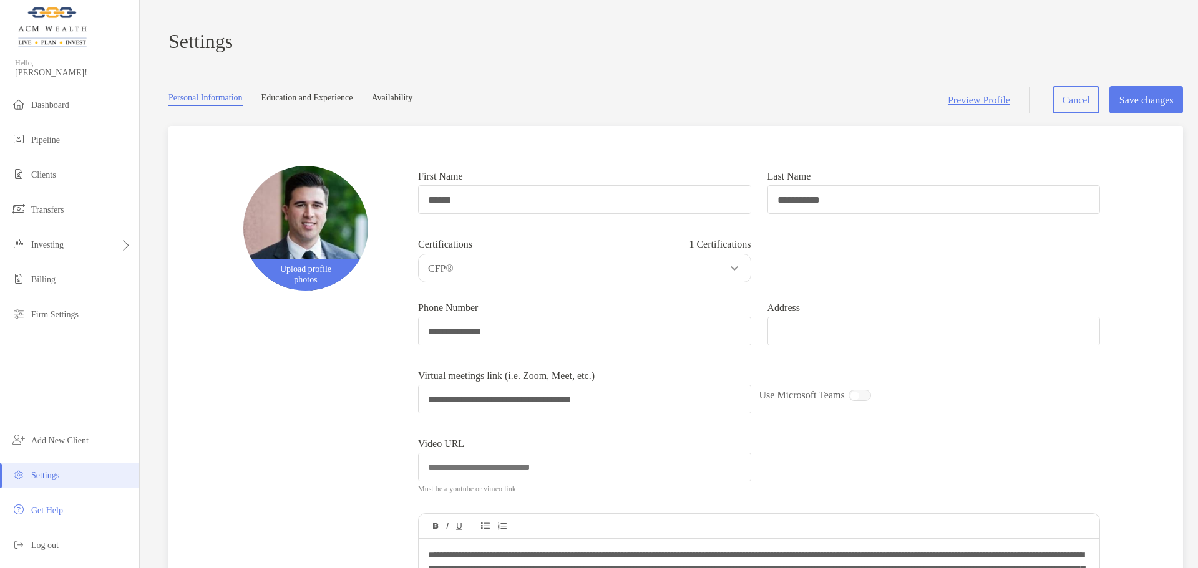
click at [309, 102] on link "Education and Experience" at bounding box center [307, 99] width 92 height 13
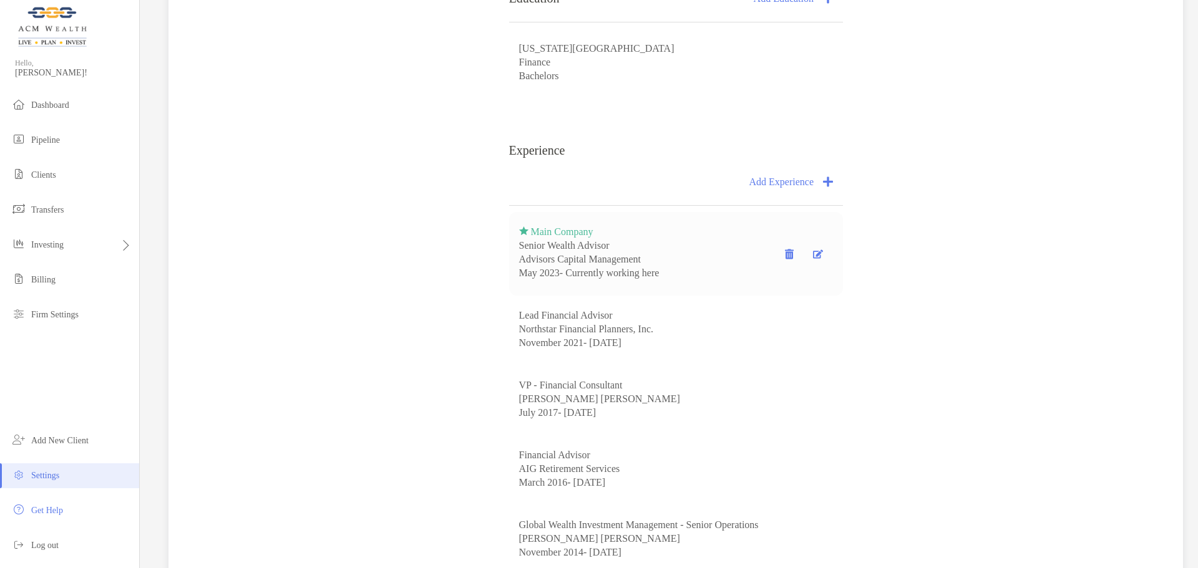
scroll to position [208, 0]
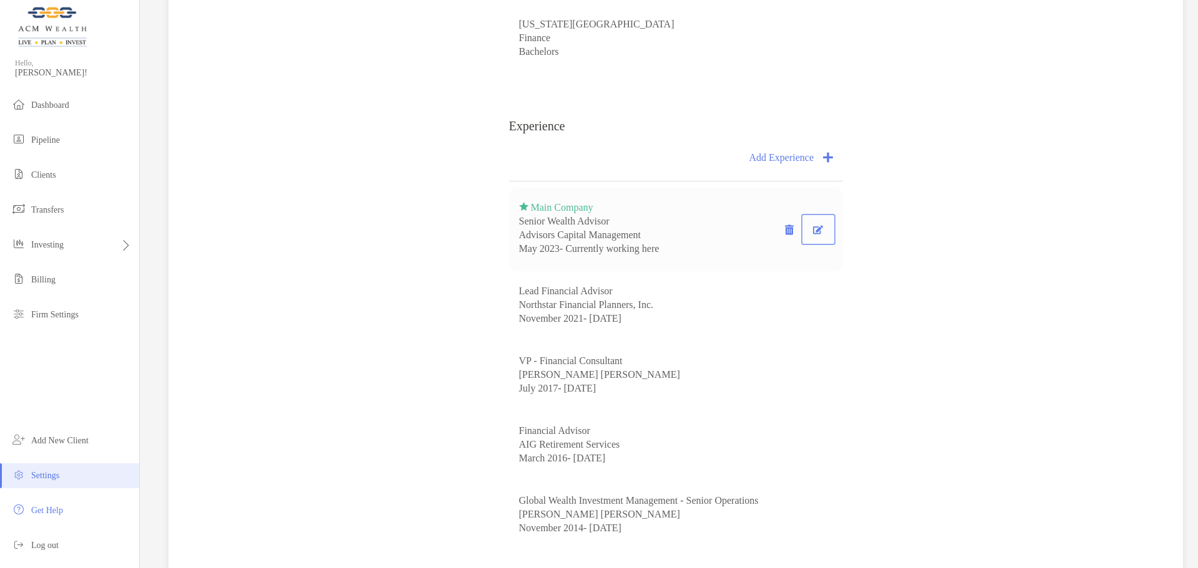
click at [819, 238] on button "button" at bounding box center [817, 229] width 29 height 26
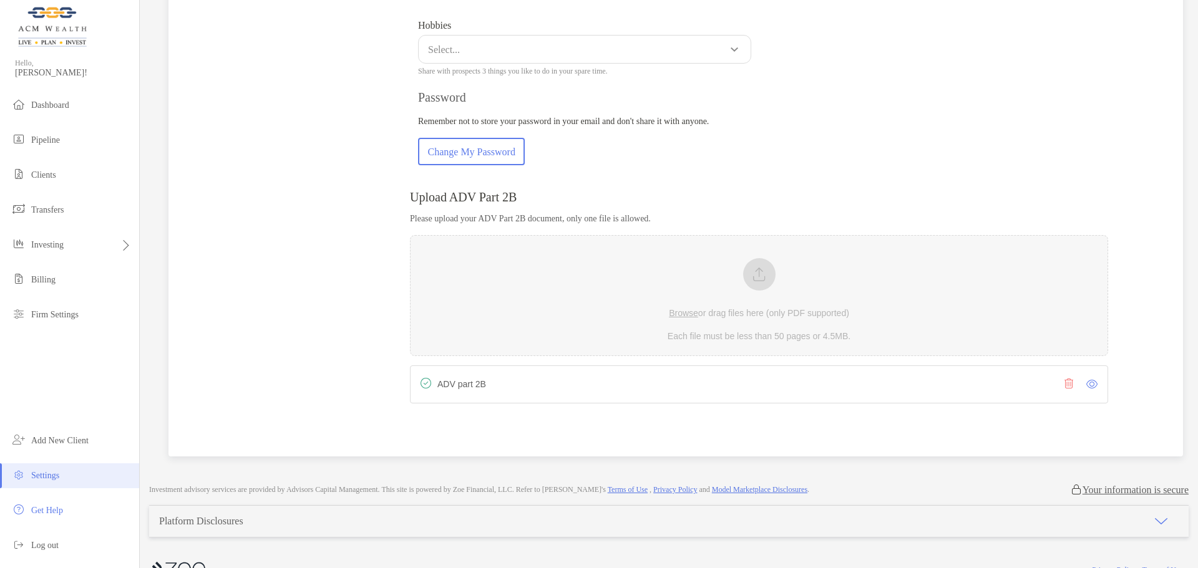
scroll to position [740, 0]
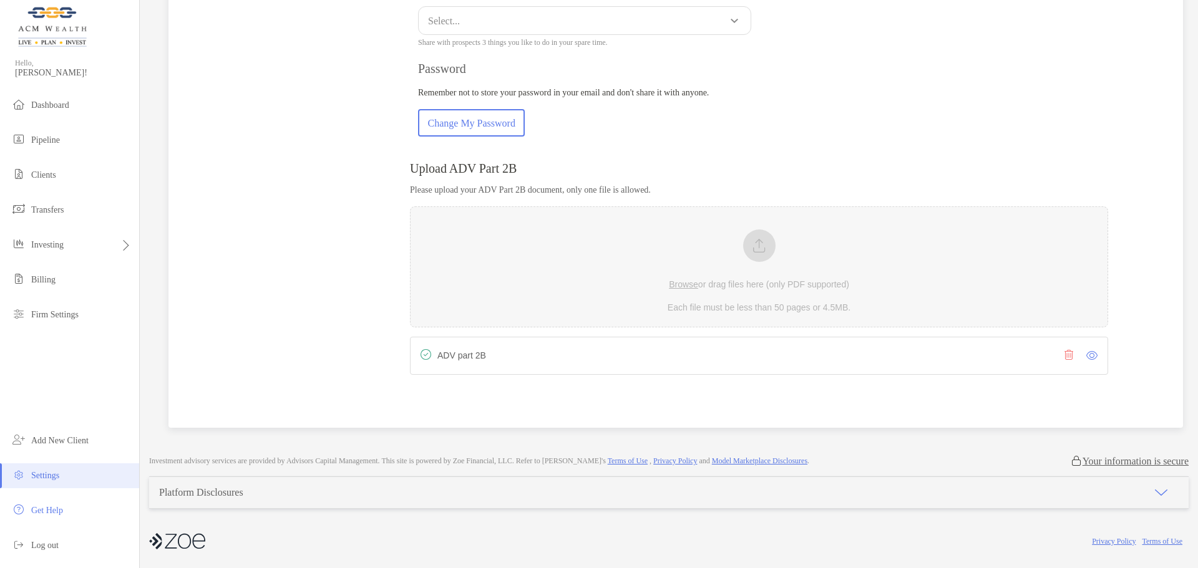
click at [745, 361] on div "ADV part 2B" at bounding box center [759, 356] width 698 height 38
click at [1086, 357] on icon at bounding box center [1091, 356] width 11 height 10
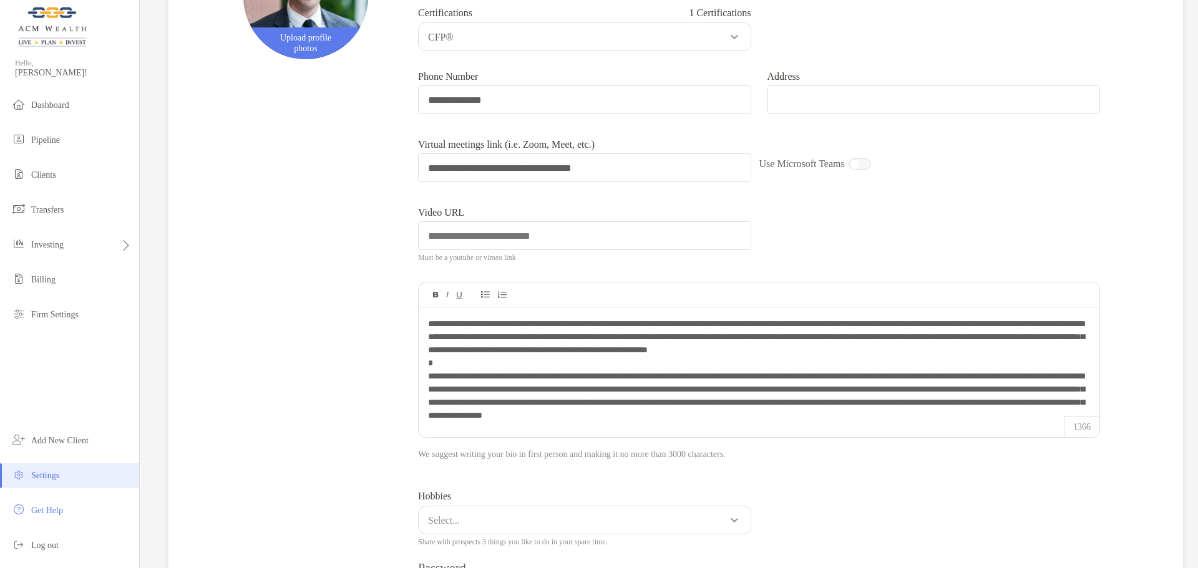
scroll to position [0, 0]
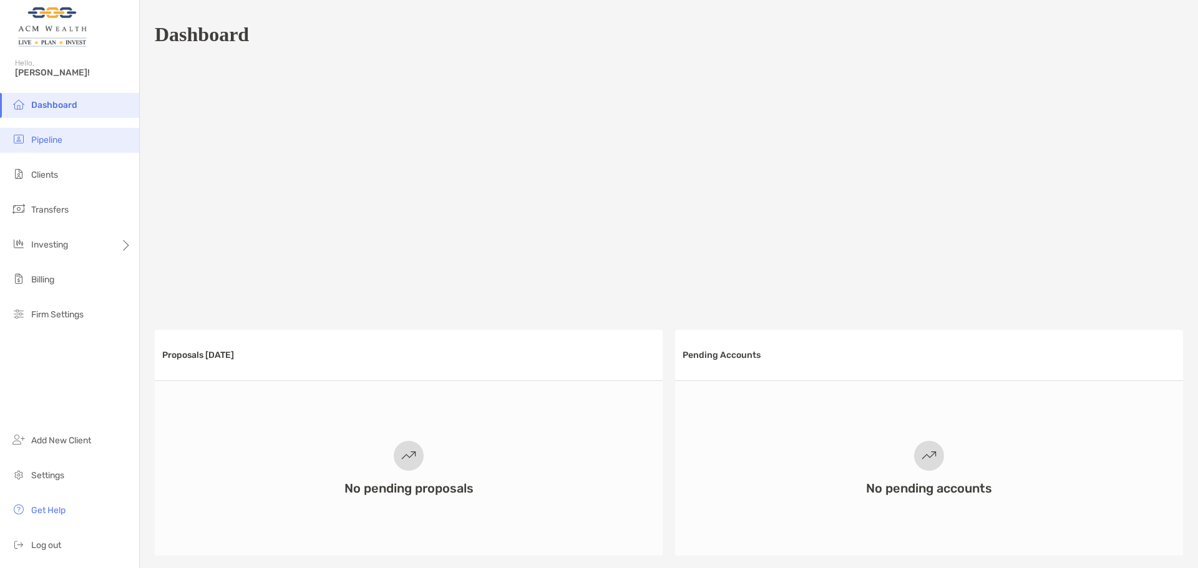
click at [52, 142] on span "Pipeline" at bounding box center [46, 140] width 31 height 11
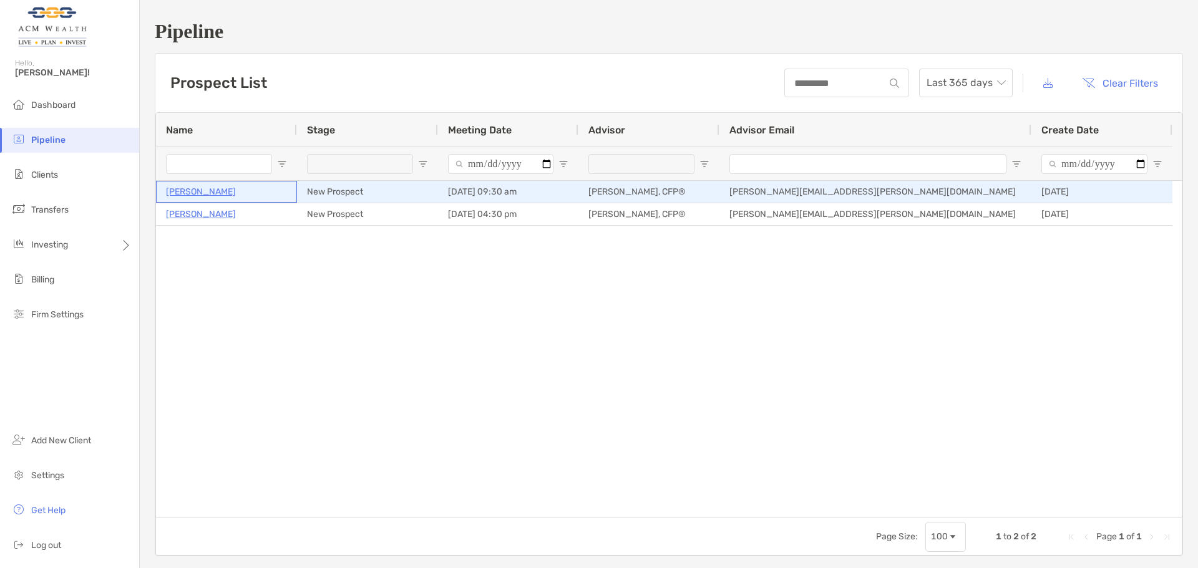
click at [220, 191] on p "[PERSON_NAME]" at bounding box center [201, 192] width 70 height 16
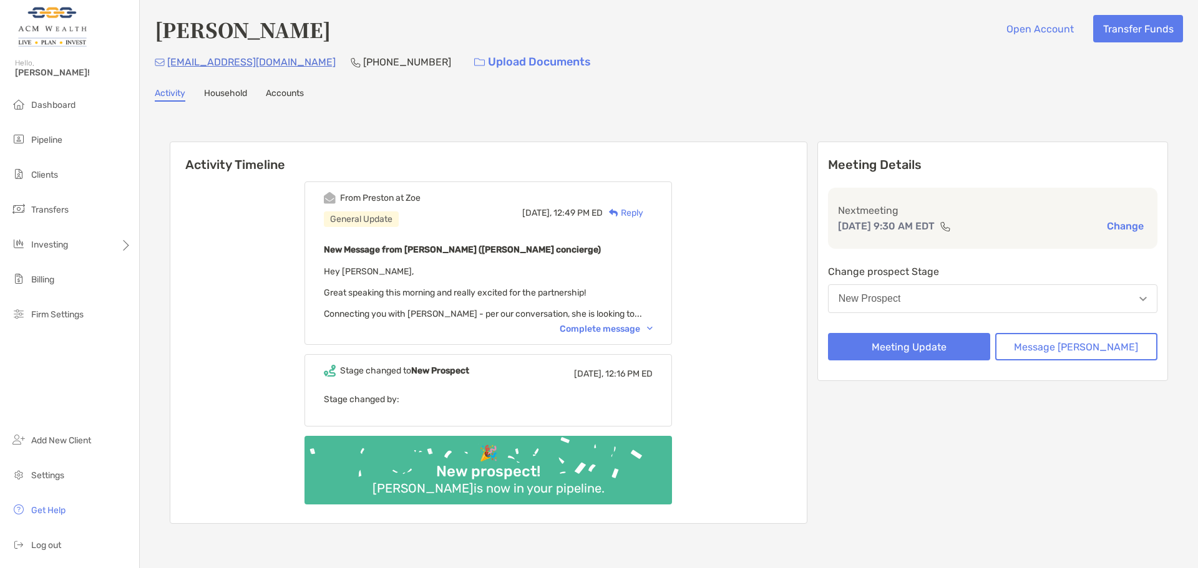
click at [587, 325] on div "Complete message" at bounding box center [605, 329] width 93 height 11
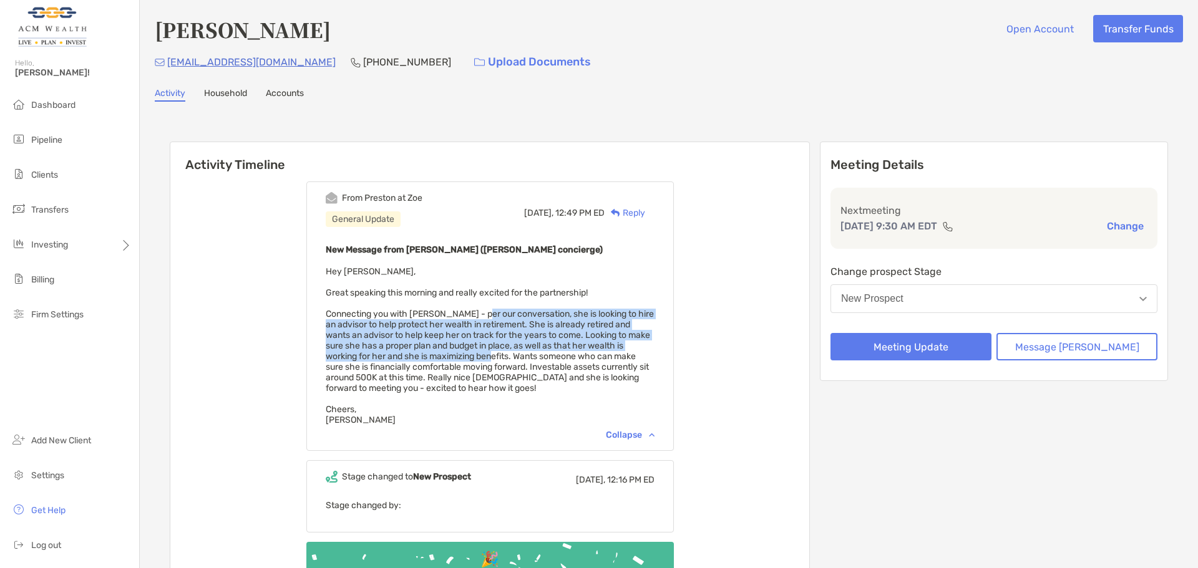
drag, startPoint x: 495, startPoint y: 314, endPoint x: 493, endPoint y: 359, distance: 45.5
click at [493, 359] on span "Hey Felipe, Great speaking this morning and really excited for the partnership!…" at bounding box center [490, 345] width 328 height 159
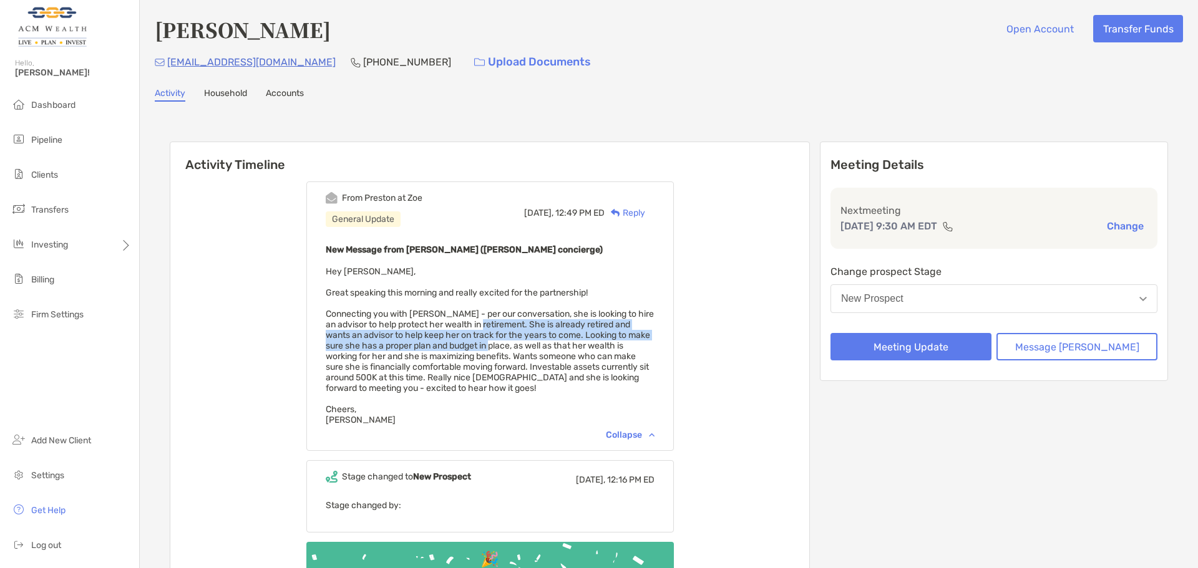
drag, startPoint x: 506, startPoint y: 328, endPoint x: 510, endPoint y: 348, distance: 20.2
click at [510, 348] on span "Hey Felipe, Great speaking this morning and really excited for the partnership!…" at bounding box center [490, 345] width 328 height 159
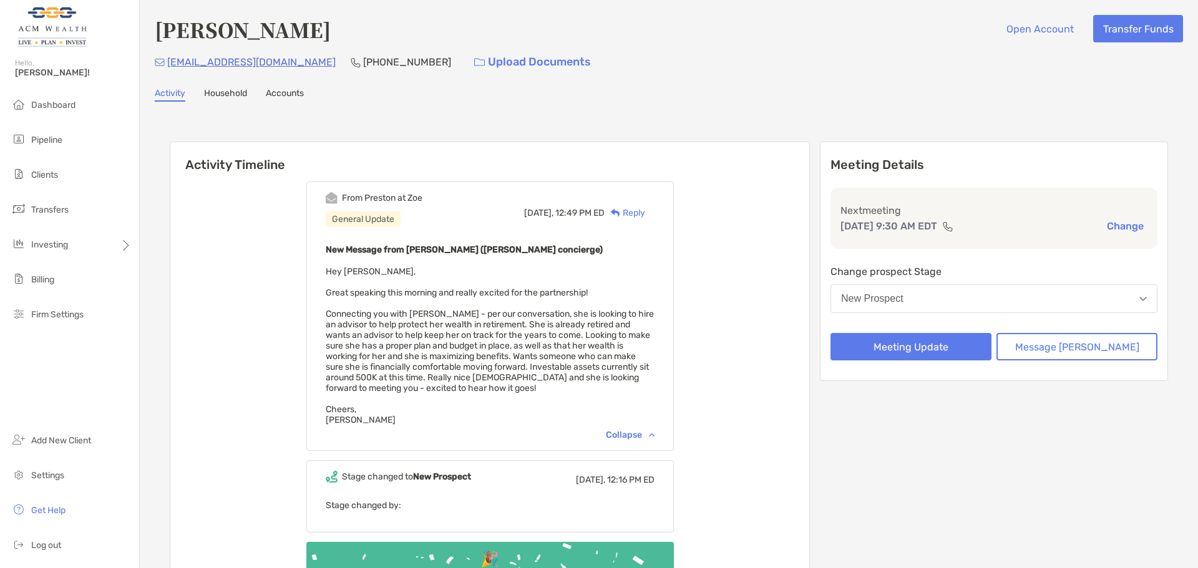
click at [645, 210] on div "Reply" at bounding box center [624, 212] width 41 height 13
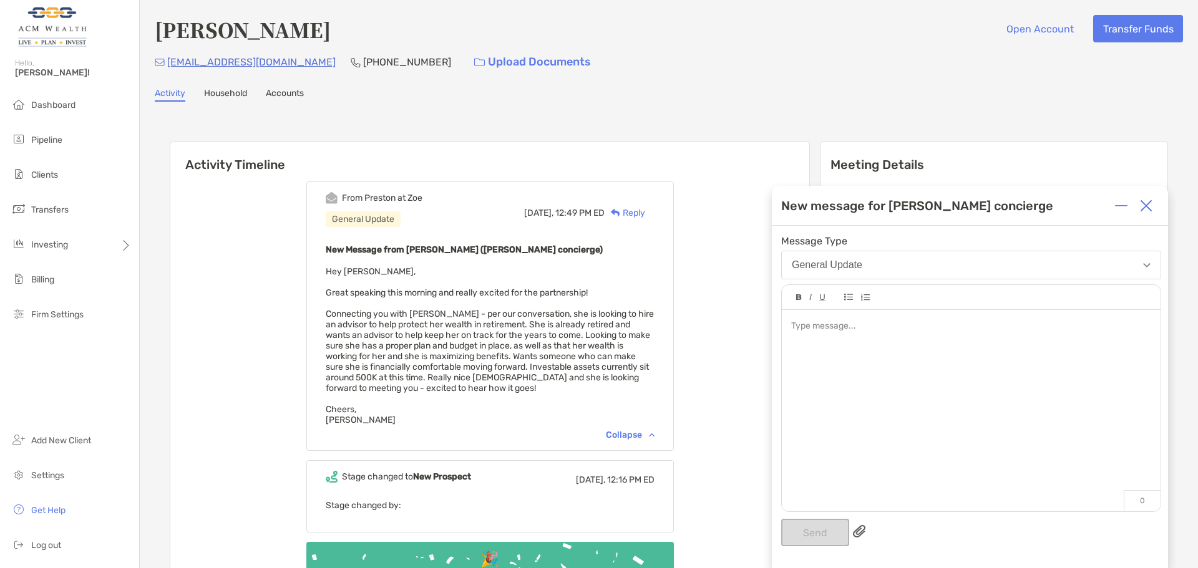
click at [859, 364] on div at bounding box center [971, 404] width 379 height 189
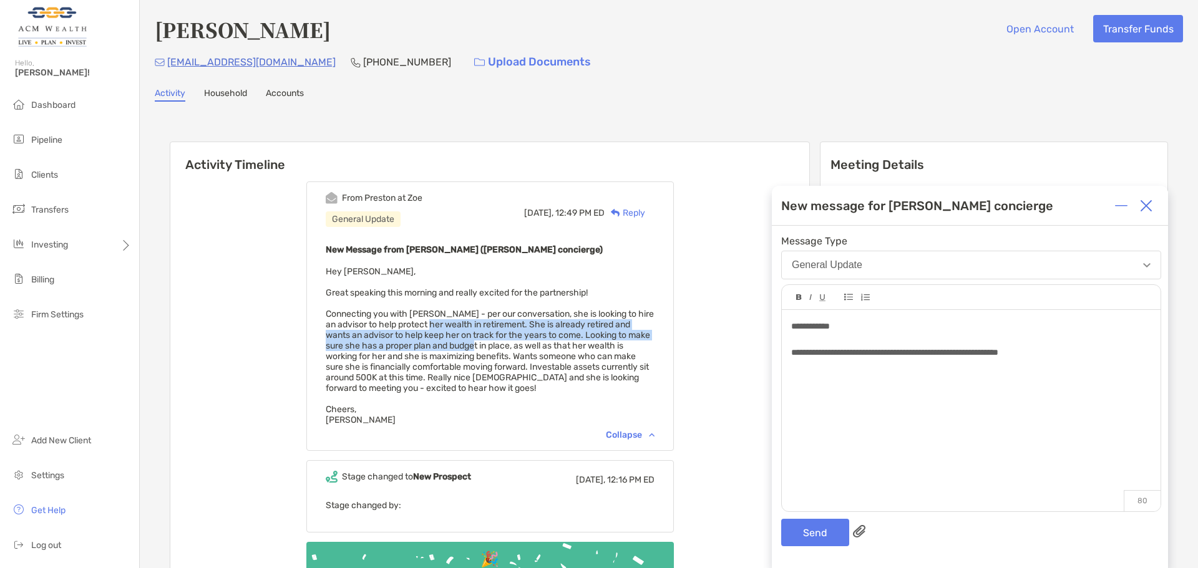
drag, startPoint x: 455, startPoint y: 324, endPoint x: 490, endPoint y: 347, distance: 42.4
click at [490, 347] on span "Hey Felipe, Great speaking this morning and really excited for the partnership!…" at bounding box center [490, 345] width 328 height 159
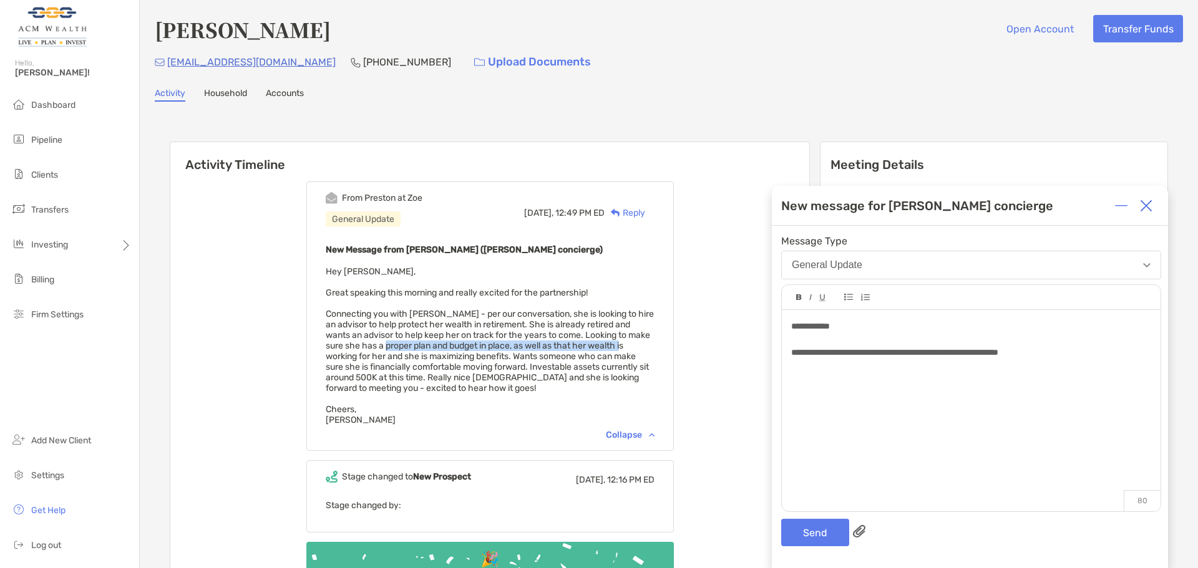
drag, startPoint x: 406, startPoint y: 341, endPoint x: 642, endPoint y: 347, distance: 235.8
click at [642, 347] on span "Hey Felipe, Great speaking this morning and really excited for the partnership!…" at bounding box center [490, 345] width 328 height 159
click at [818, 530] on button "Send" at bounding box center [815, 532] width 68 height 27
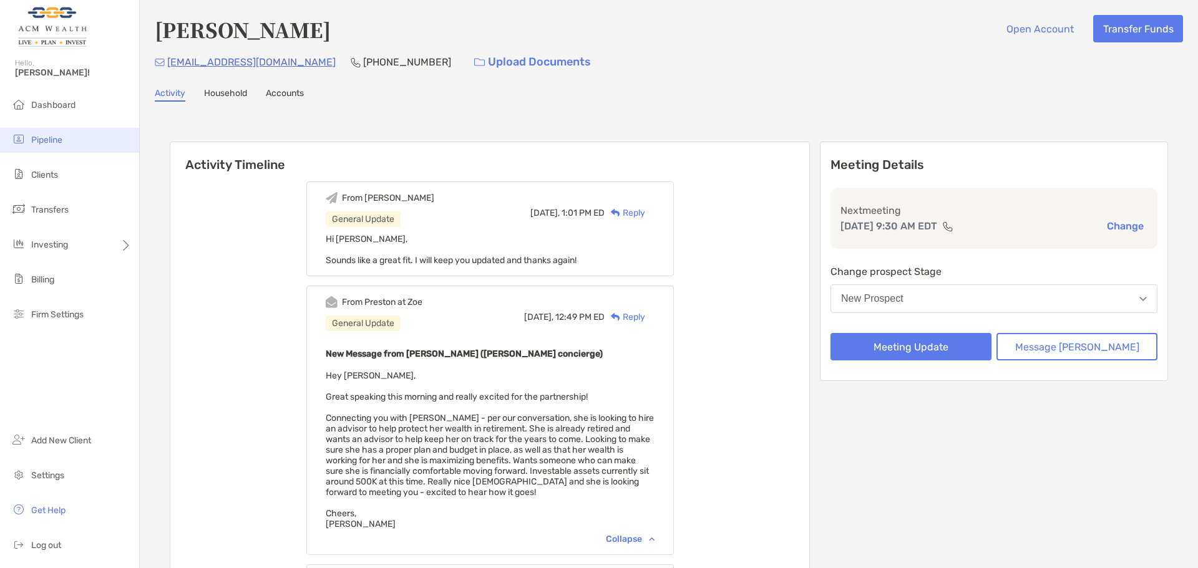
click at [51, 139] on span "Pipeline" at bounding box center [46, 140] width 31 height 11
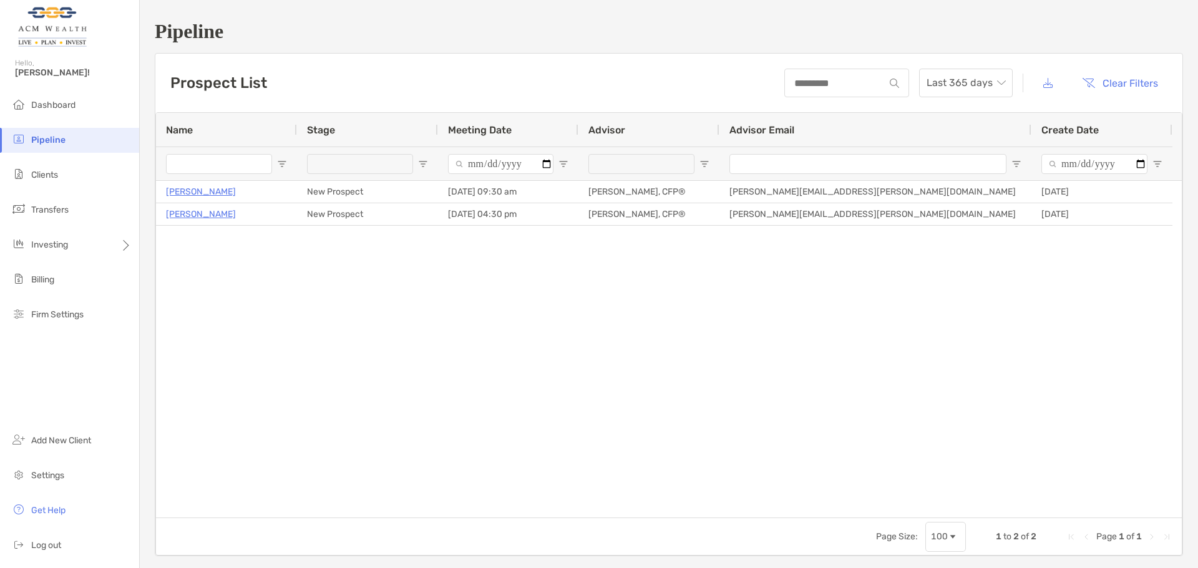
click at [671, 161] on div at bounding box center [641, 164] width 106 height 20
click at [763, 160] on input "Advisor Email Filter Input" at bounding box center [867, 164] width 277 height 20
click at [651, 157] on div at bounding box center [641, 164] width 106 height 20
click at [334, 157] on div at bounding box center [360, 164] width 106 height 20
click at [225, 163] on input "Name Filter Input" at bounding box center [219, 164] width 106 height 20
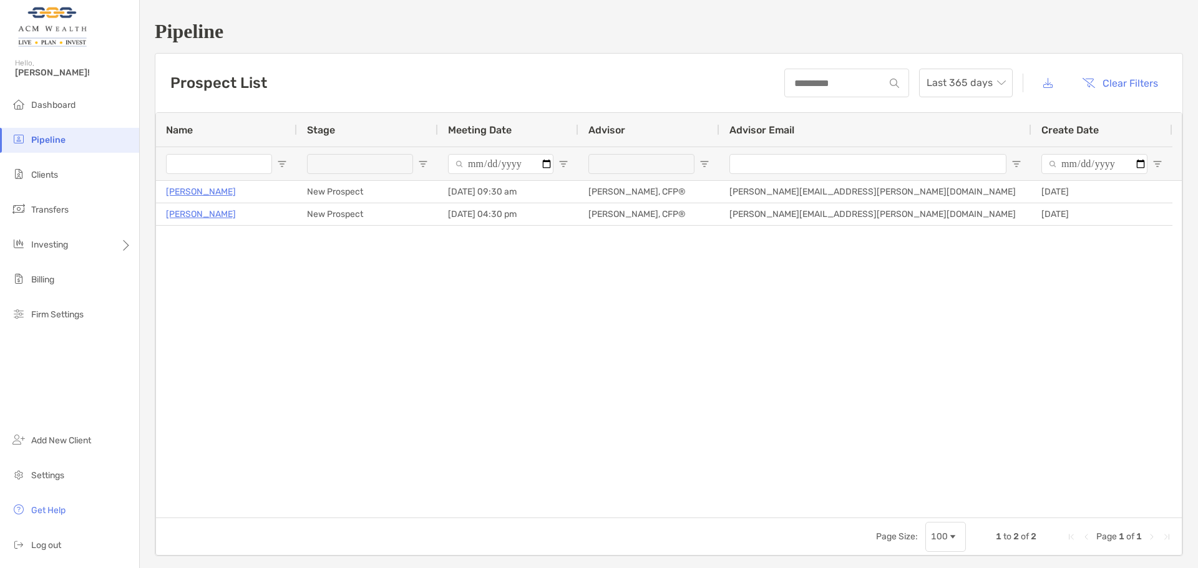
click at [361, 162] on div at bounding box center [360, 164] width 106 height 20
click at [831, 170] on input "Advisor Email Filter Input" at bounding box center [867, 164] width 277 height 20
click at [820, 328] on div "Josefina Hansen New Prospect 10/16/2025 - 09:30 am Felipe Mejia, CFP® Felipe.me…" at bounding box center [668, 349] width 1025 height 337
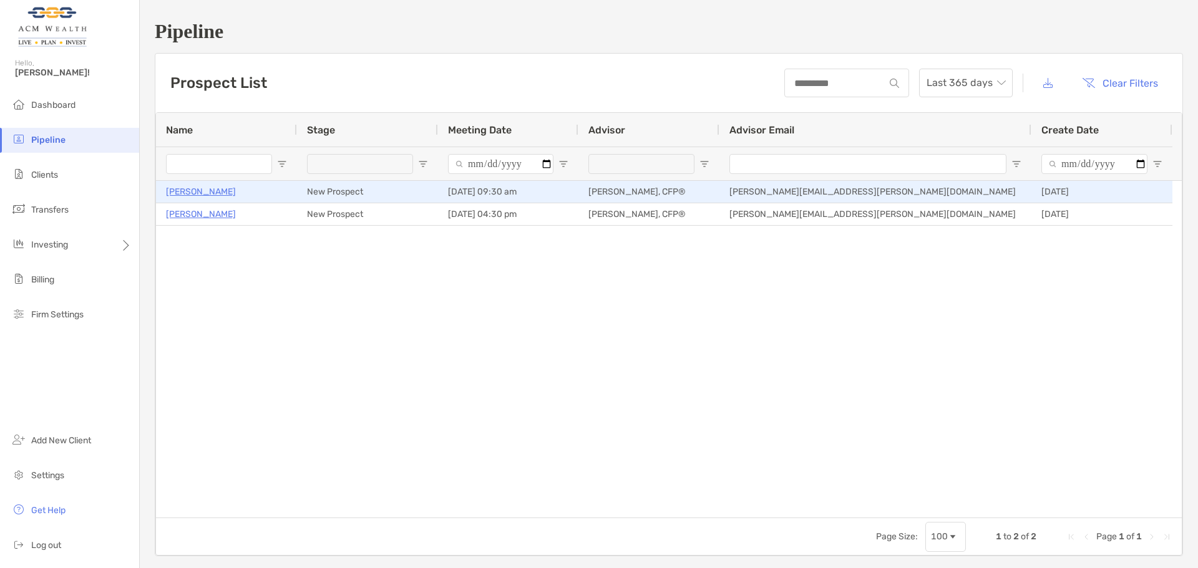
click at [210, 189] on p "[PERSON_NAME]" at bounding box center [201, 192] width 70 height 16
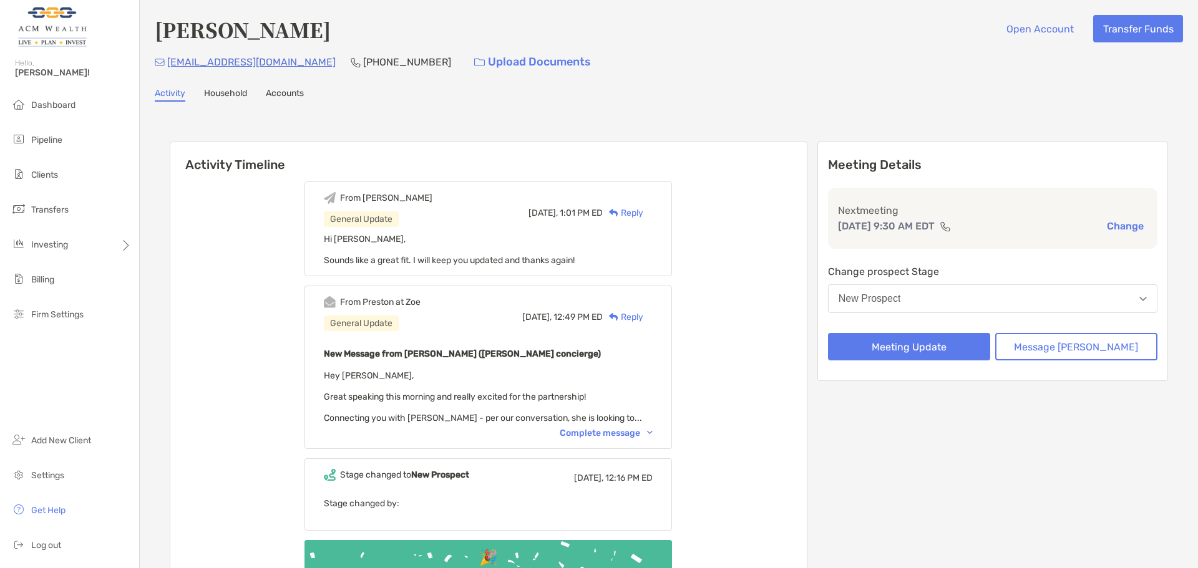
click at [221, 91] on link "Household" at bounding box center [225, 95] width 43 height 14
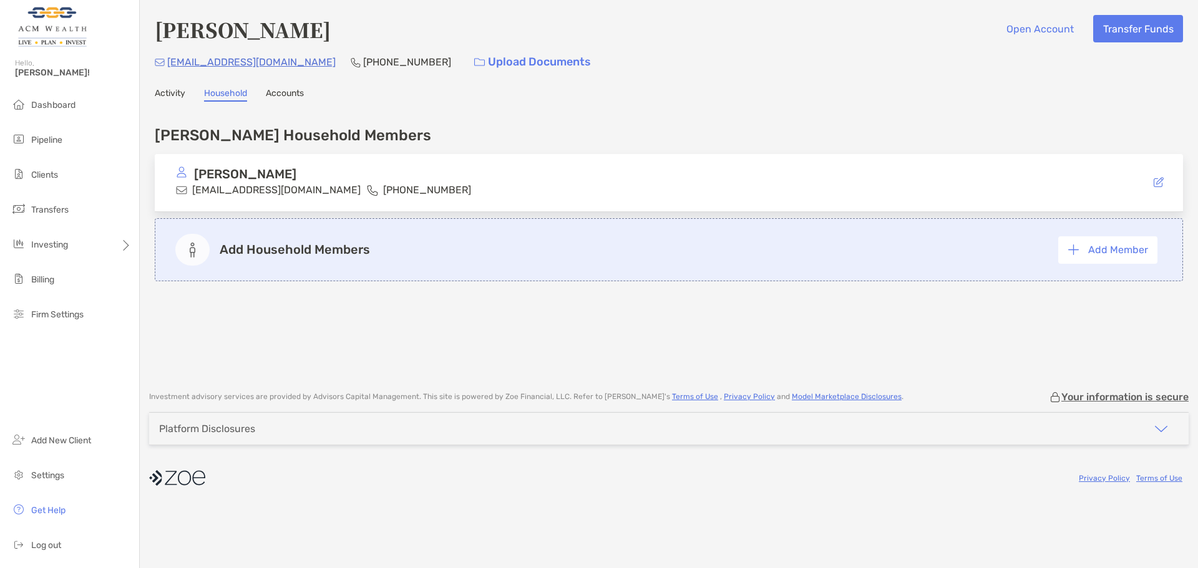
click at [289, 91] on link "Accounts" at bounding box center [285, 95] width 38 height 14
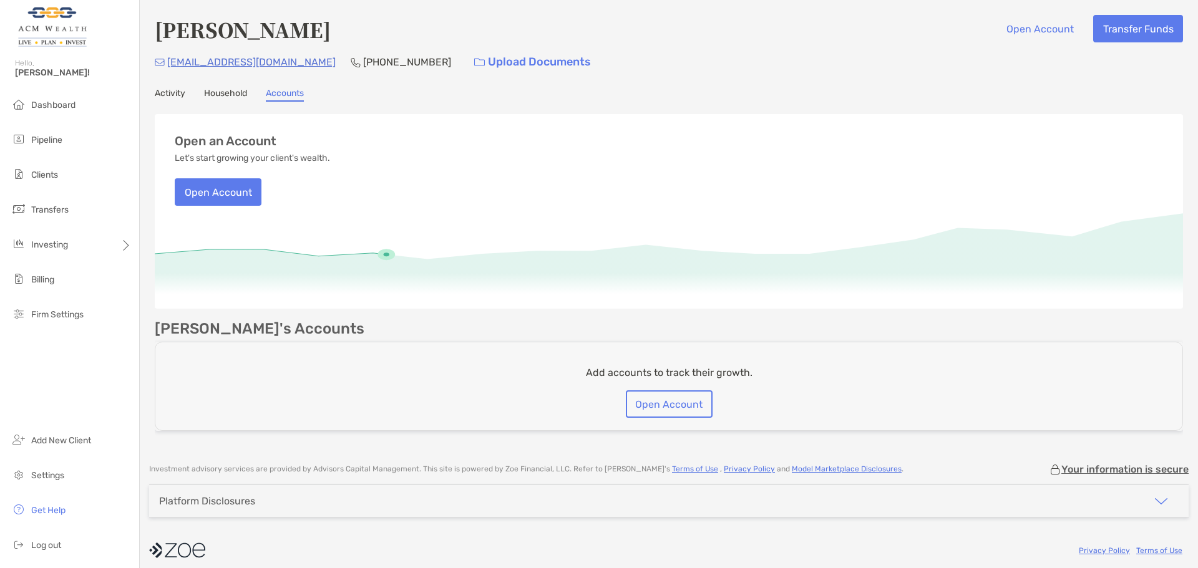
click at [226, 90] on link "Household" at bounding box center [225, 95] width 43 height 14
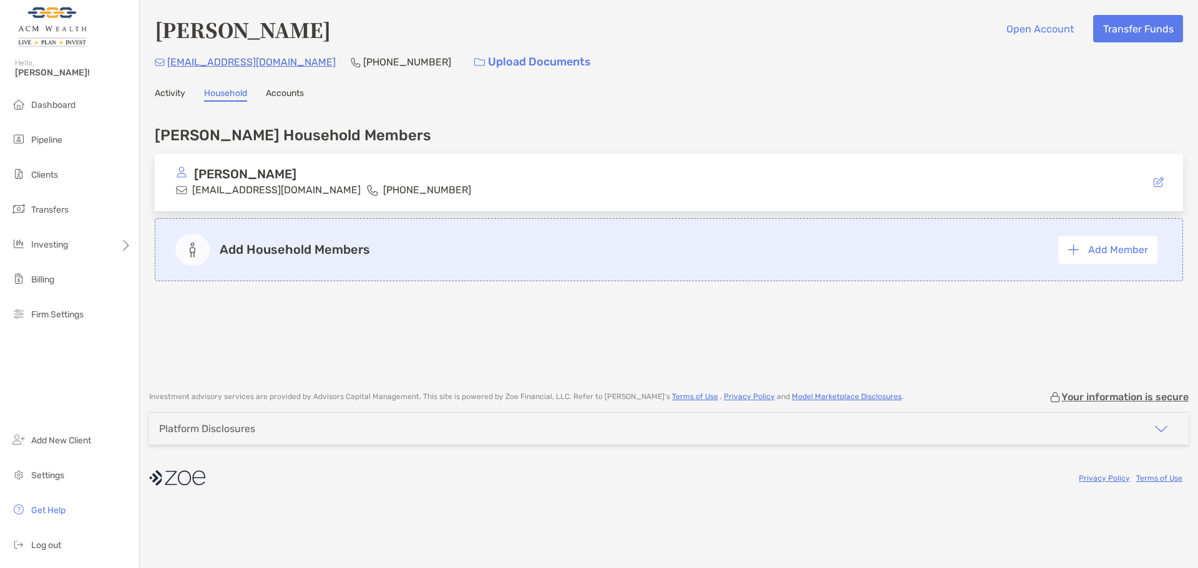
click at [150, 95] on div "[PERSON_NAME] Open Account Transfer Funds [EMAIL_ADDRESS][DOMAIN_NAME] [PHONE_N…" at bounding box center [669, 189] width 1058 height 379
click at [177, 96] on link "Activity" at bounding box center [170, 95] width 31 height 14
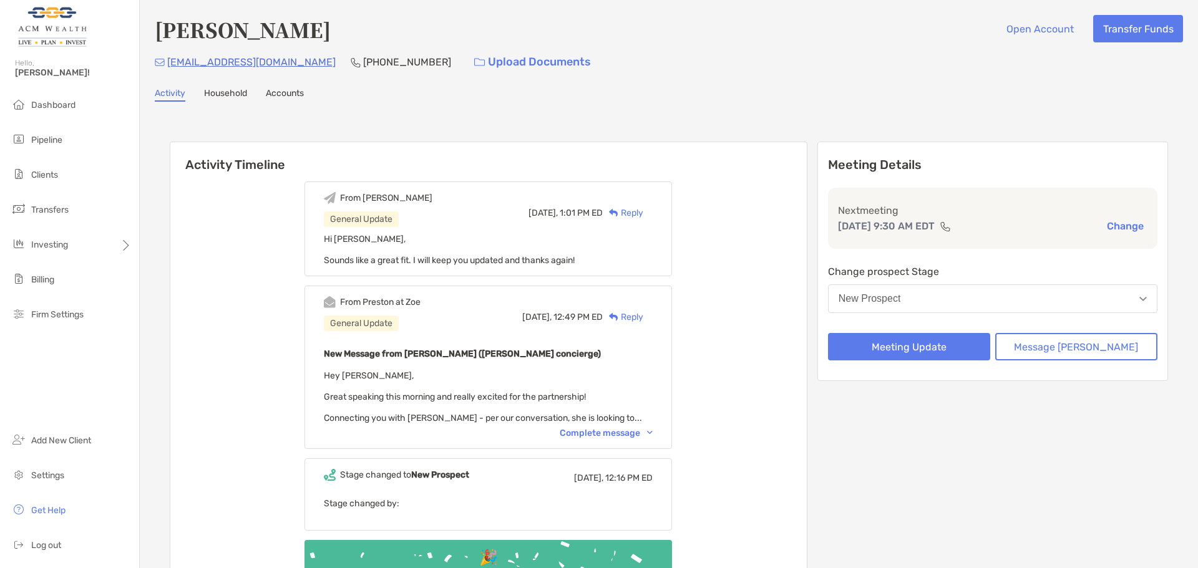
click at [238, 90] on link "Household" at bounding box center [225, 95] width 43 height 14
